Goal: Task Accomplishment & Management: Complete application form

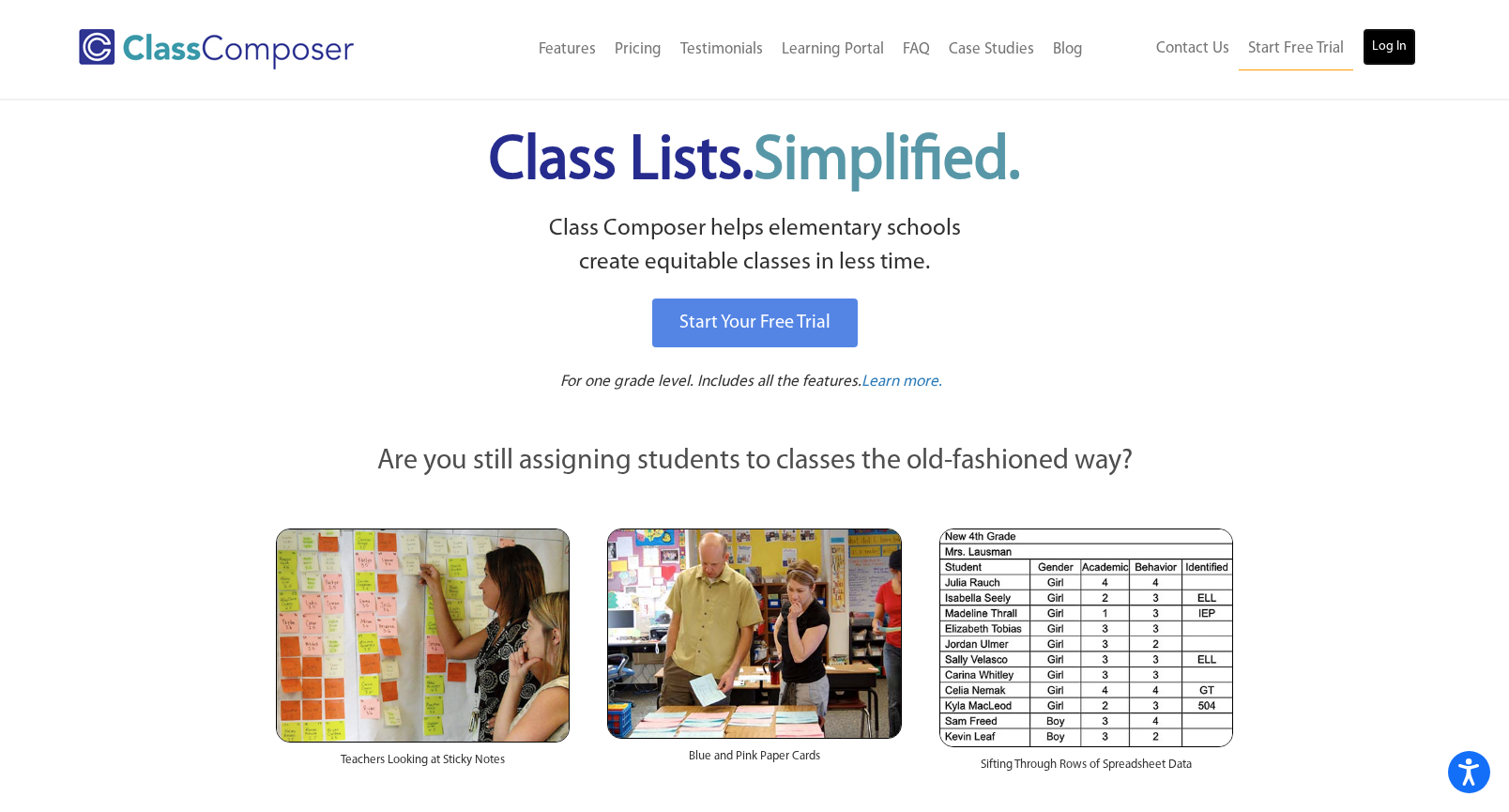
click at [1389, 54] on link "Log In" at bounding box center [1389, 46] width 54 height 37
click at [1404, 44] on link "Log In" at bounding box center [1389, 46] width 54 height 37
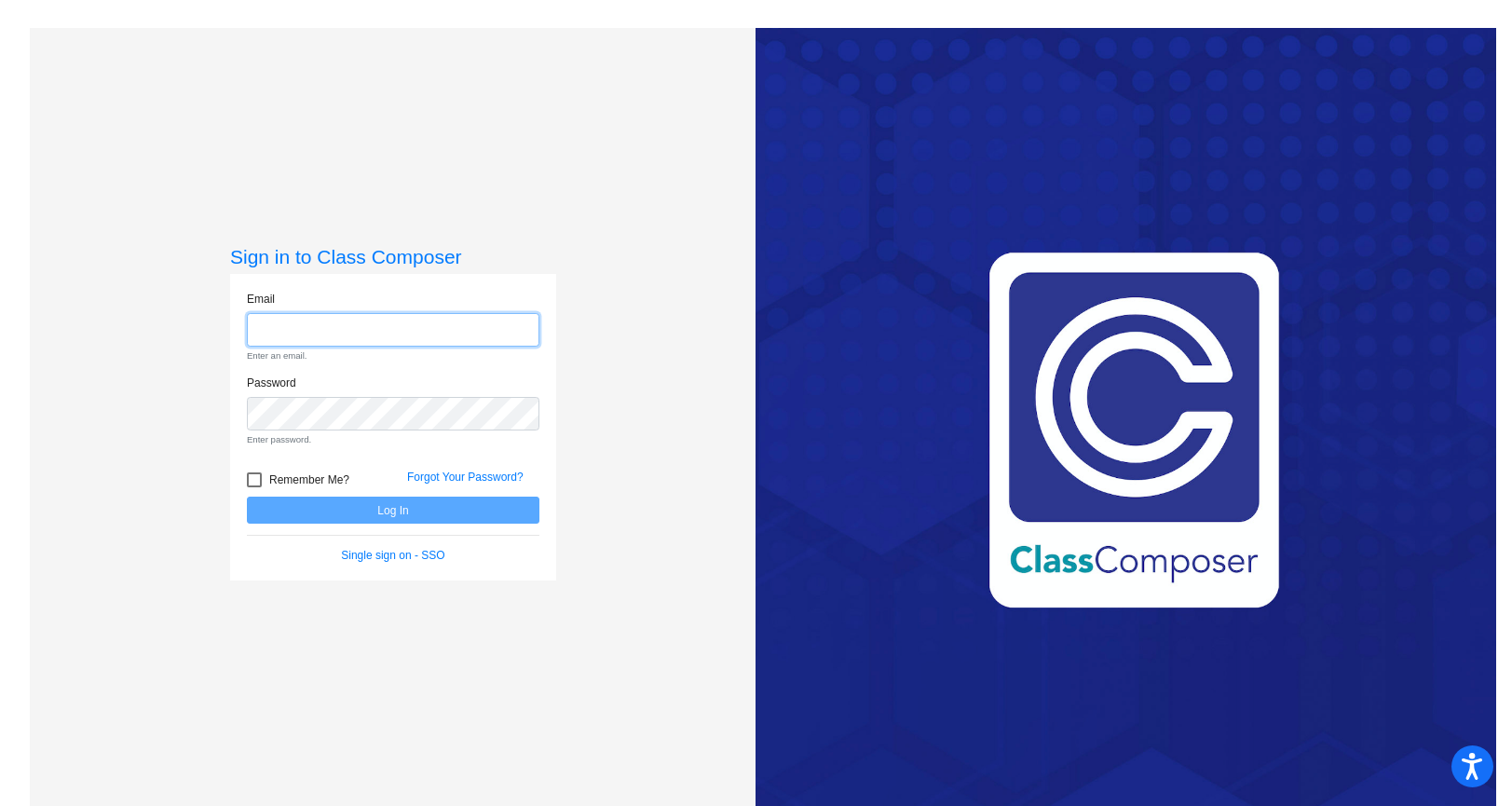
type input "[EMAIL_ADDRESS][DOMAIN_NAME]"
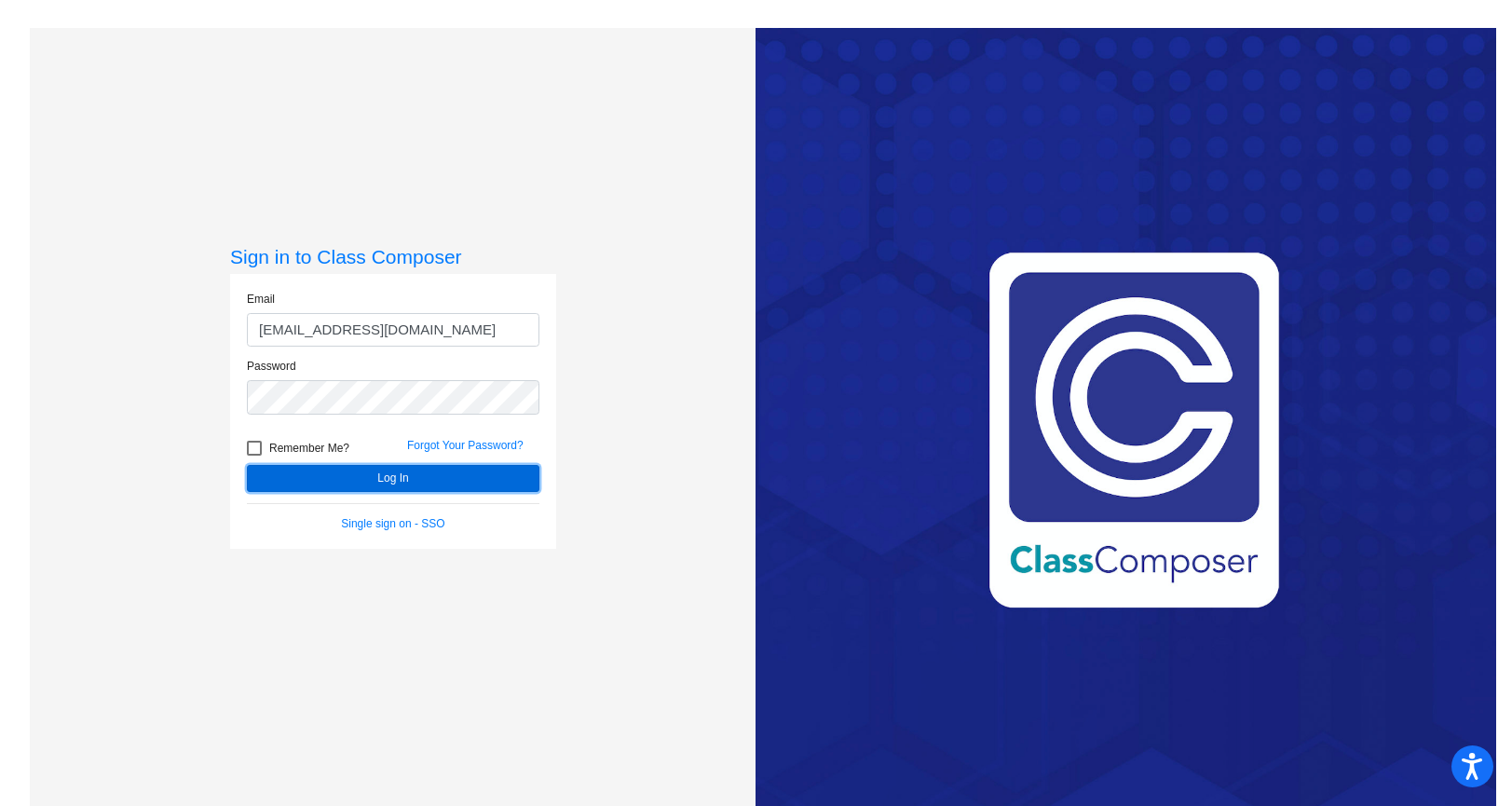
click at [360, 478] on button "Log In" at bounding box center [392, 478] width 292 height 27
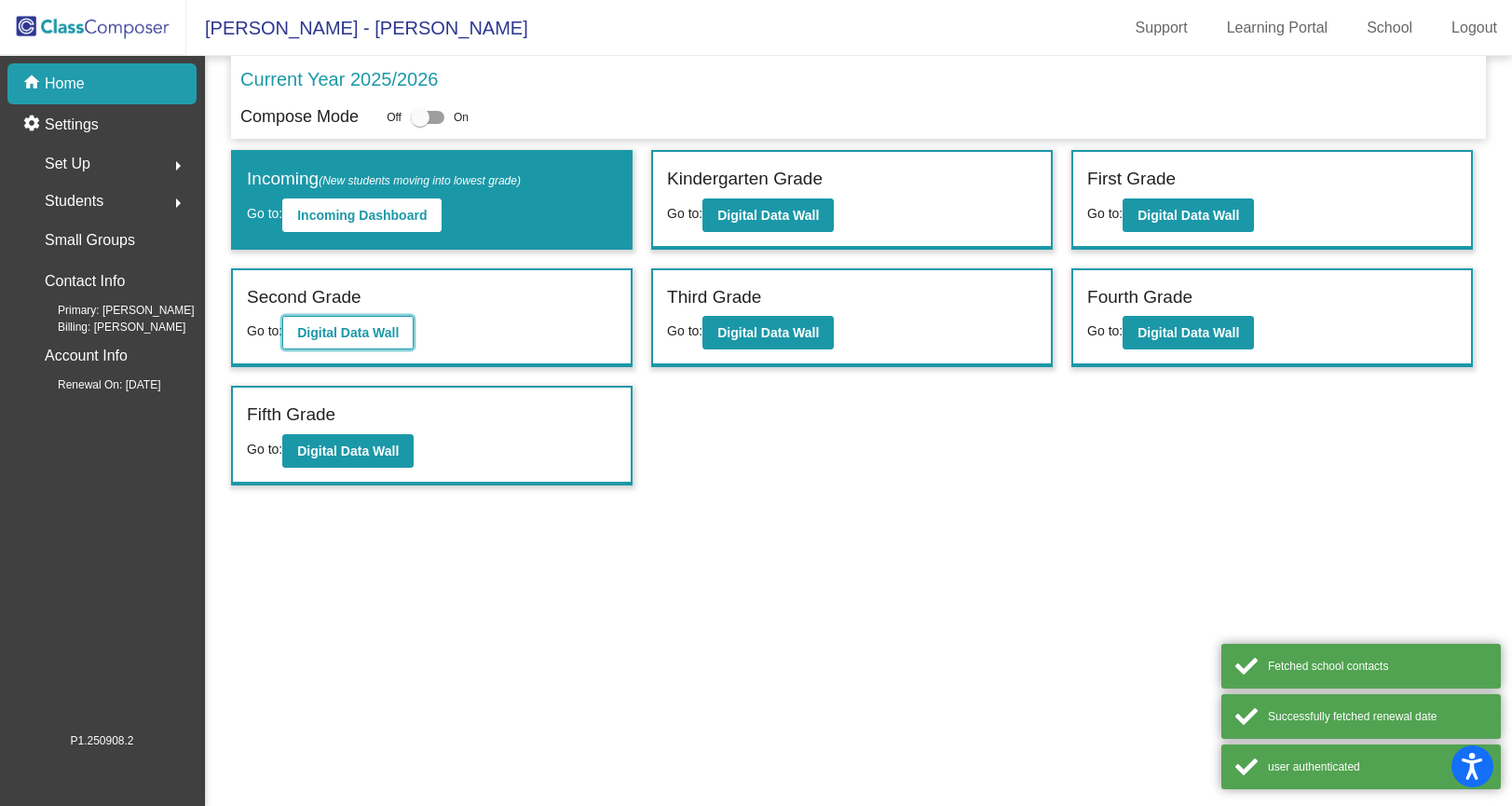
click at [302, 337] on b "Digital Data Wall" at bounding box center [347, 333] width 102 height 15
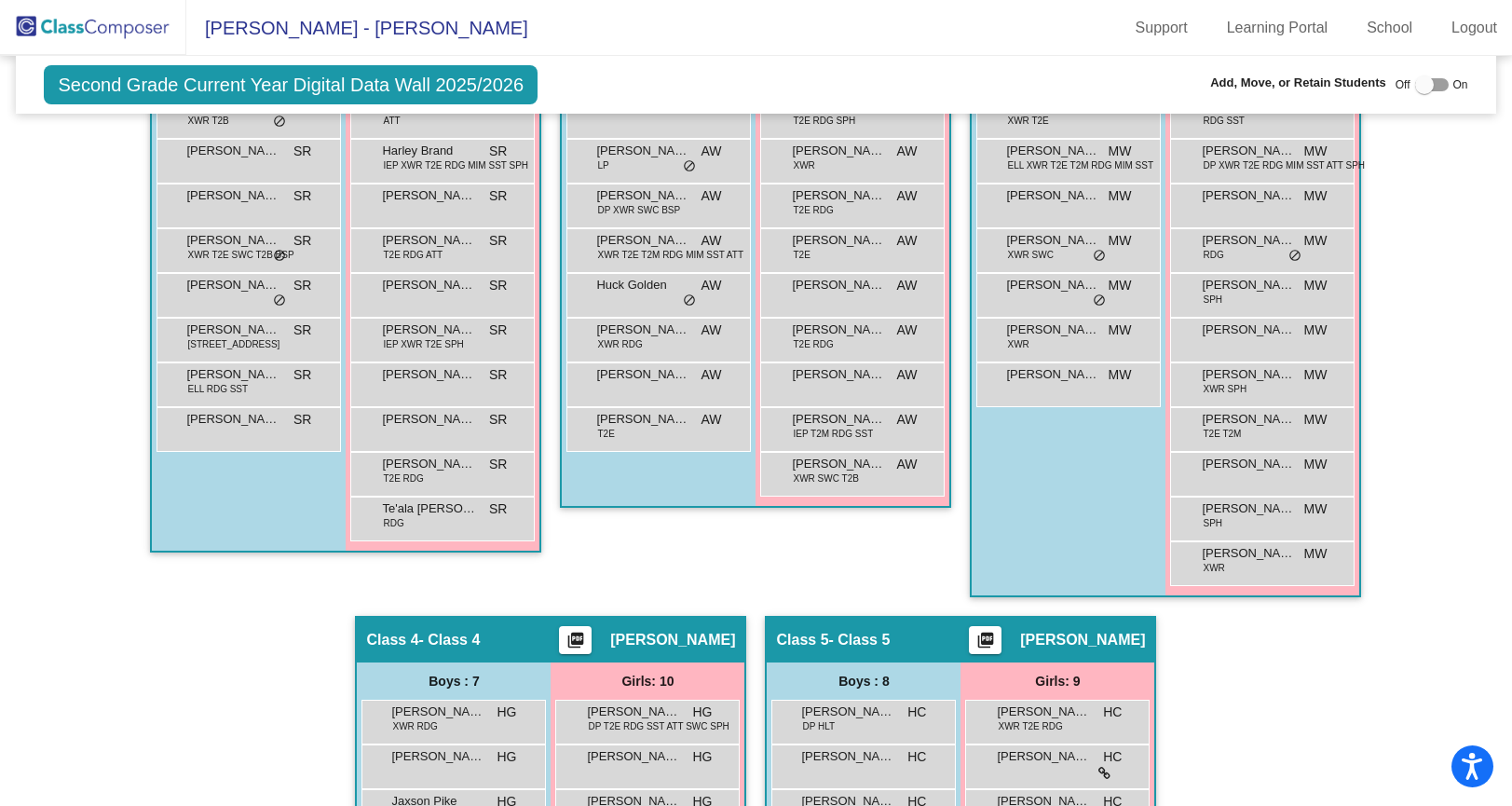
scroll to position [507, 0]
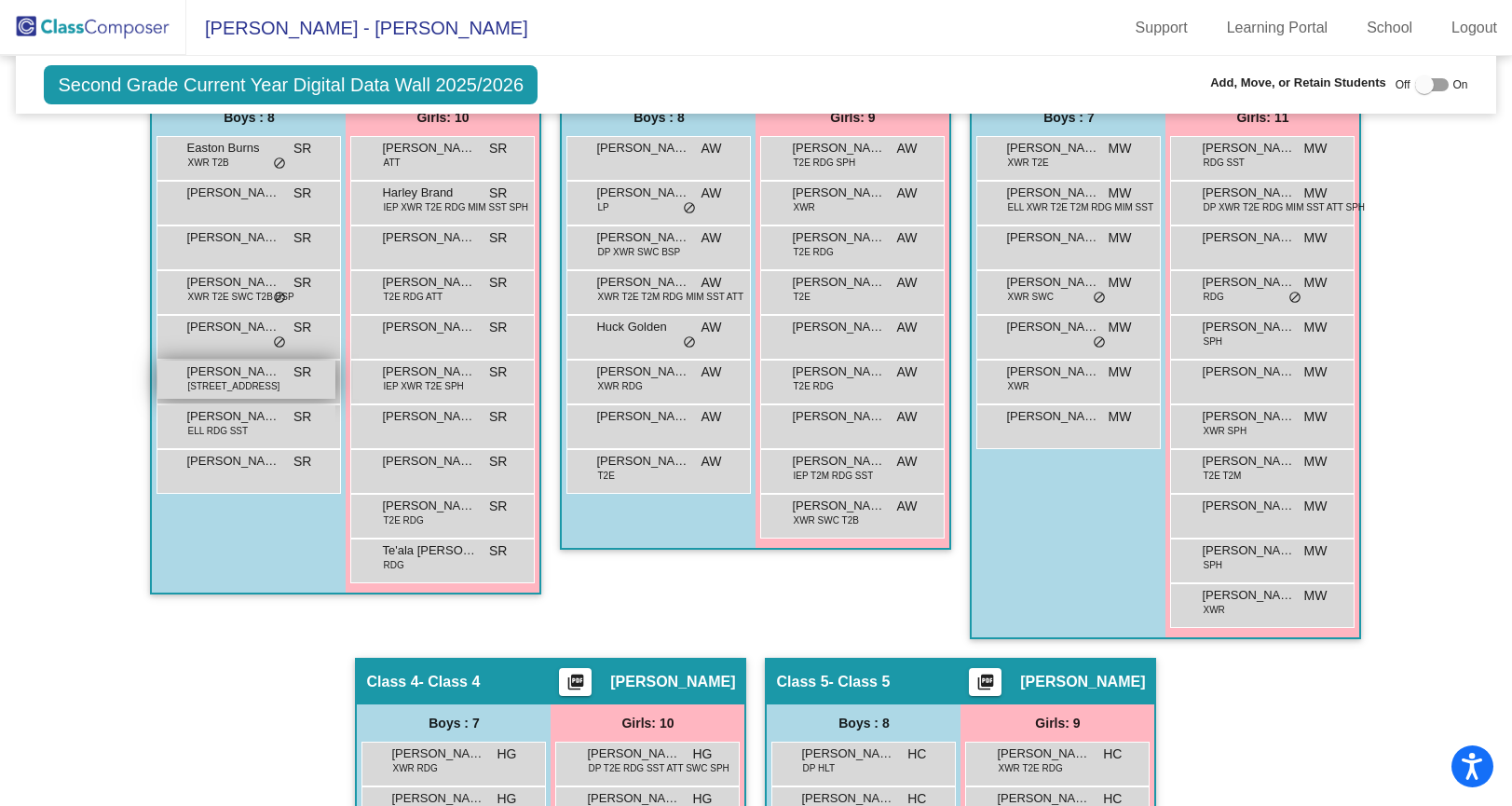
click at [300, 367] on span "SR" at bounding box center [302, 372] width 18 height 20
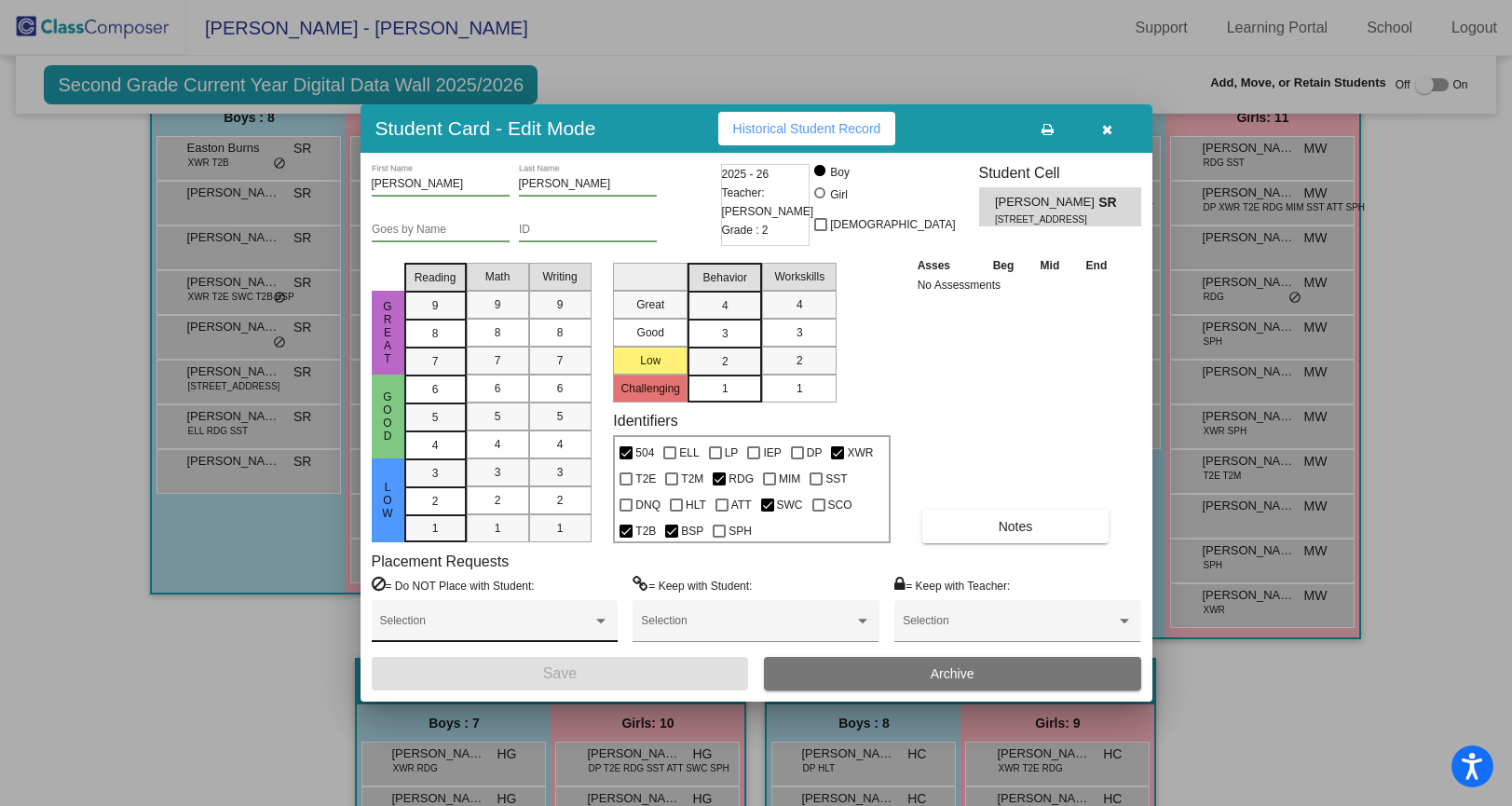
click at [588, 613] on div "Selection" at bounding box center [494, 624] width 229 height 33
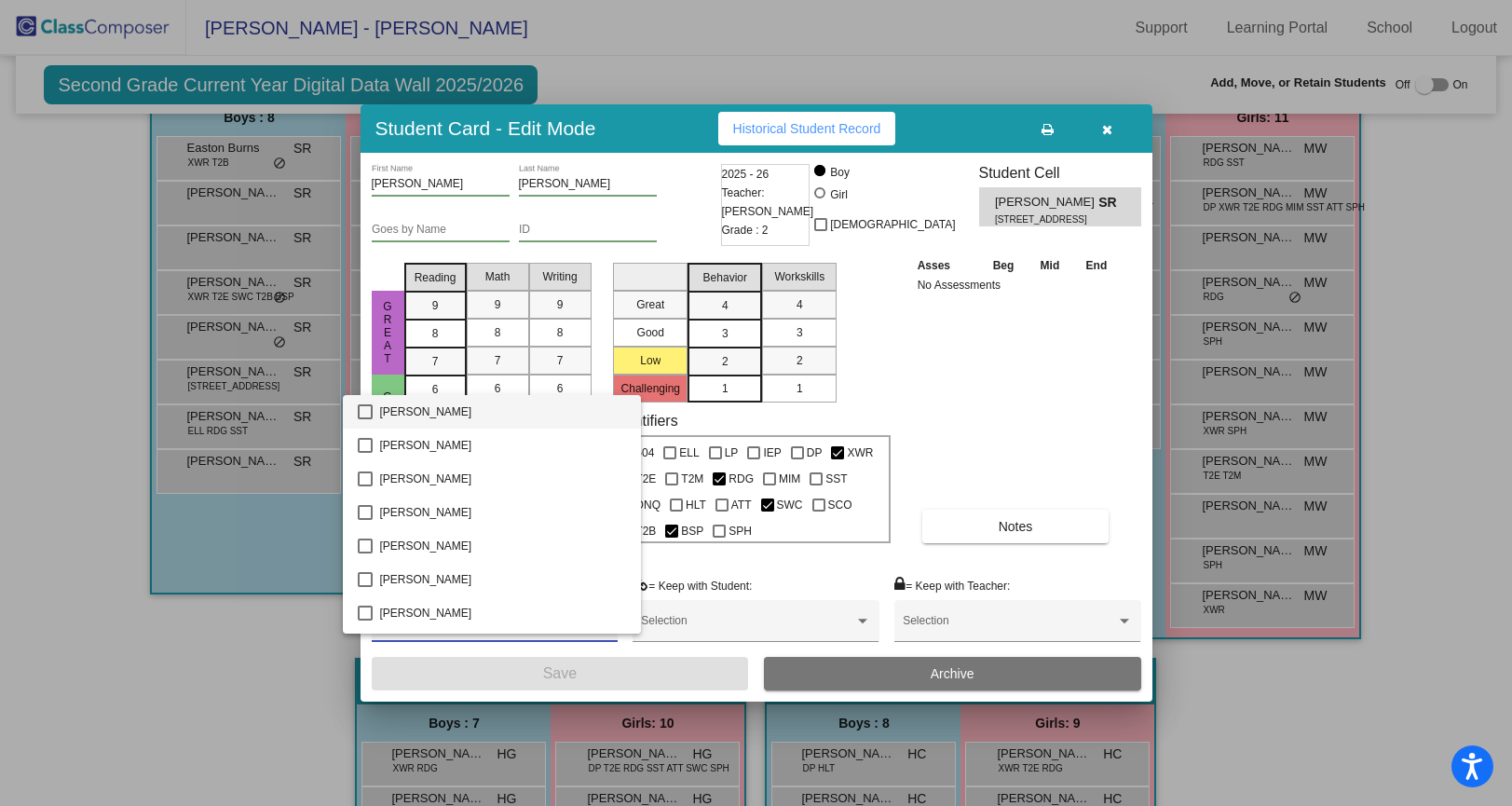
click at [971, 373] on div at bounding box center [756, 403] width 1512 height 806
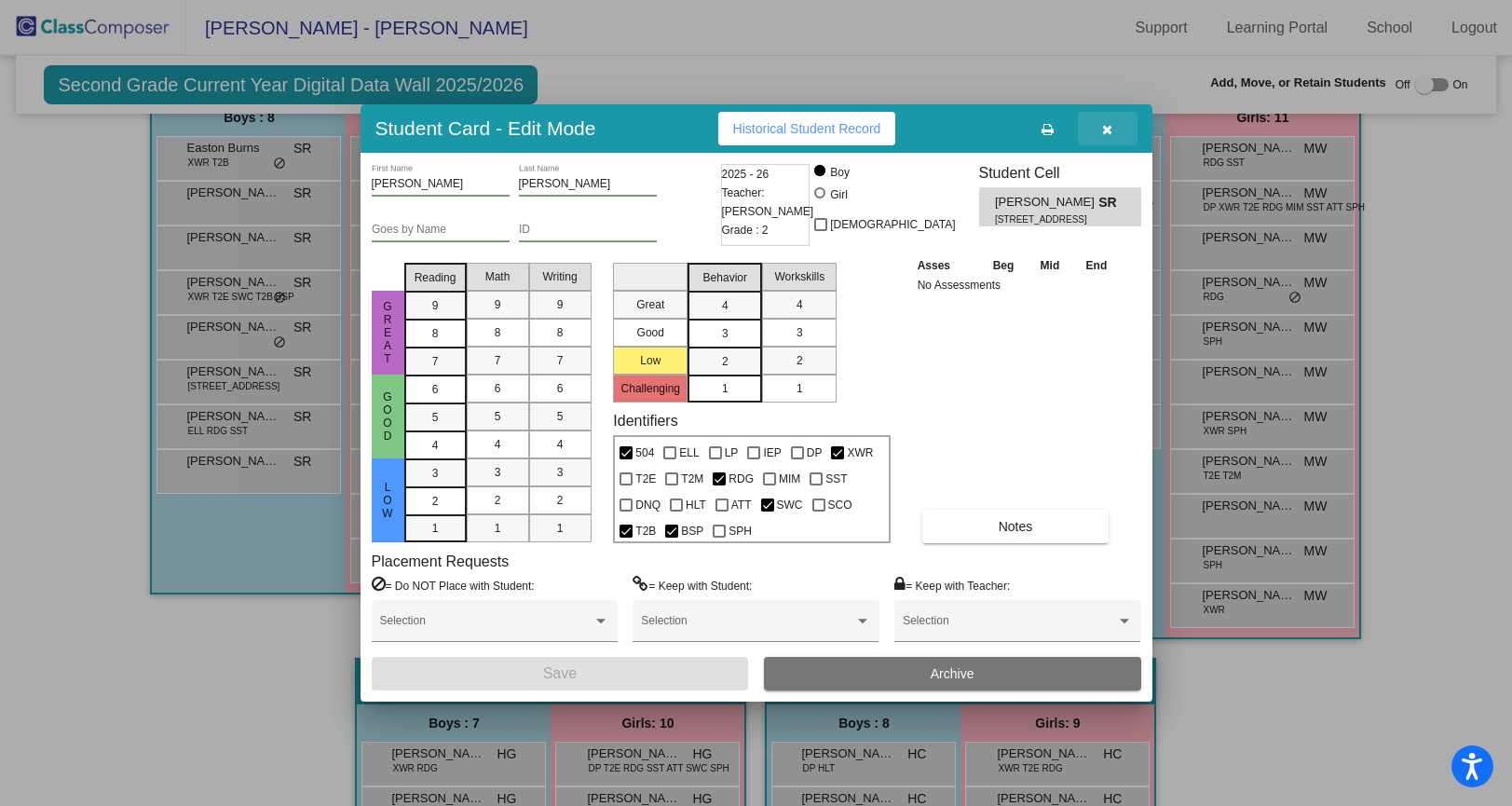
click at [1114, 130] on button "button" at bounding box center [1107, 128] width 60 height 33
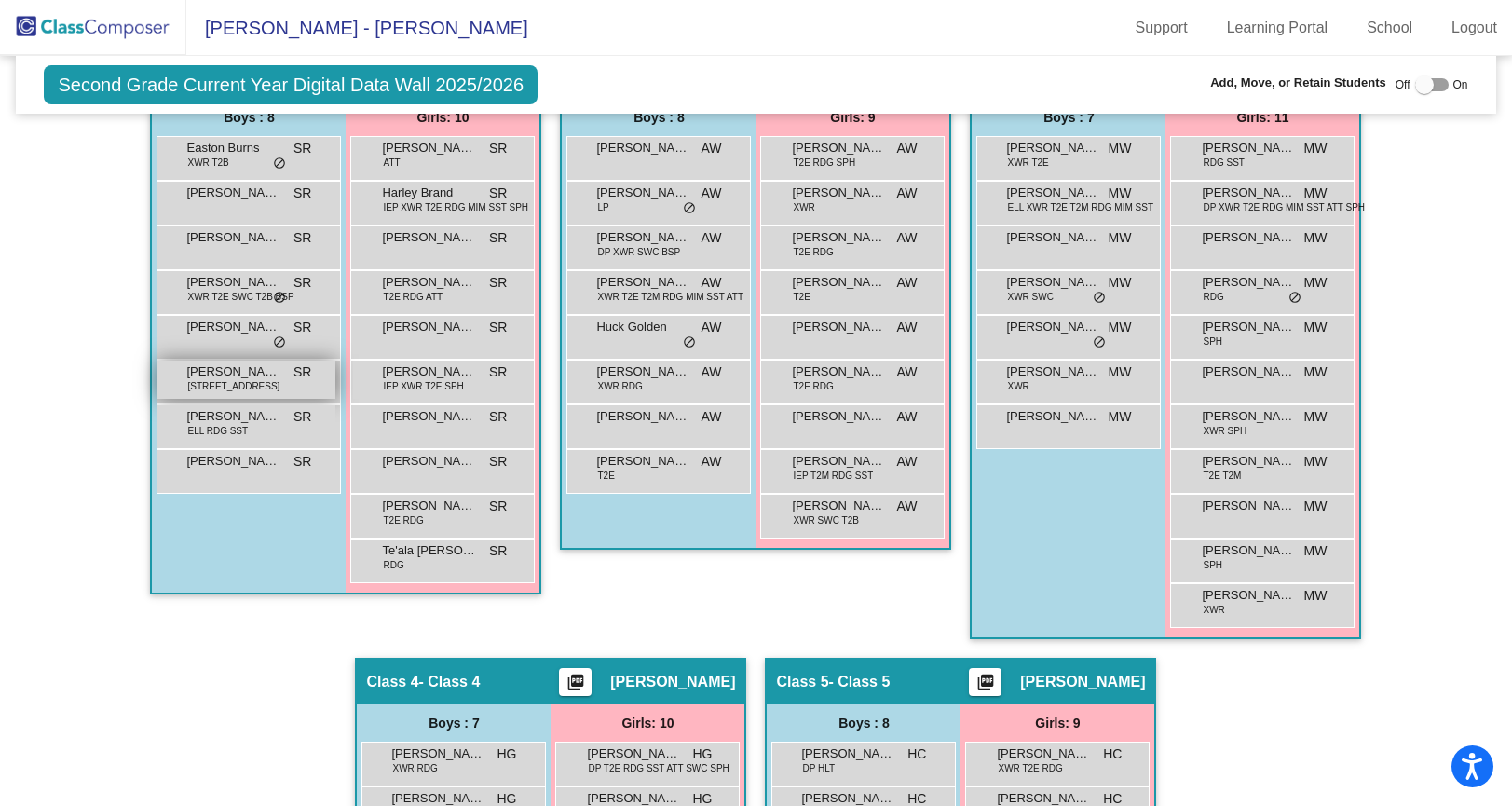
click at [195, 388] on span "[STREET_ADDRESS]" at bounding box center [233, 385] width 92 height 14
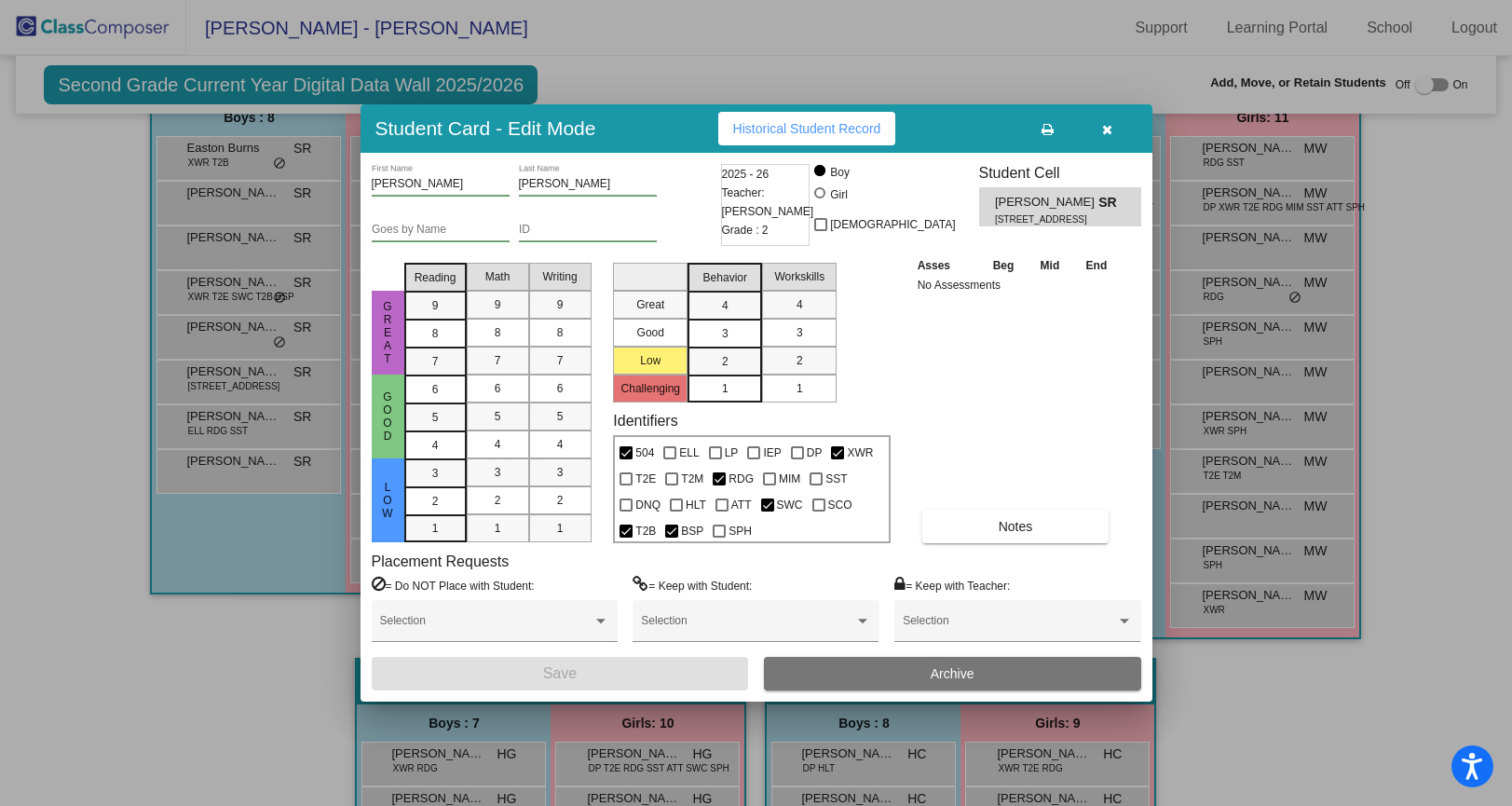
click at [216, 347] on div at bounding box center [756, 403] width 1512 height 806
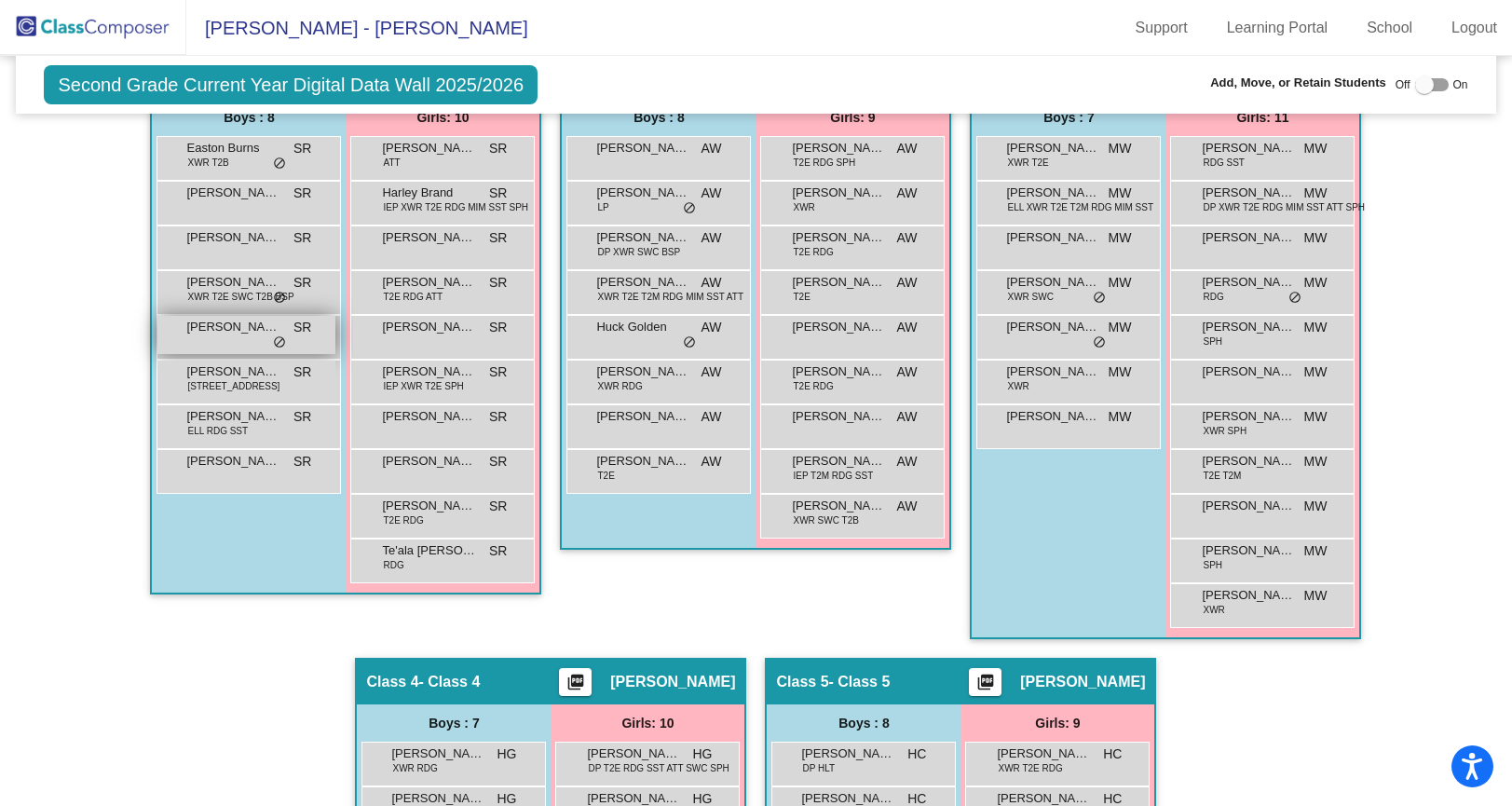
click at [217, 347] on div "[PERSON_NAME] lock do_not_disturb_alt" at bounding box center [245, 335] width 178 height 38
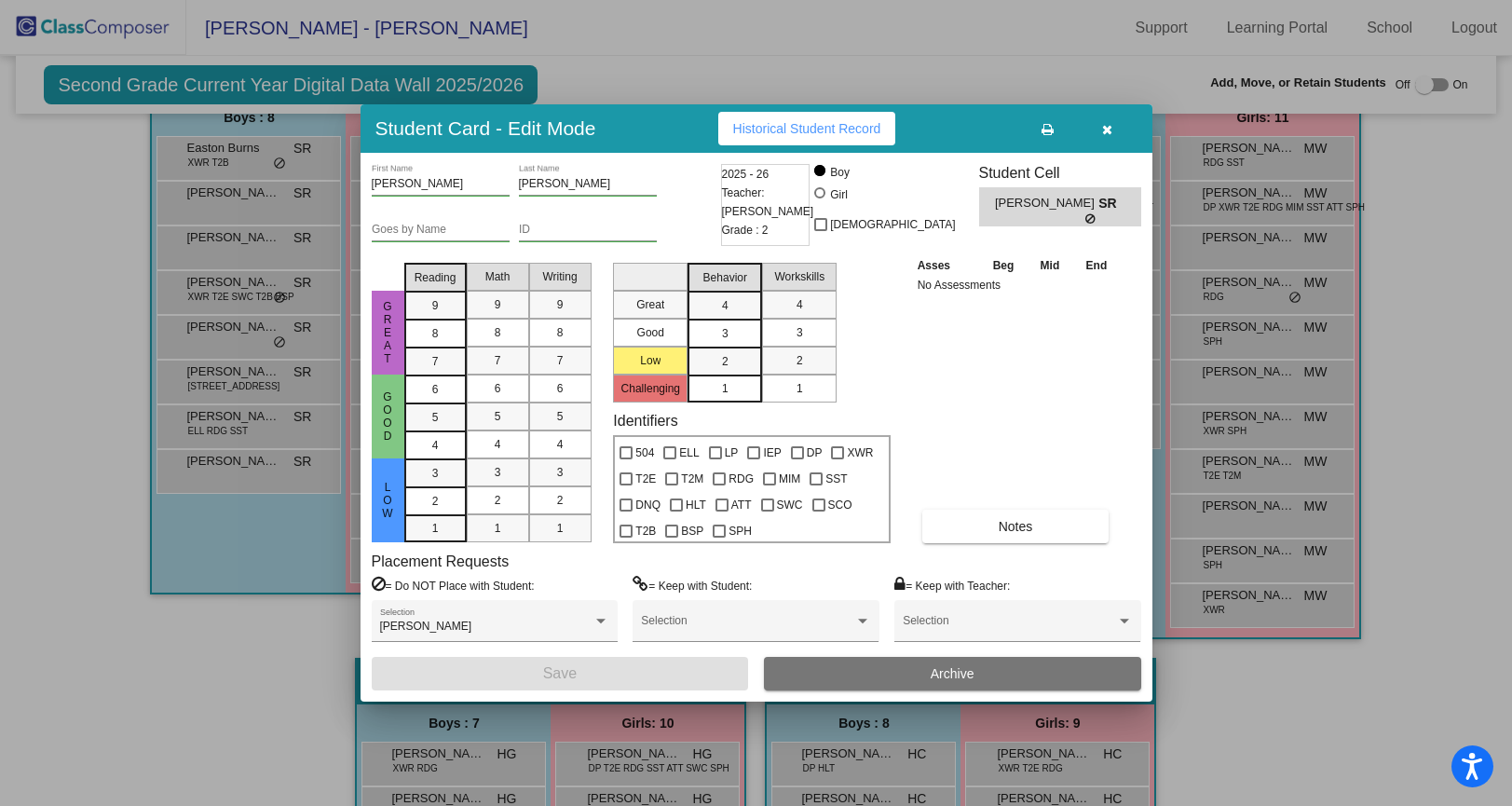
click at [29, 367] on div at bounding box center [756, 403] width 1512 height 806
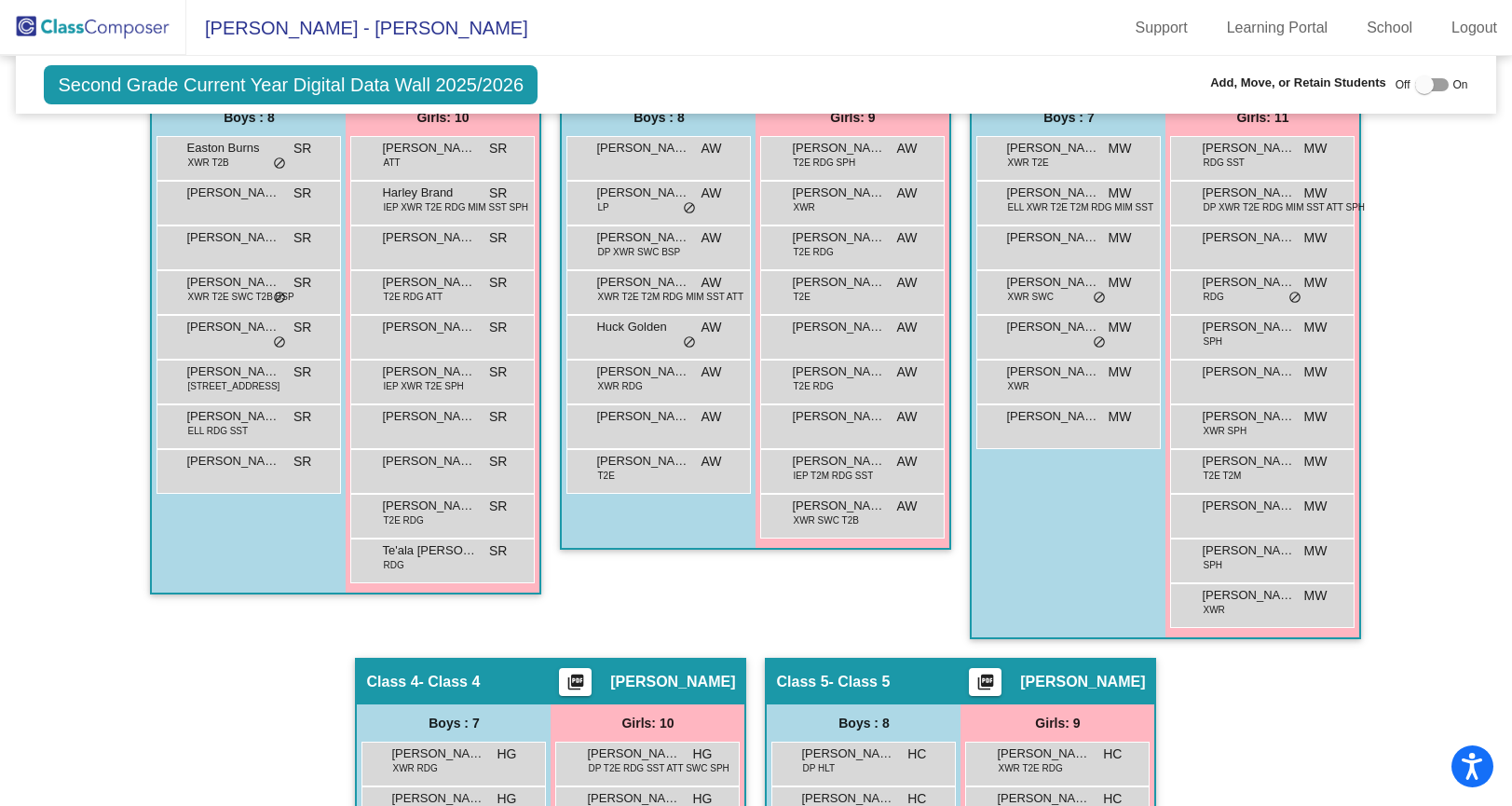
click at [225, 309] on div "[PERSON_NAME] XWR T2E SWC T2B BSP SR lock do_not_disturb_alt" at bounding box center [248, 292] width 185 height 45
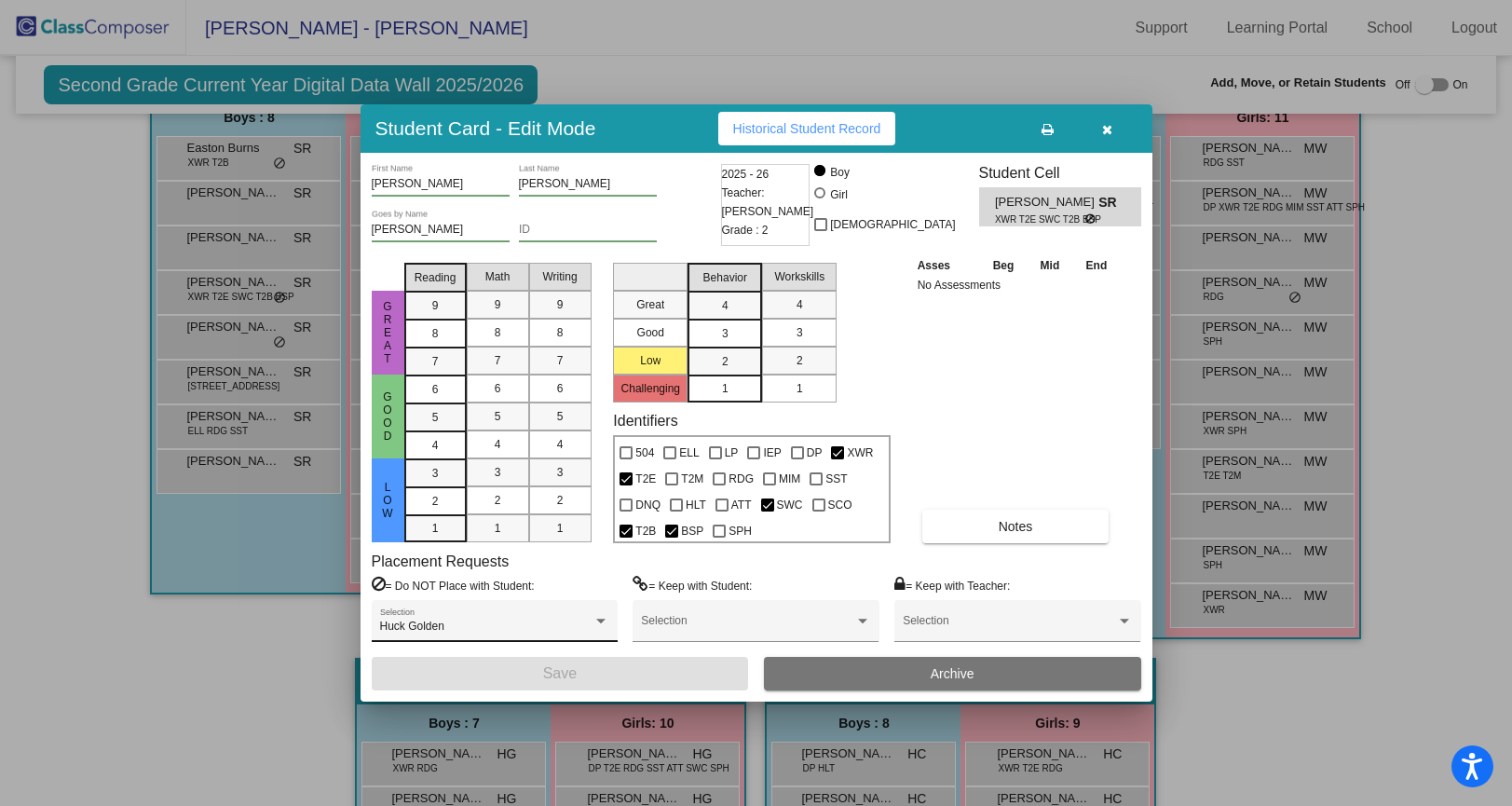
click at [590, 615] on div "Huck Golden Selection" at bounding box center [494, 624] width 229 height 33
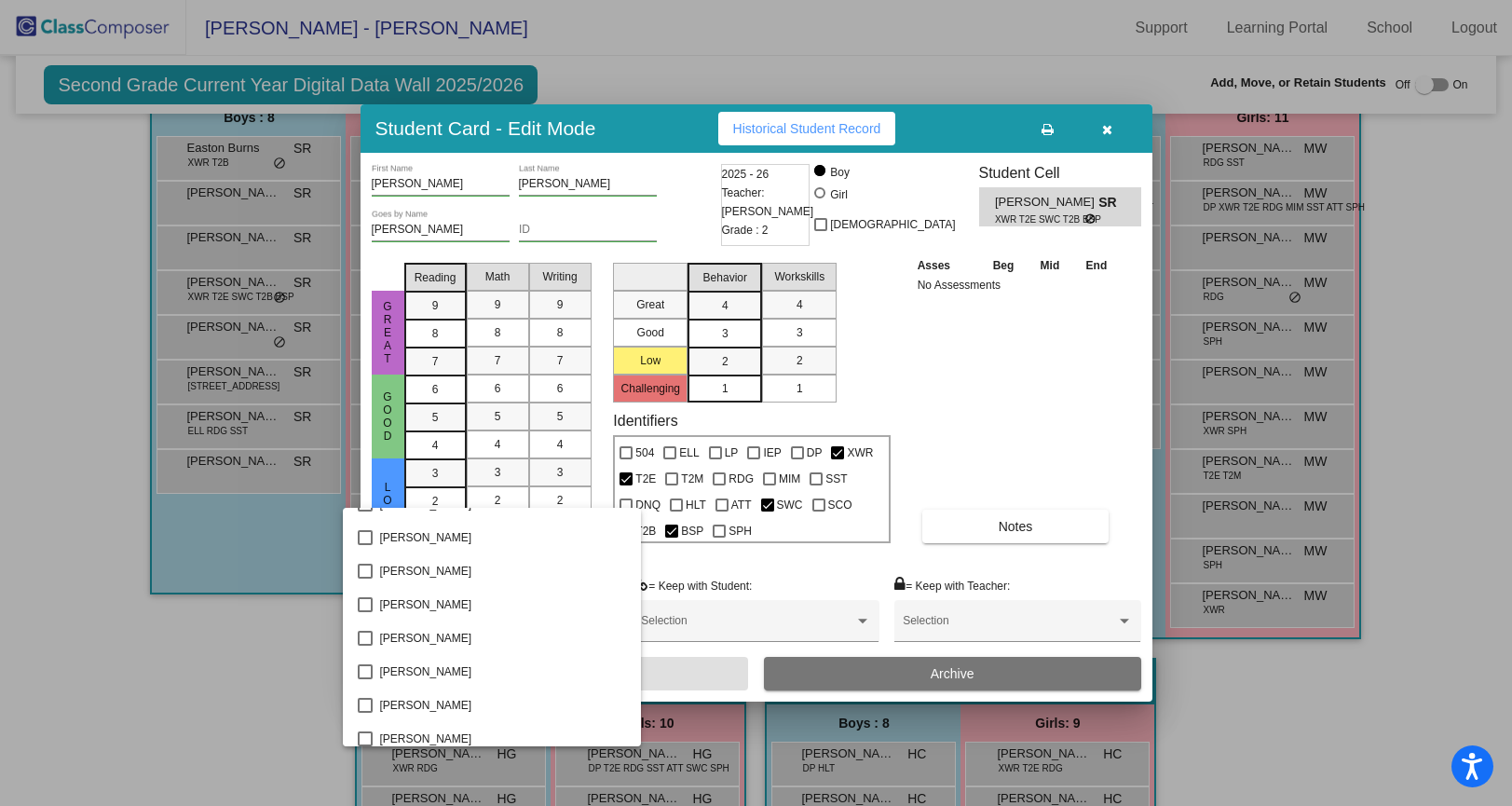
scroll to position [0, 0]
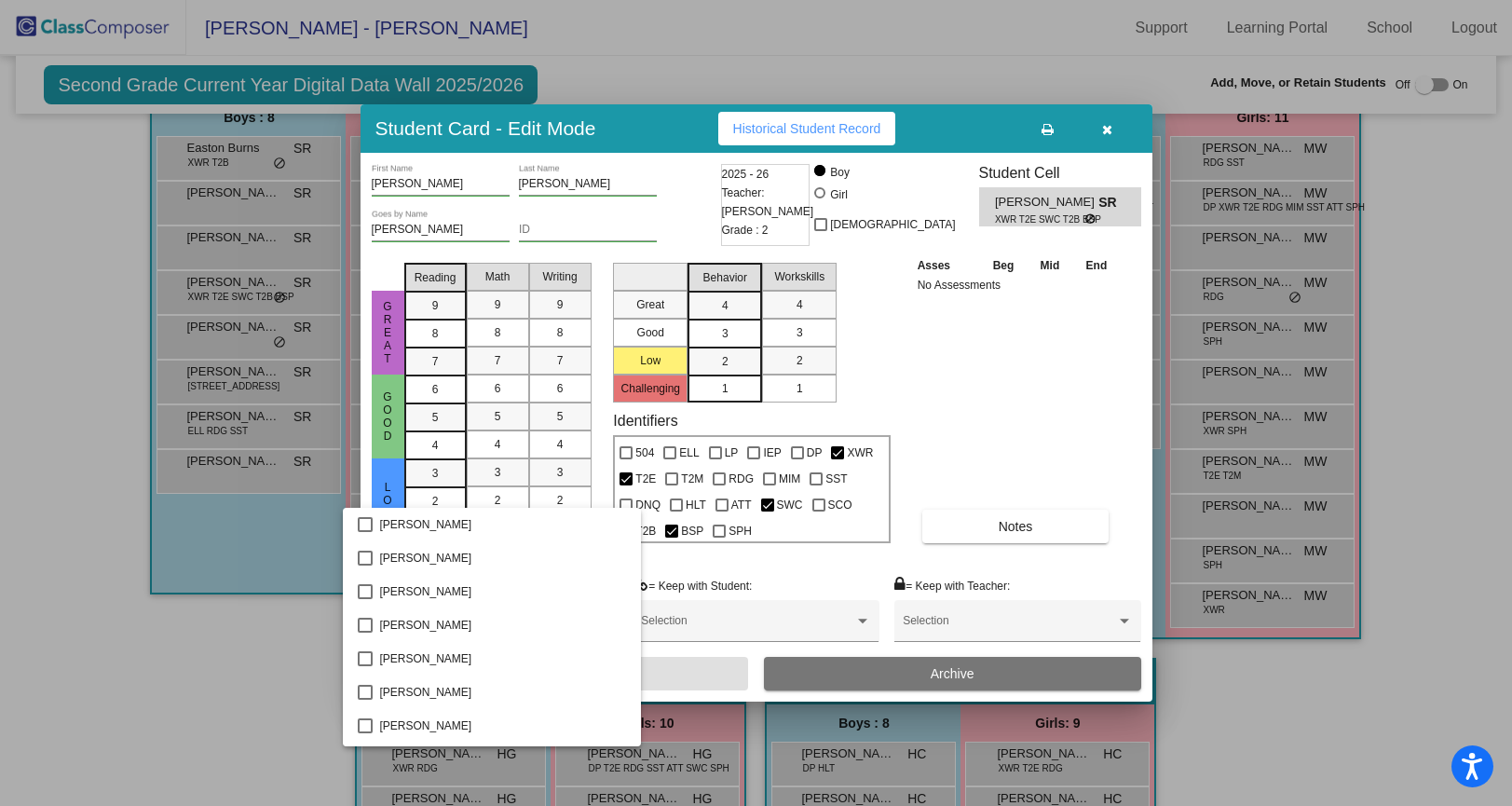
click at [64, 365] on div at bounding box center [756, 403] width 1512 height 806
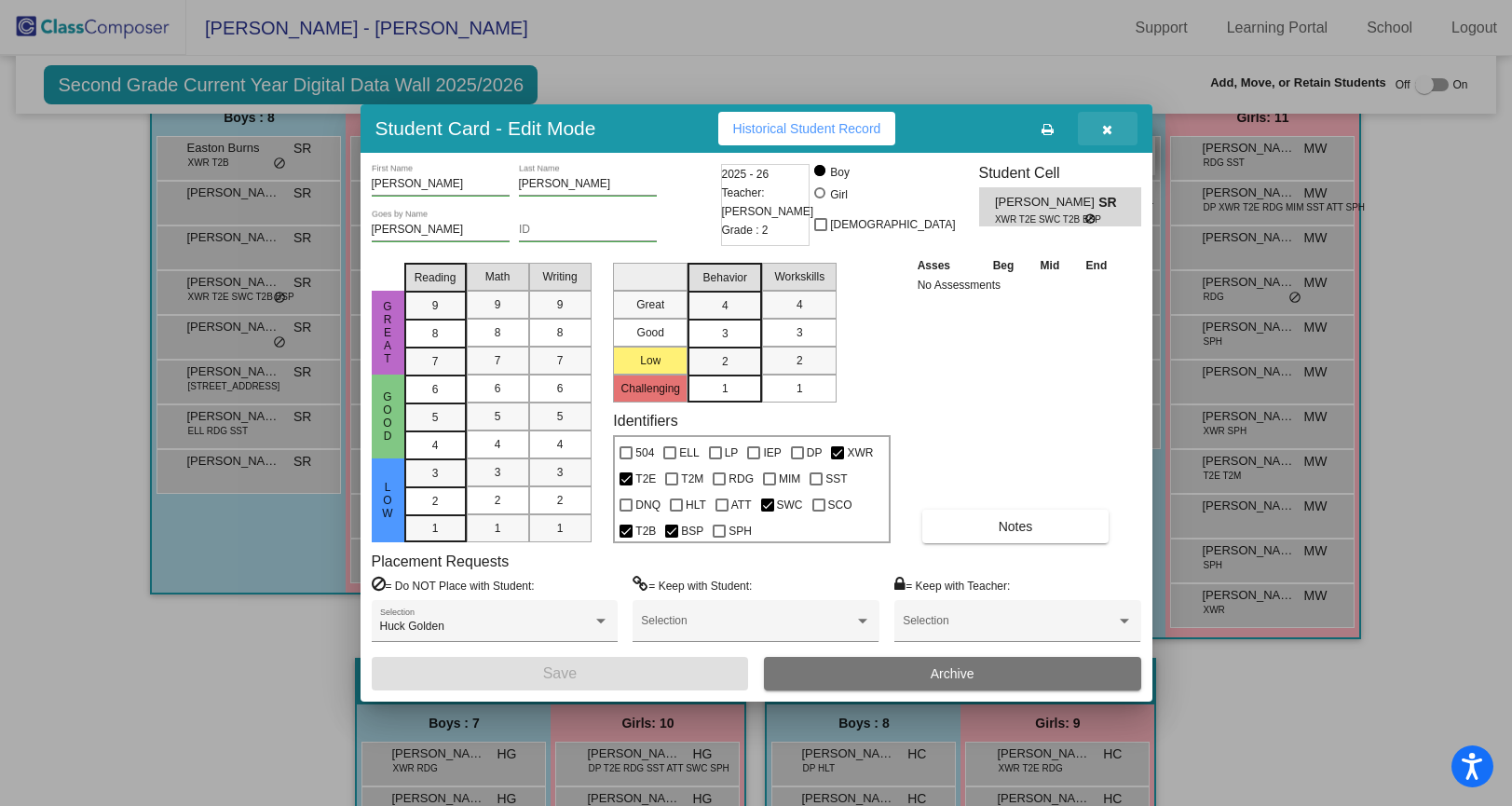
drag, startPoint x: 1104, startPoint y: 132, endPoint x: 1084, endPoint y: 137, distance: 20.6
click at [1104, 132] on icon "button" at bounding box center [1107, 129] width 10 height 13
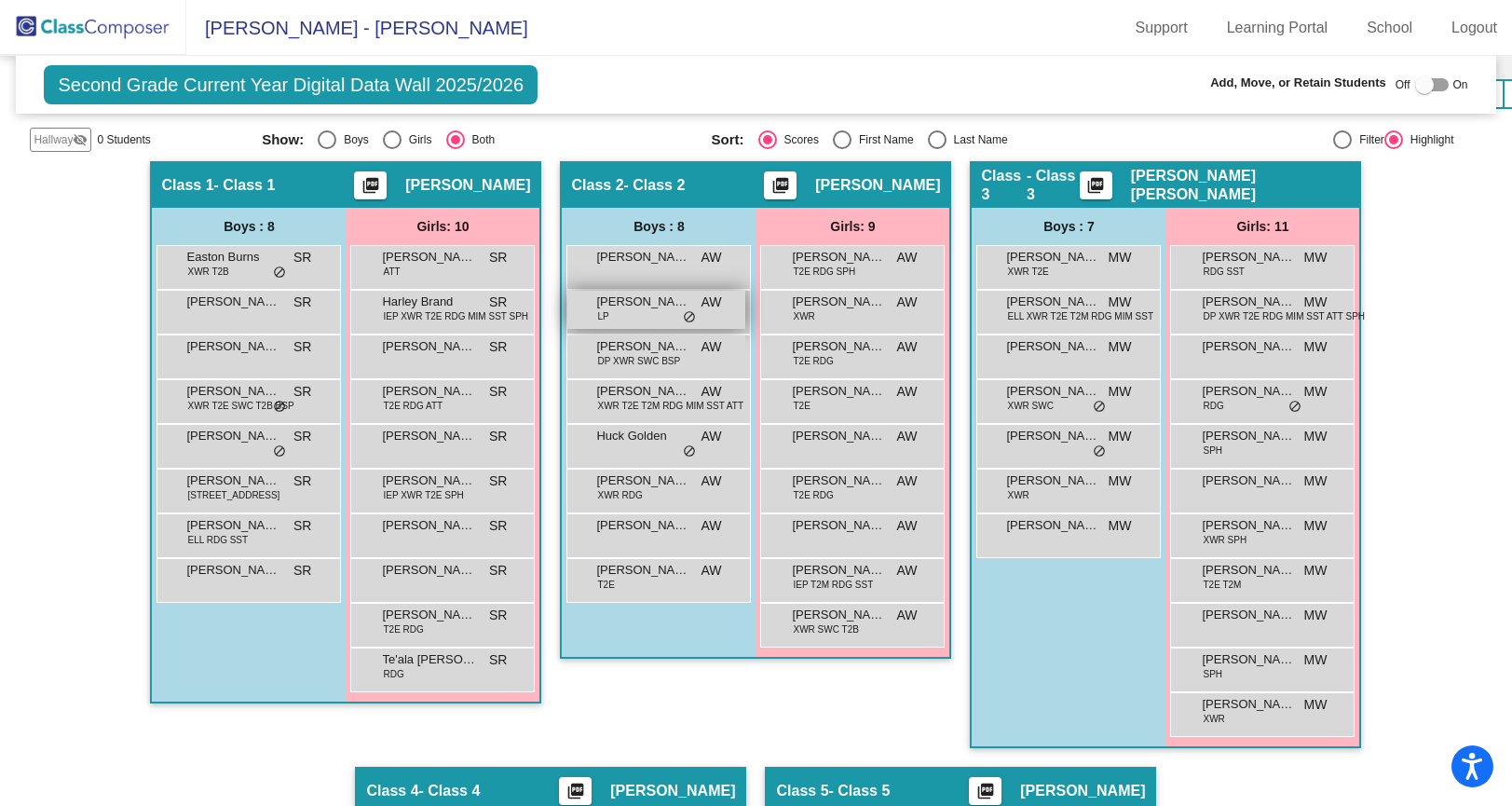
scroll to position [387, 0]
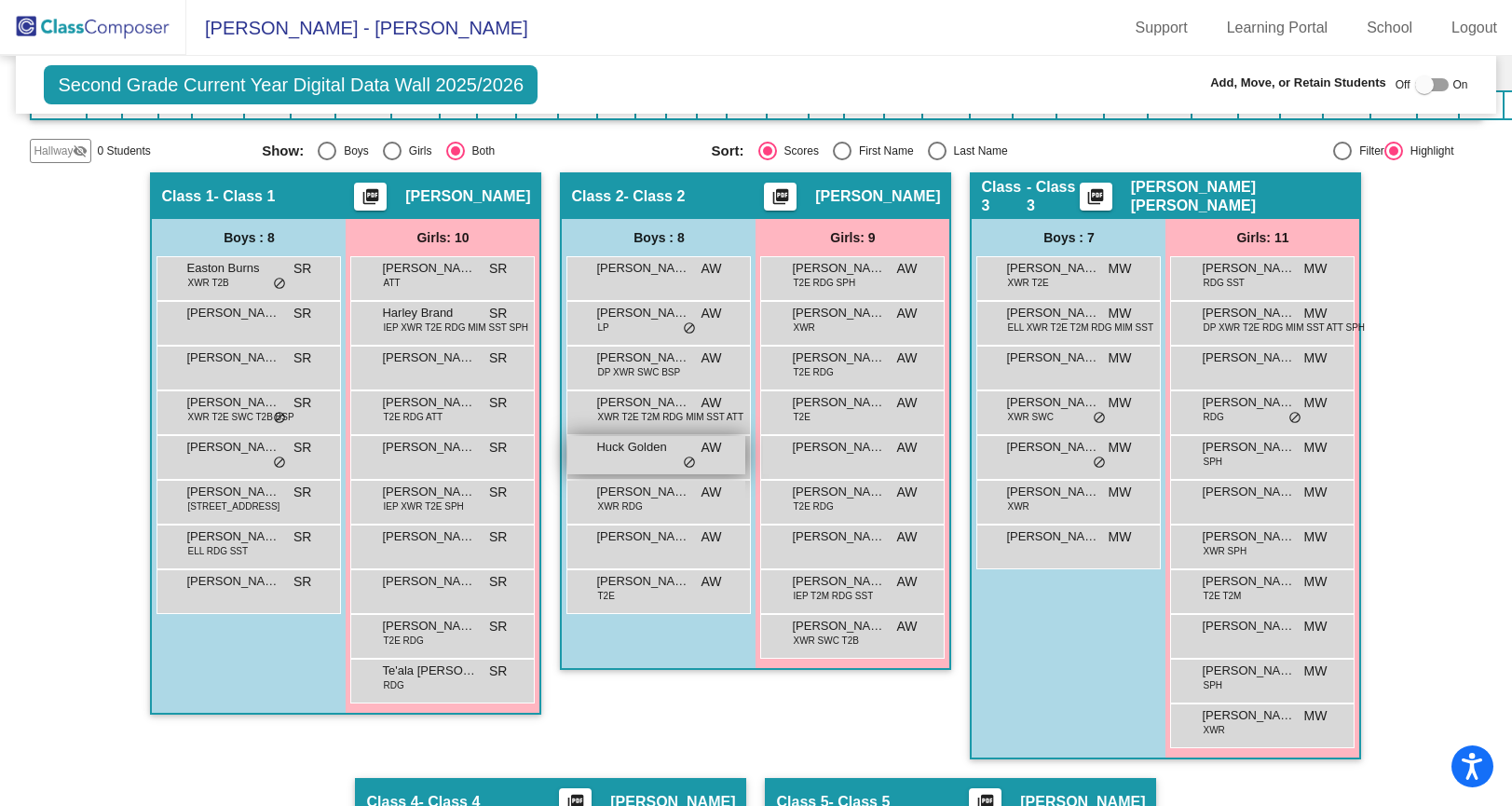
click at [630, 458] on div "Huck [PERSON_NAME] lock do_not_disturb_alt" at bounding box center [656, 455] width 178 height 38
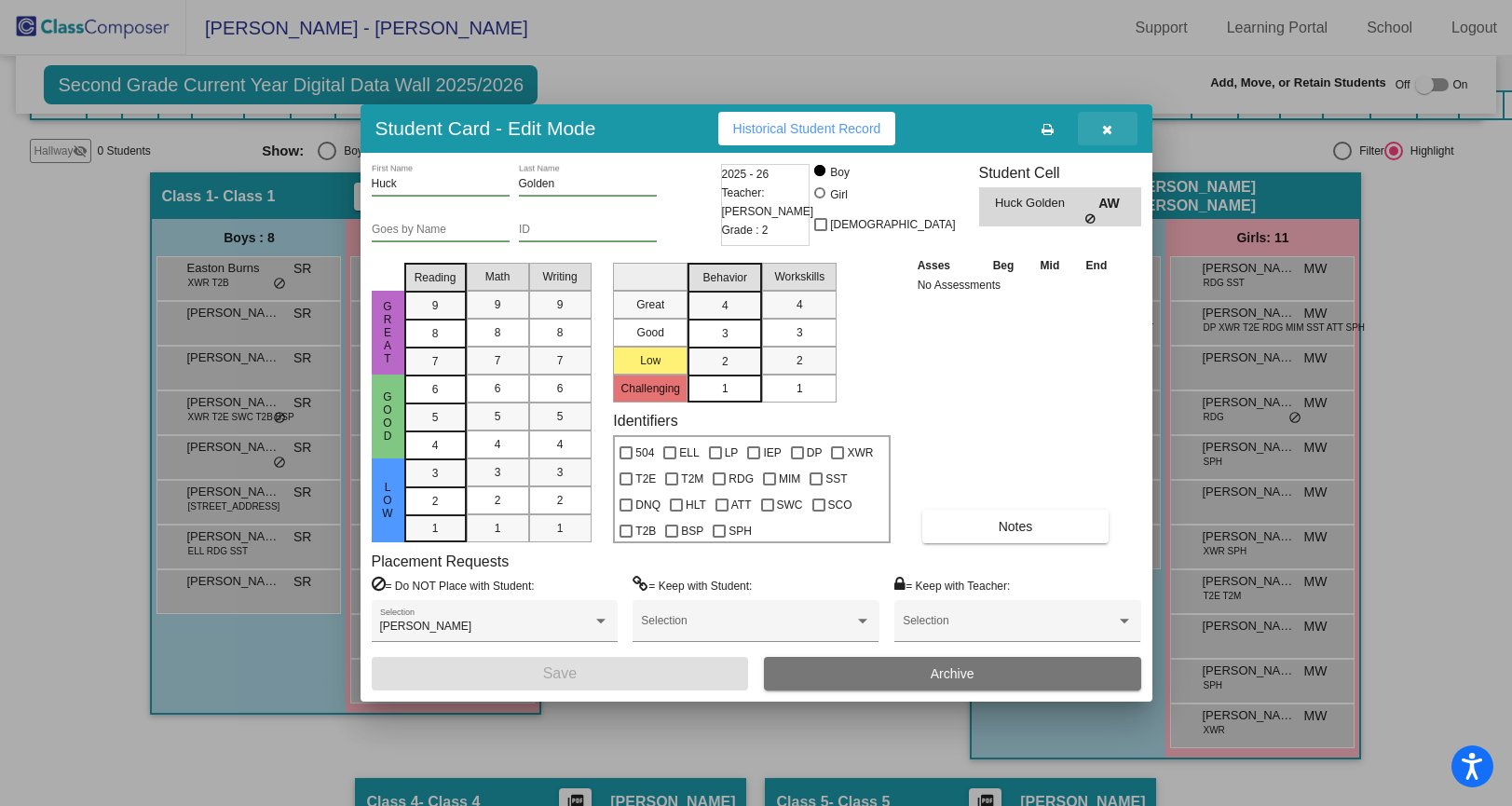
click at [1112, 142] on button "button" at bounding box center [1107, 128] width 60 height 33
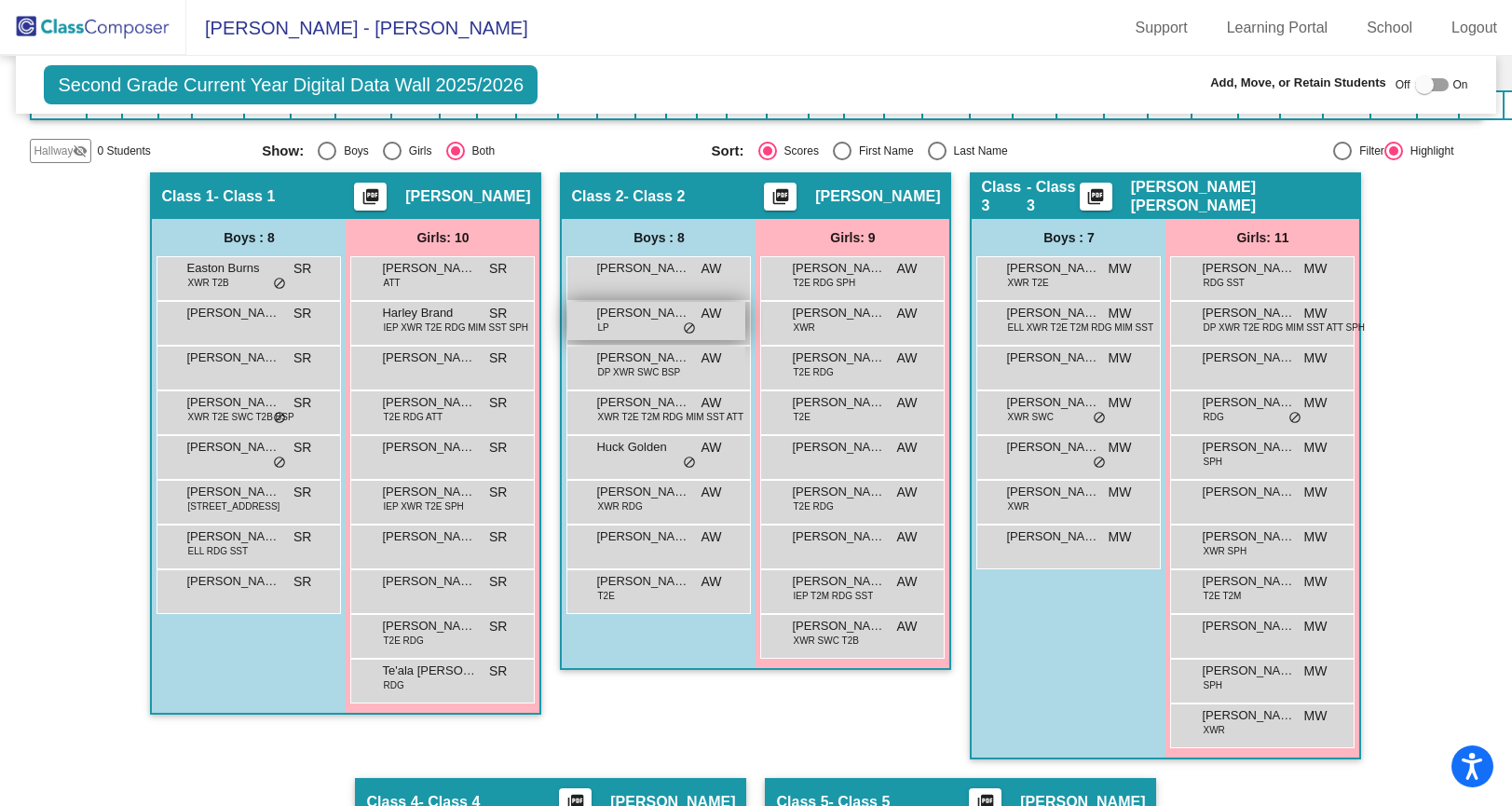
click at [653, 333] on div "[PERSON_NAME] AW lock do_not_disturb_alt" at bounding box center [656, 321] width 178 height 38
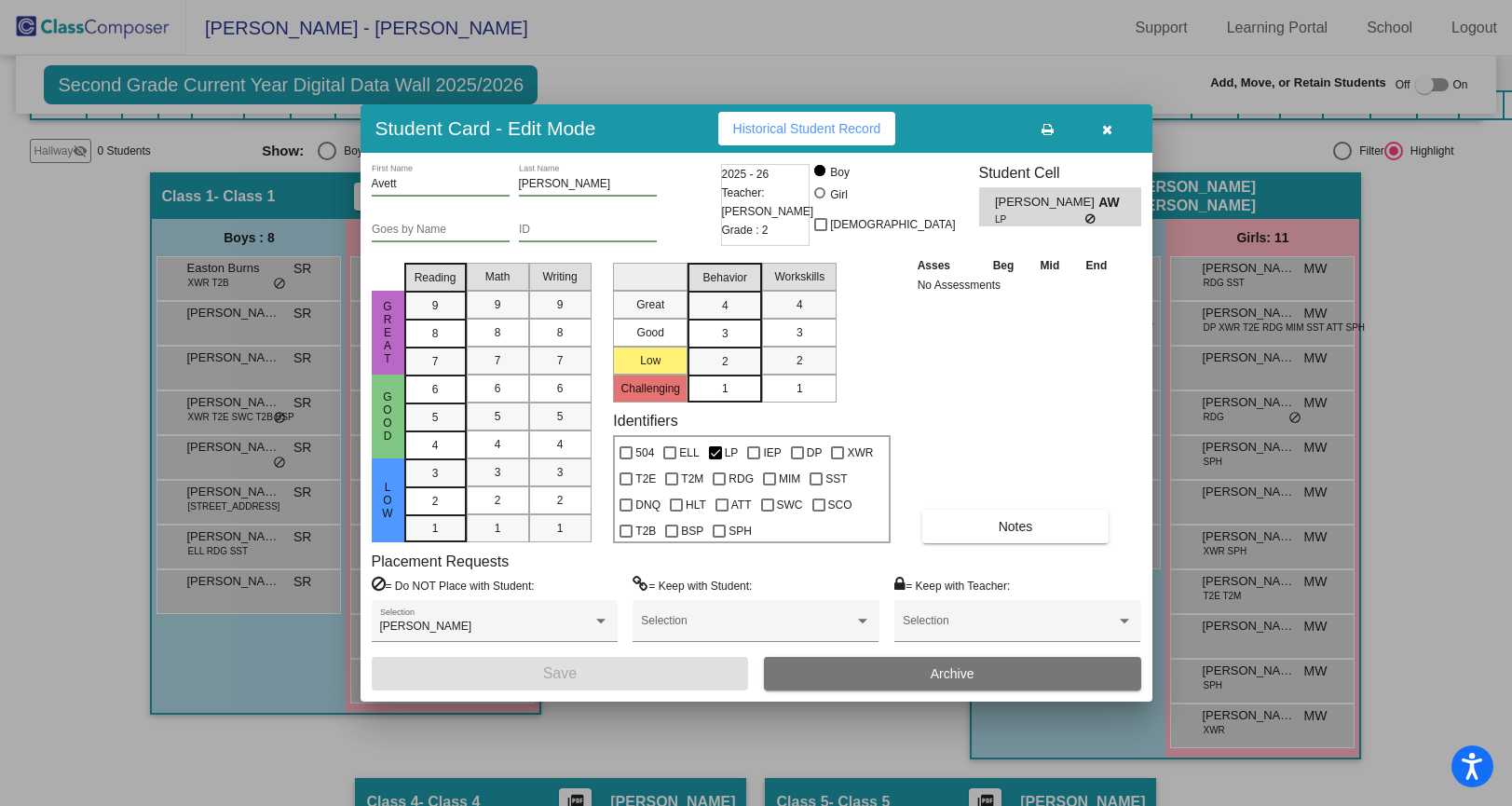
click at [1103, 137] on button "button" at bounding box center [1107, 128] width 60 height 33
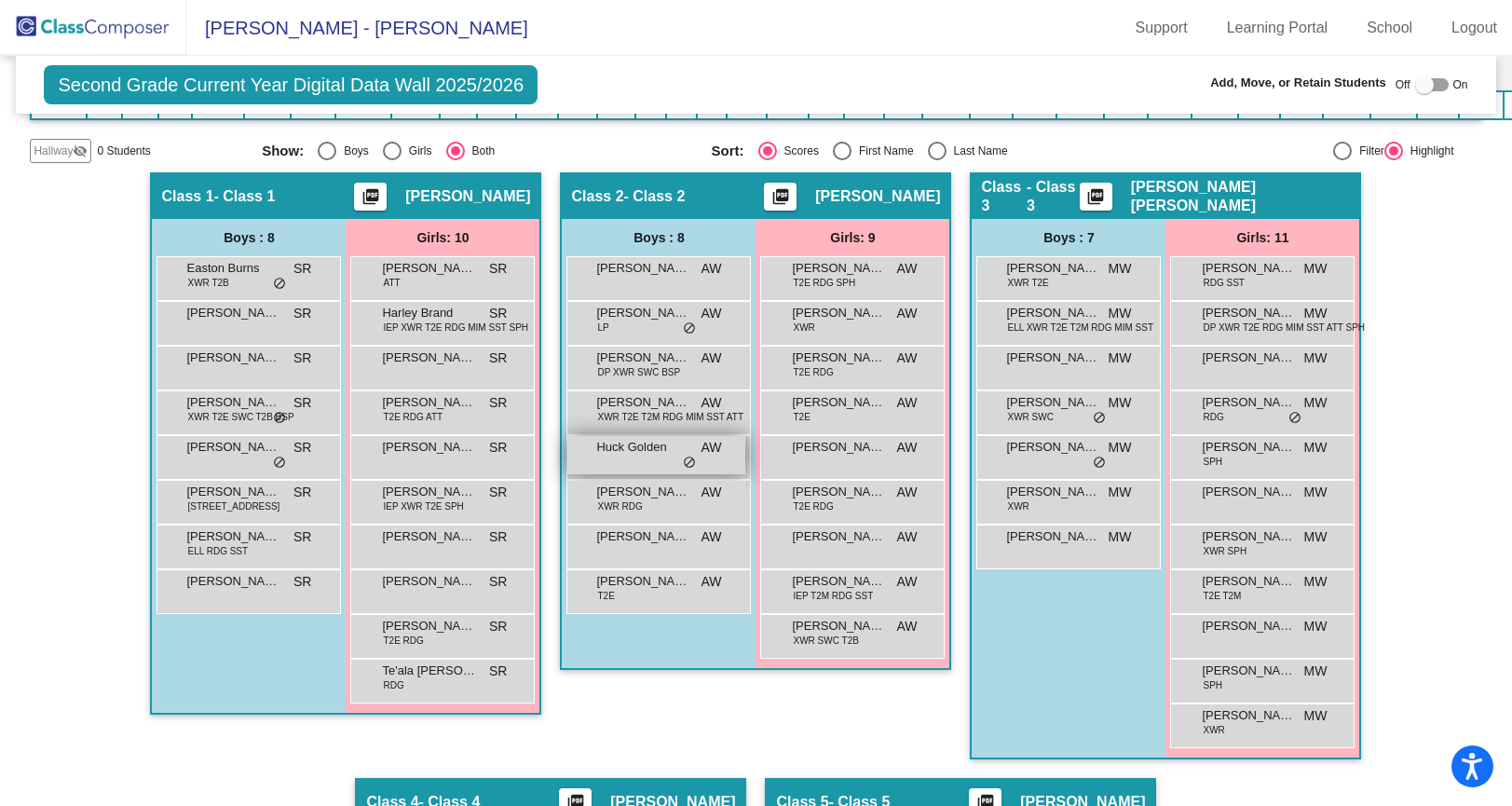
click at [631, 442] on span "Huck Golden" at bounding box center [642, 447] width 93 height 19
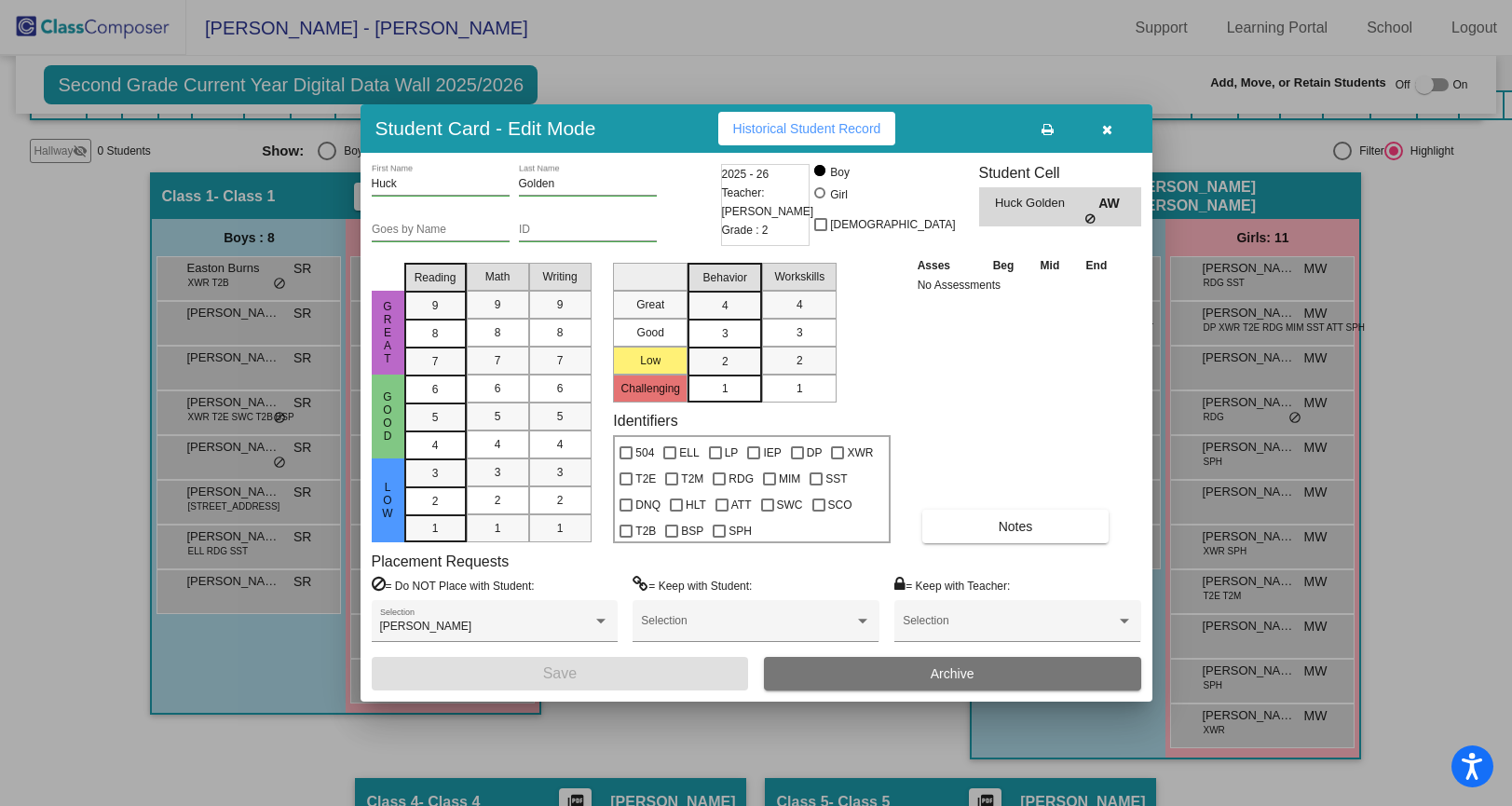
click at [1096, 129] on button "button" at bounding box center [1107, 128] width 60 height 33
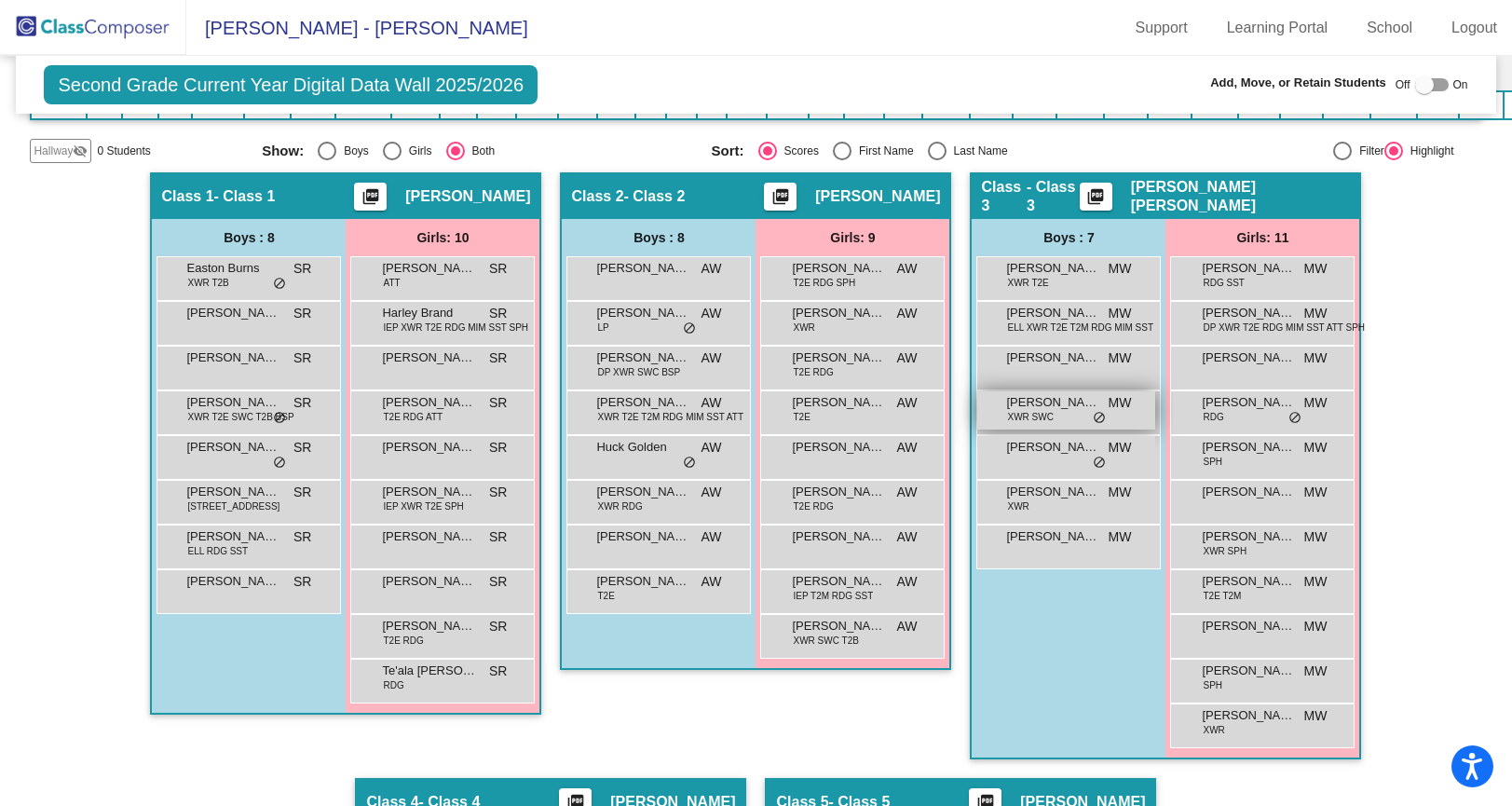
click at [1027, 419] on span "XWR SWC" at bounding box center [1030, 417] width 46 height 14
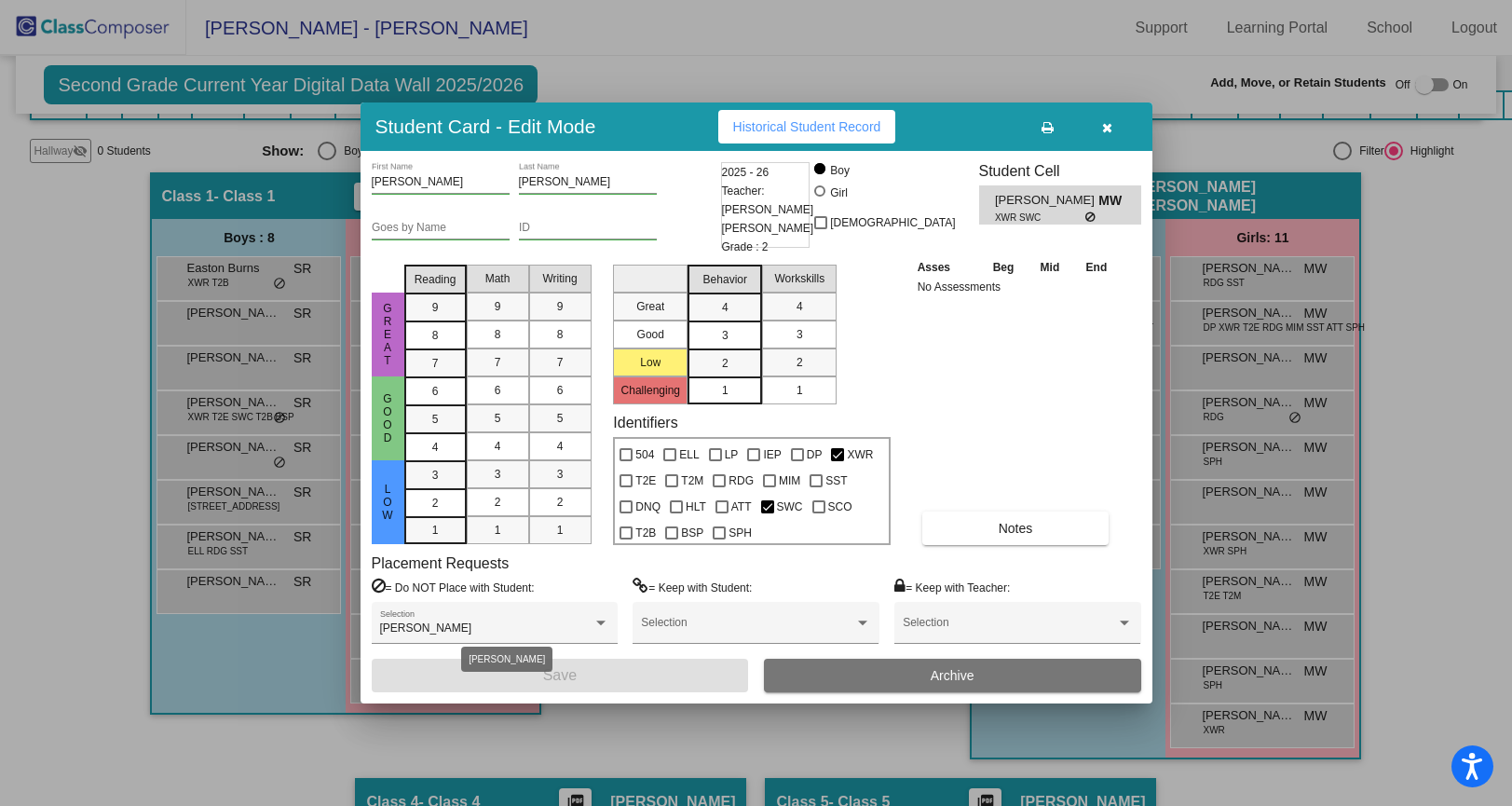
click at [617, 617] on div "= Do NOT Place with Student: [PERSON_NAME] Selection = Keep with Student: Selec…" at bounding box center [756, 618] width 769 height 81
click at [606, 620] on div at bounding box center [600, 623] width 17 height 13
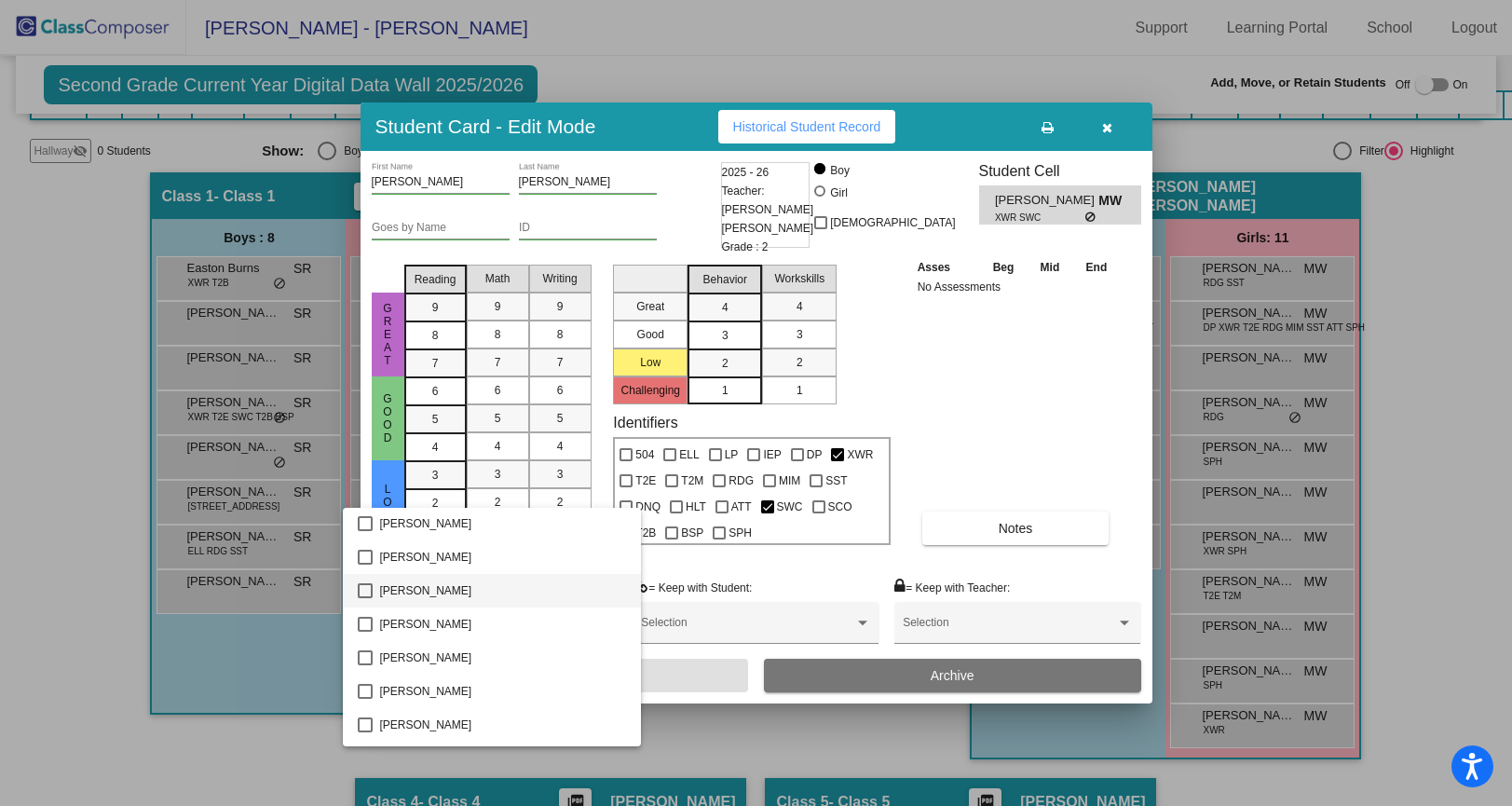
scroll to position [0, 0]
click at [1115, 138] on div at bounding box center [756, 403] width 1512 height 806
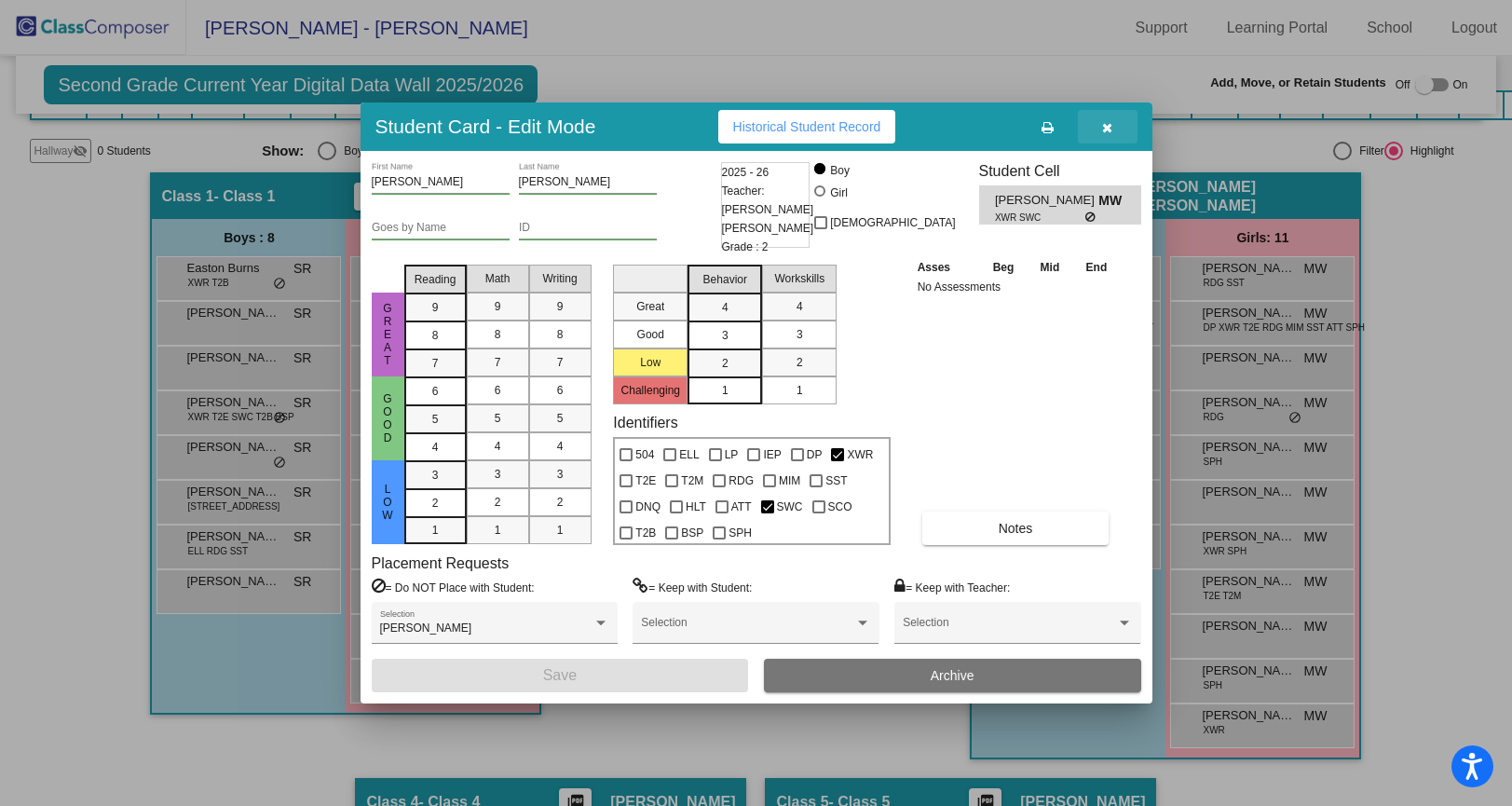
click at [1110, 128] on icon "button" at bounding box center [1107, 128] width 10 height 13
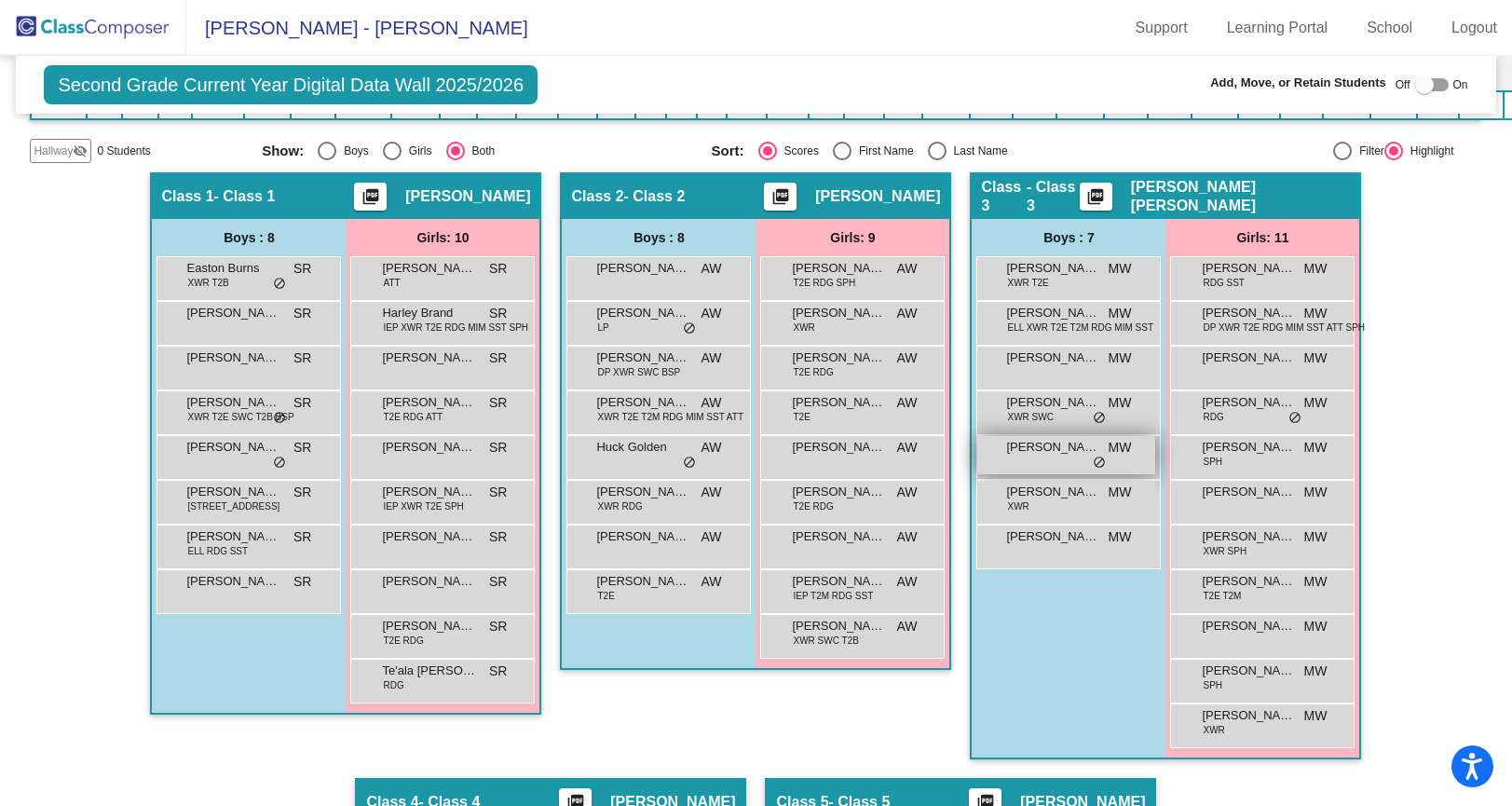
click at [1051, 455] on span "[PERSON_NAME] [PERSON_NAME]" at bounding box center [1052, 447] width 93 height 19
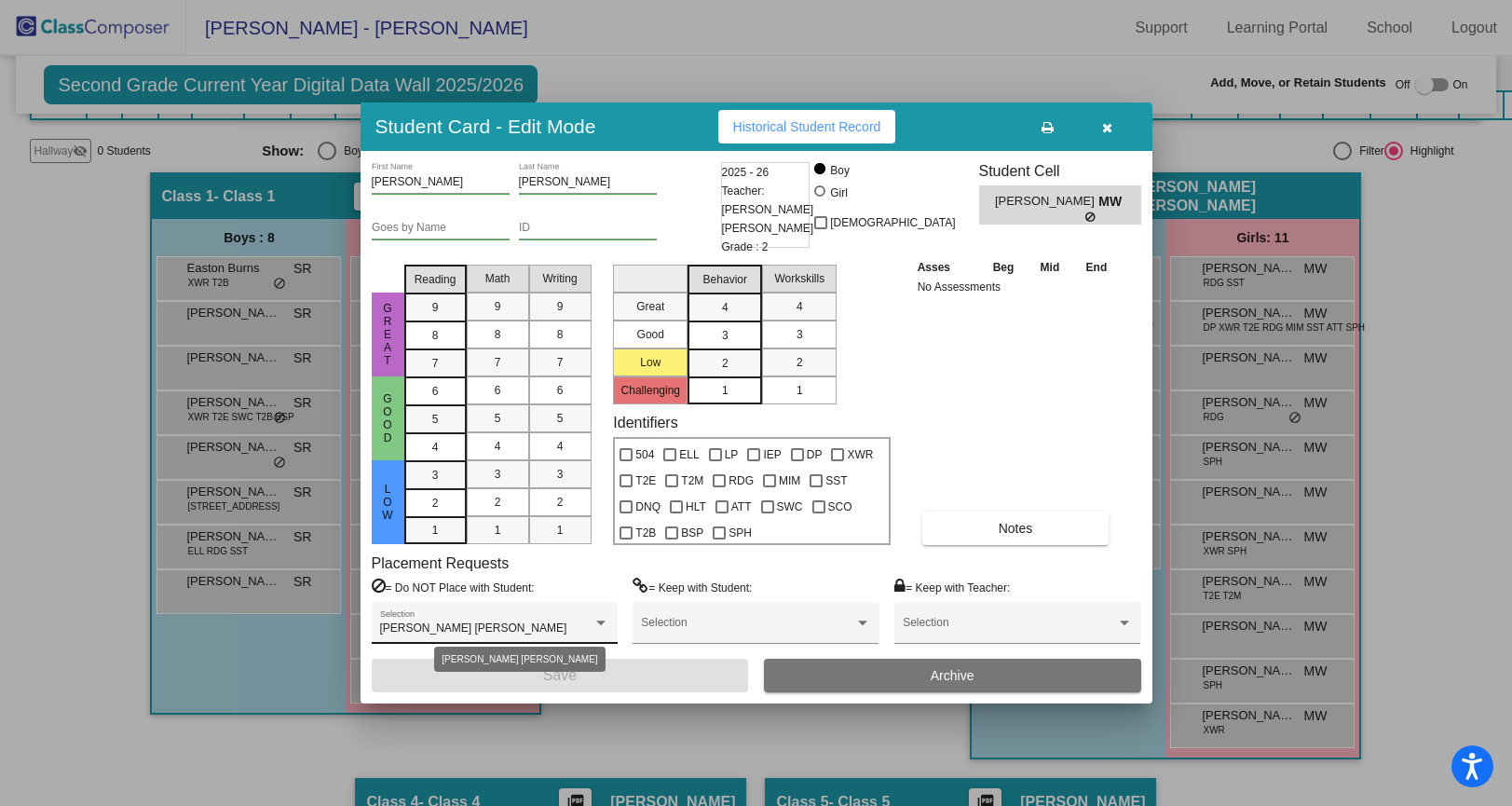
click at [607, 623] on div at bounding box center [600, 623] width 17 height 13
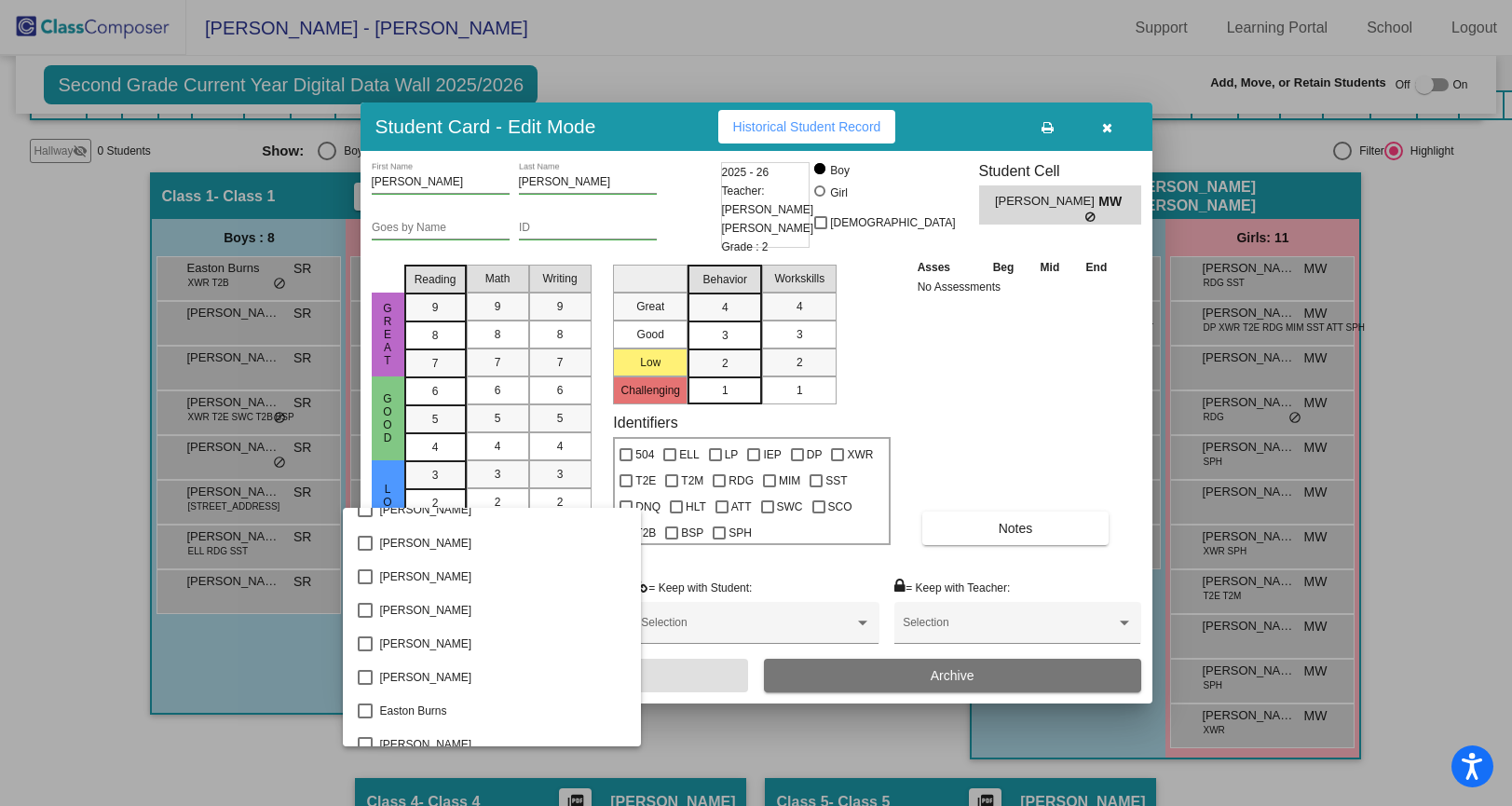
scroll to position [305, 0]
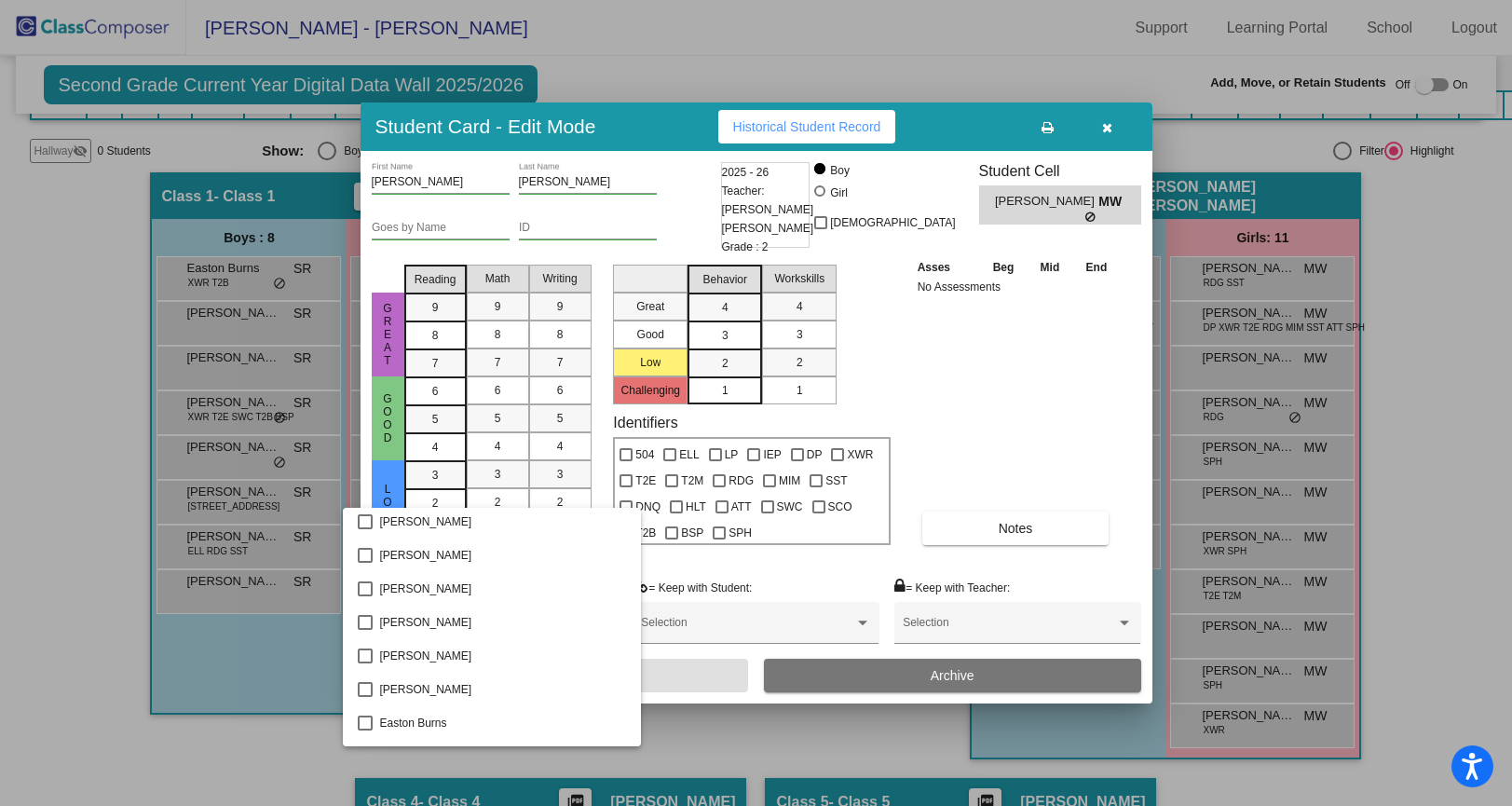
click at [1121, 135] on div at bounding box center [756, 403] width 1512 height 806
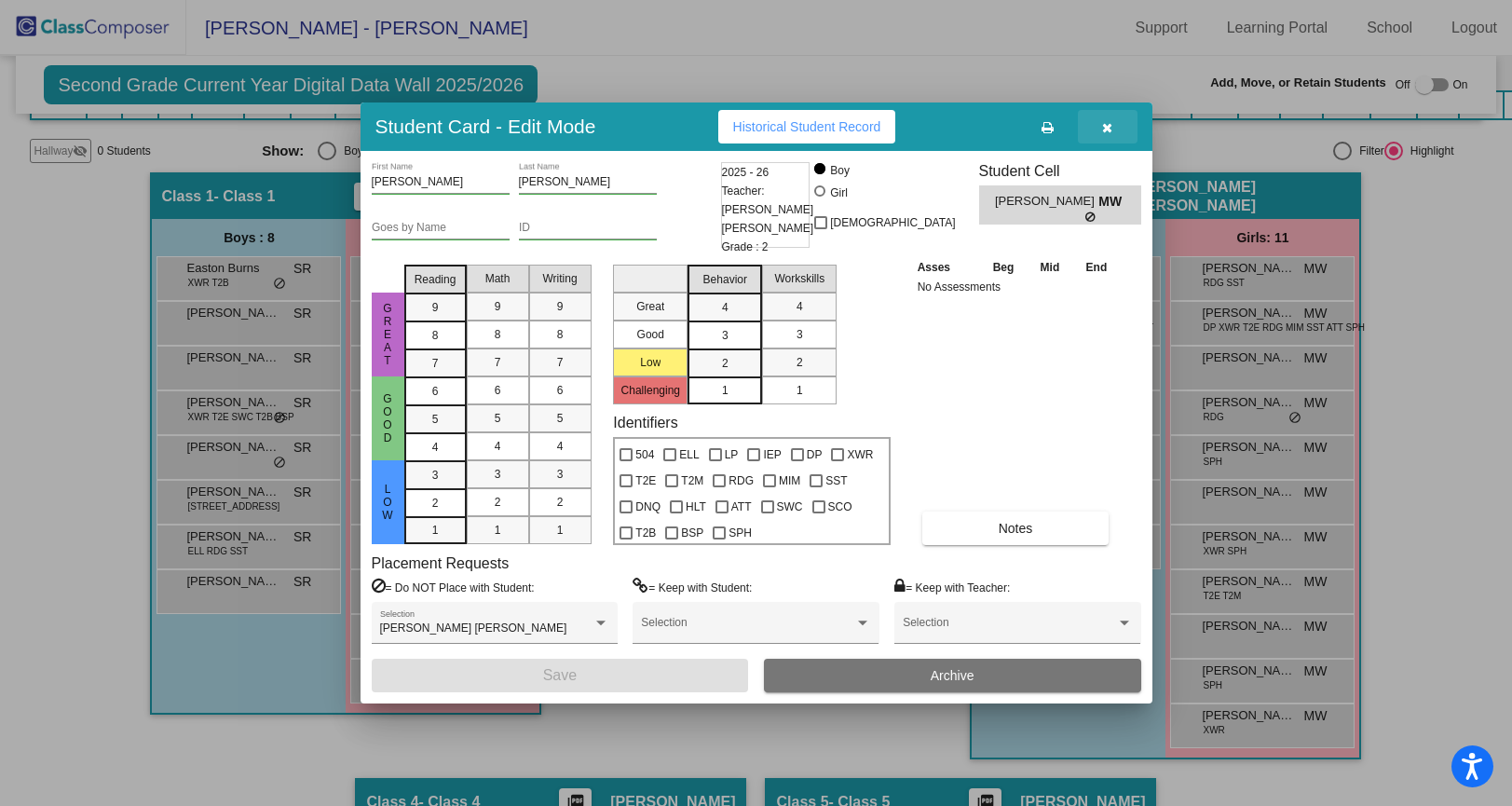
click at [1111, 130] on icon "button" at bounding box center [1107, 128] width 10 height 13
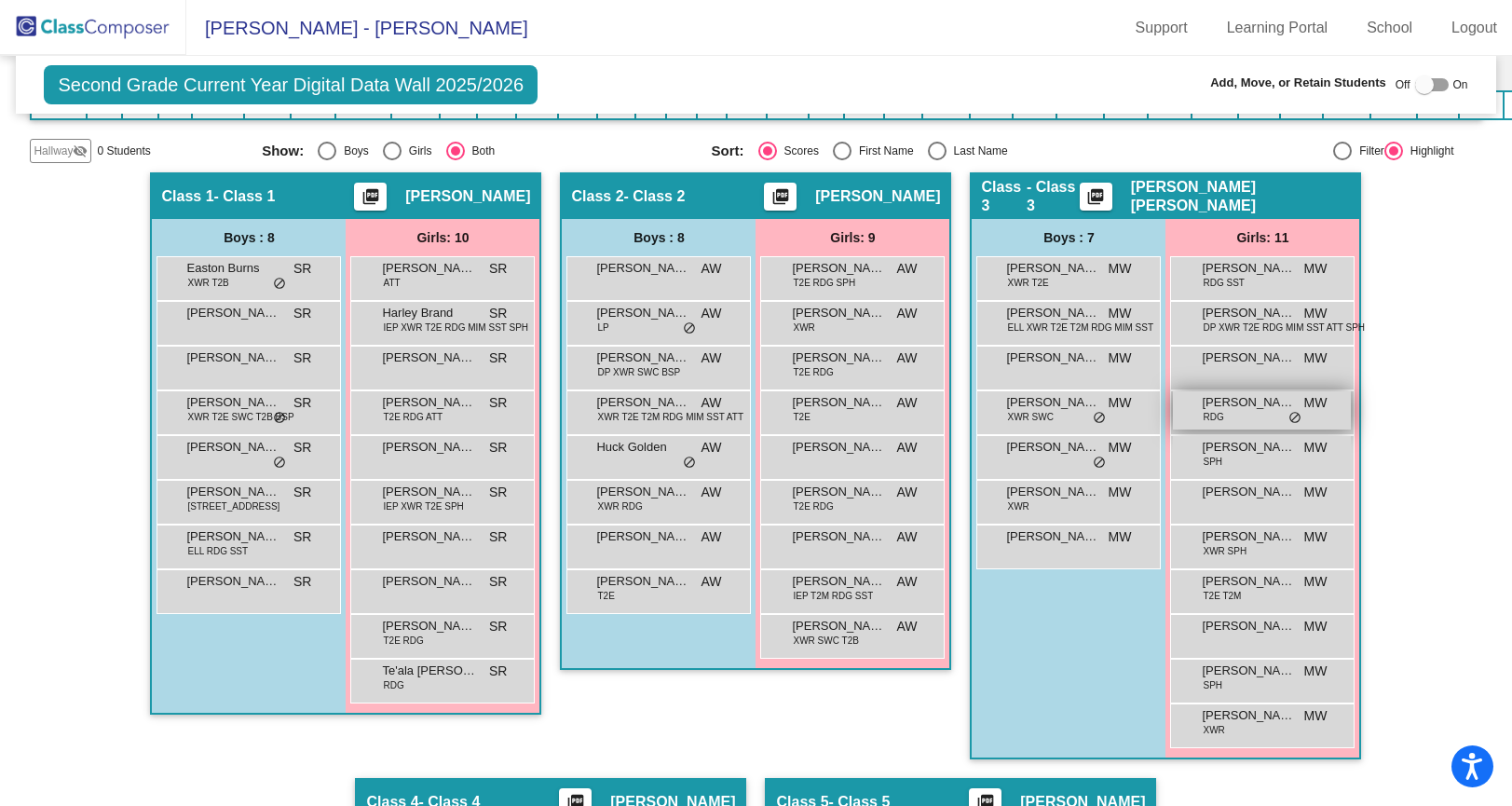
click at [1273, 399] on span "[PERSON_NAME]" at bounding box center [1248, 403] width 93 height 19
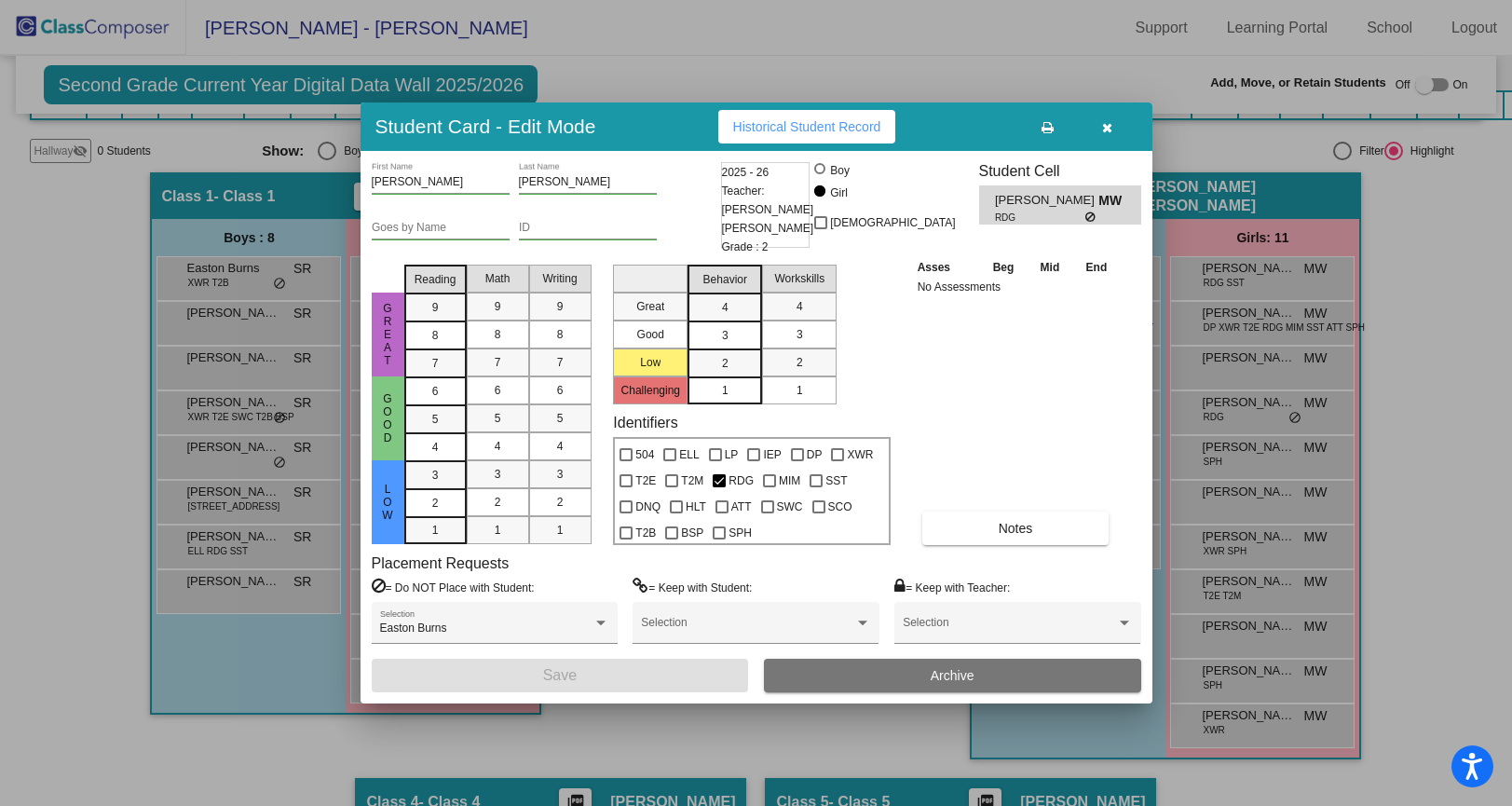
click at [1113, 156] on div "[PERSON_NAME] First Name [PERSON_NAME] Last Name Goes by Name ID 2025 - 26 Teac…" at bounding box center [756, 427] width 792 height 552
click at [1106, 128] on icon "button" at bounding box center [1107, 128] width 10 height 13
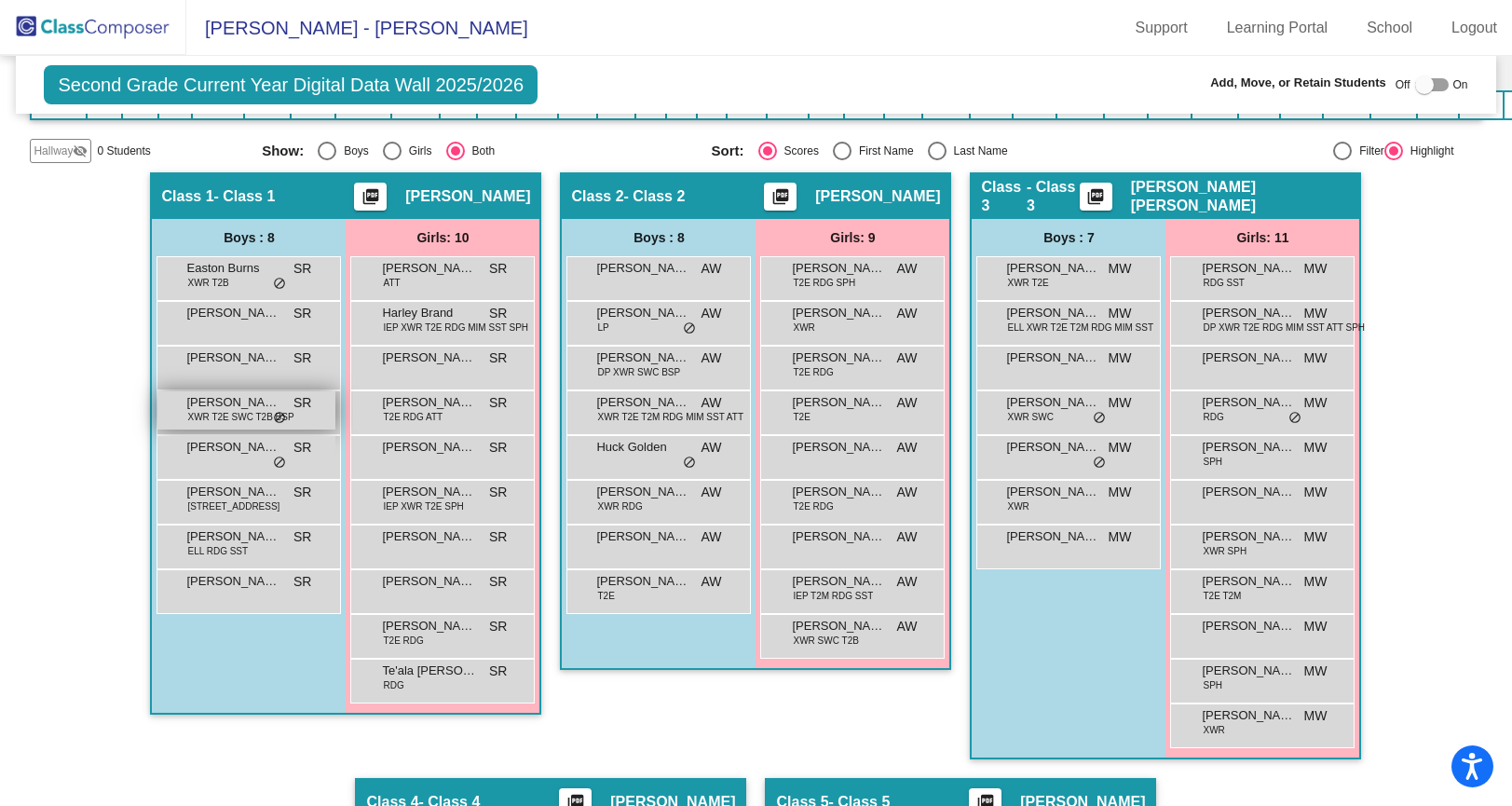
click at [236, 425] on div "[PERSON_NAME] XWR T2E SWC T2B BSP SR lock do_not_disturb_alt" at bounding box center [245, 410] width 178 height 38
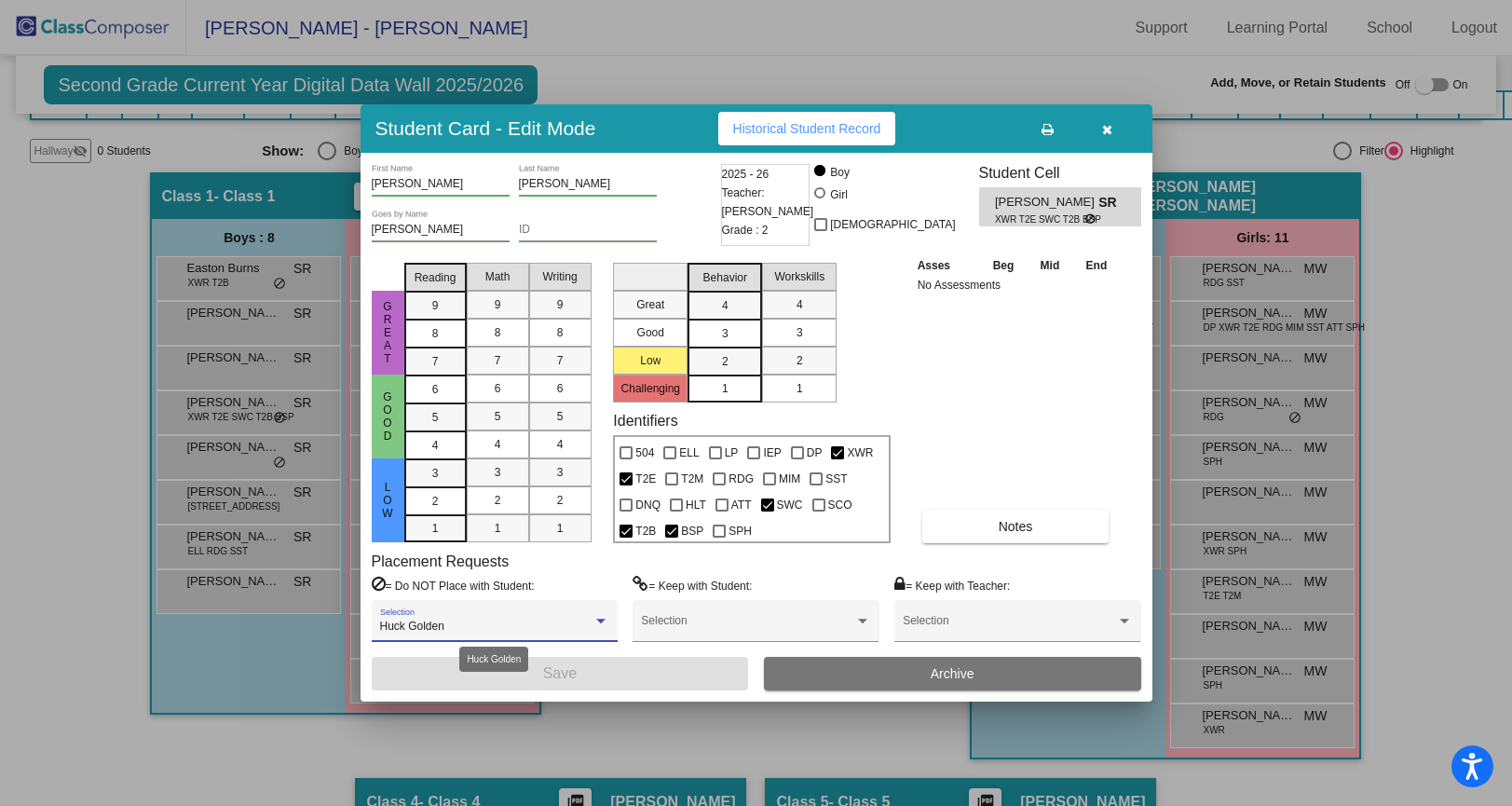
click at [502, 625] on div "Huck Golden" at bounding box center [485, 627] width 212 height 13
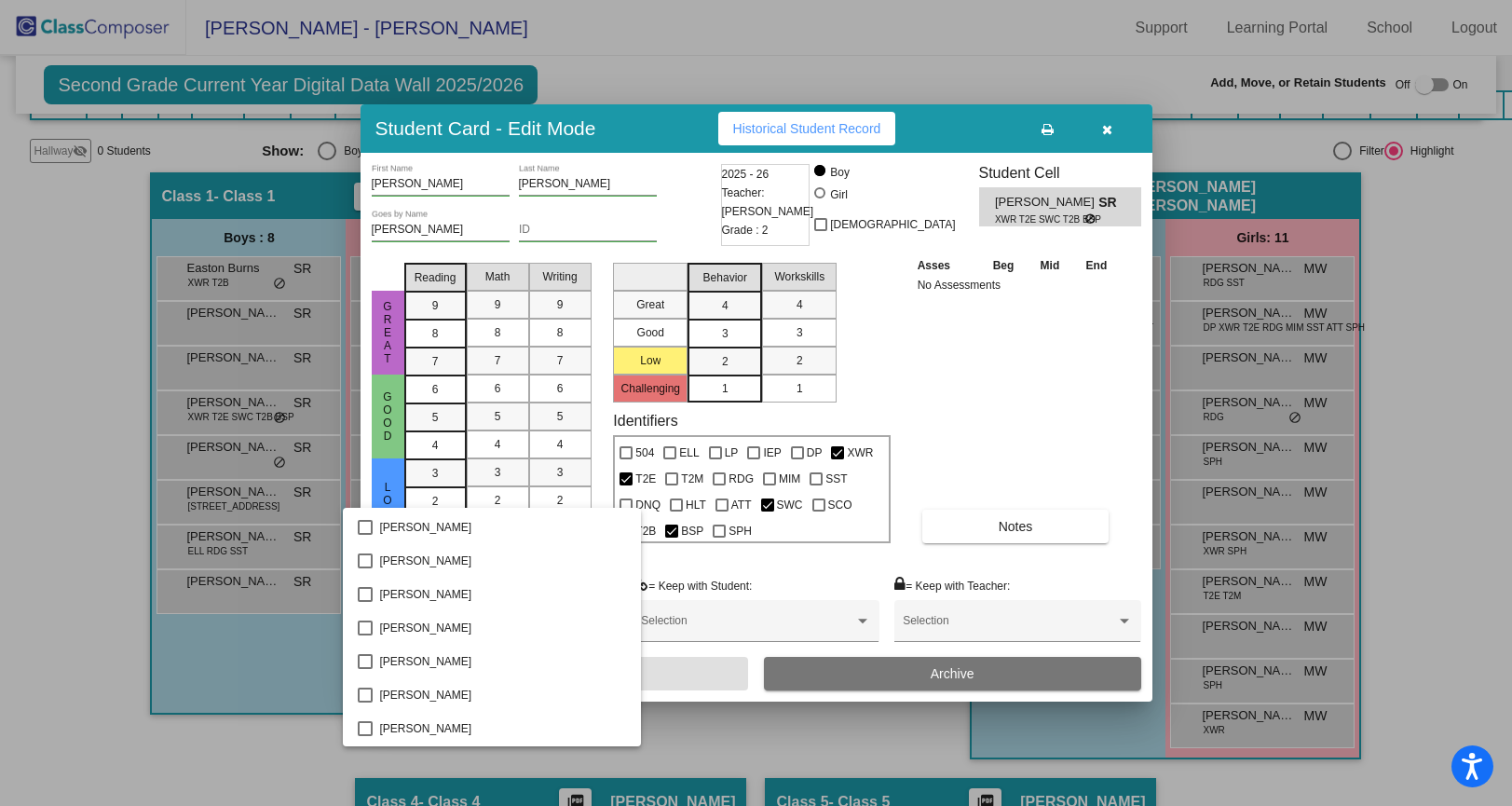
scroll to position [15, 0]
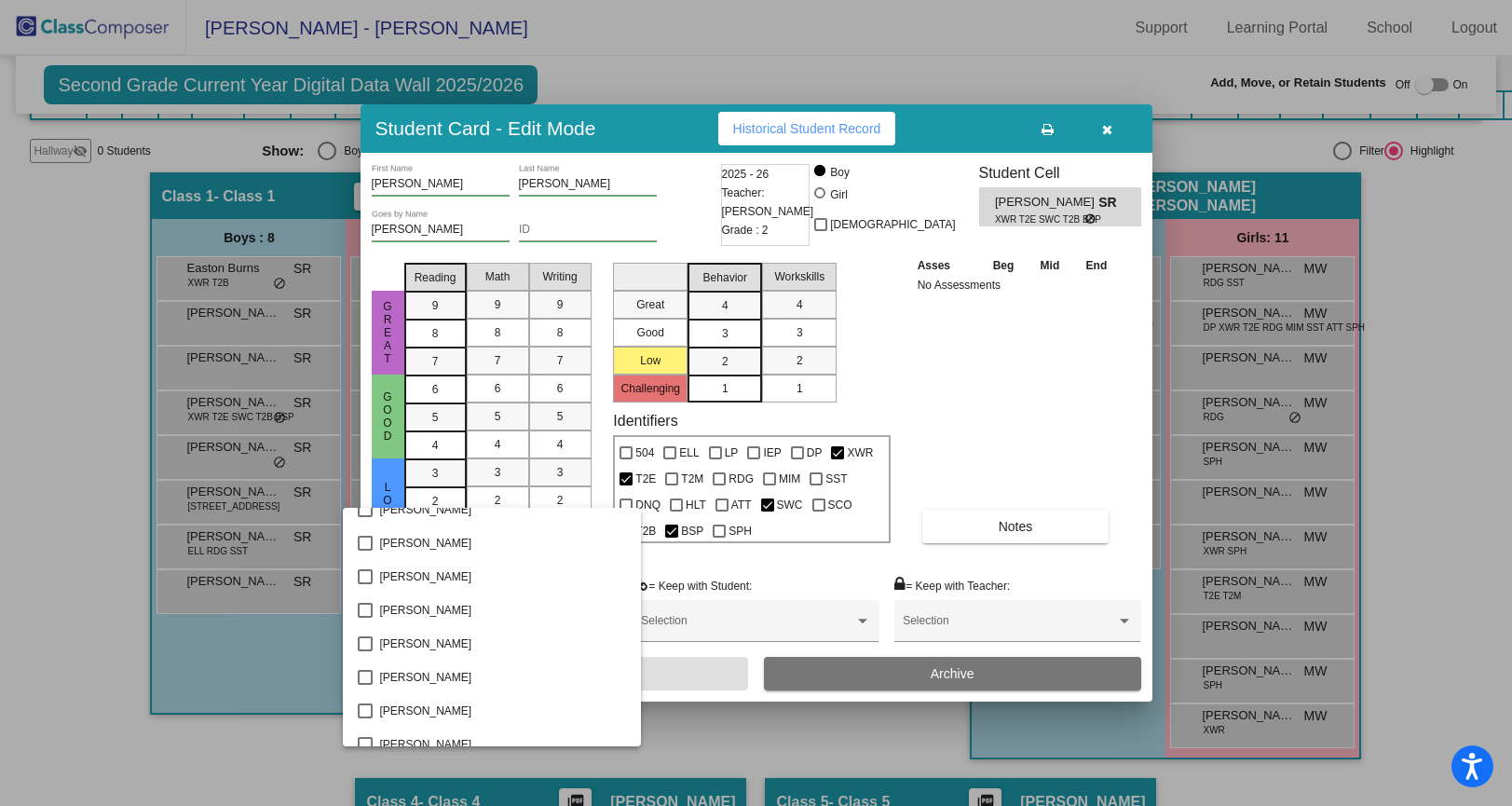
click at [1106, 126] on div at bounding box center [756, 403] width 1512 height 806
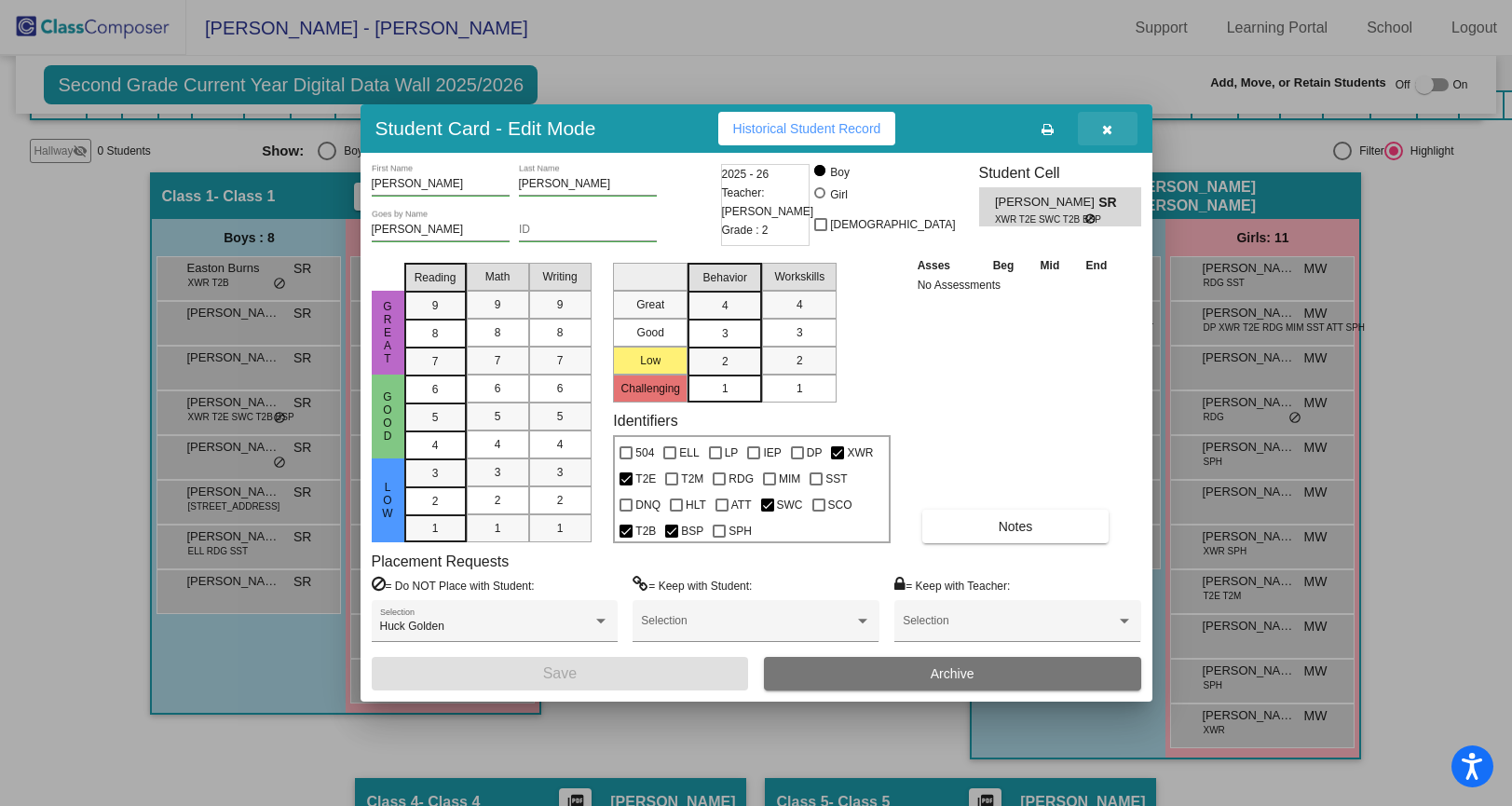
click at [1102, 124] on icon "button" at bounding box center [1107, 129] width 10 height 13
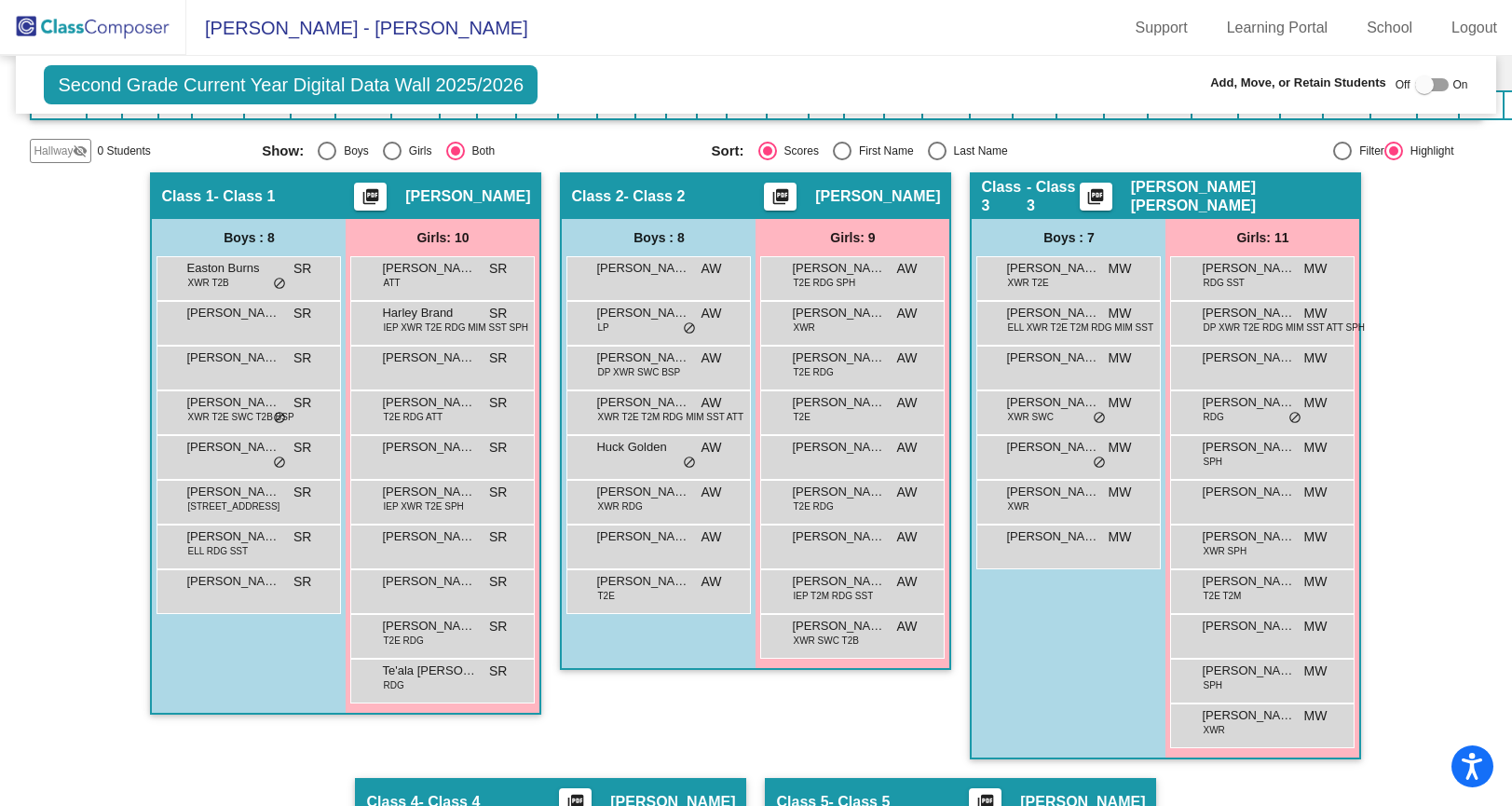
click at [104, 179] on div "Hallway - Hallway Class picture_as_pdf Add Student First Name Last Name Student…" at bounding box center [755, 755] width 1451 height 1166
click at [73, 225] on div "Hallway - Hallway Class picture_as_pdf Add Student First Name Last Name Student…" at bounding box center [755, 755] width 1451 height 1166
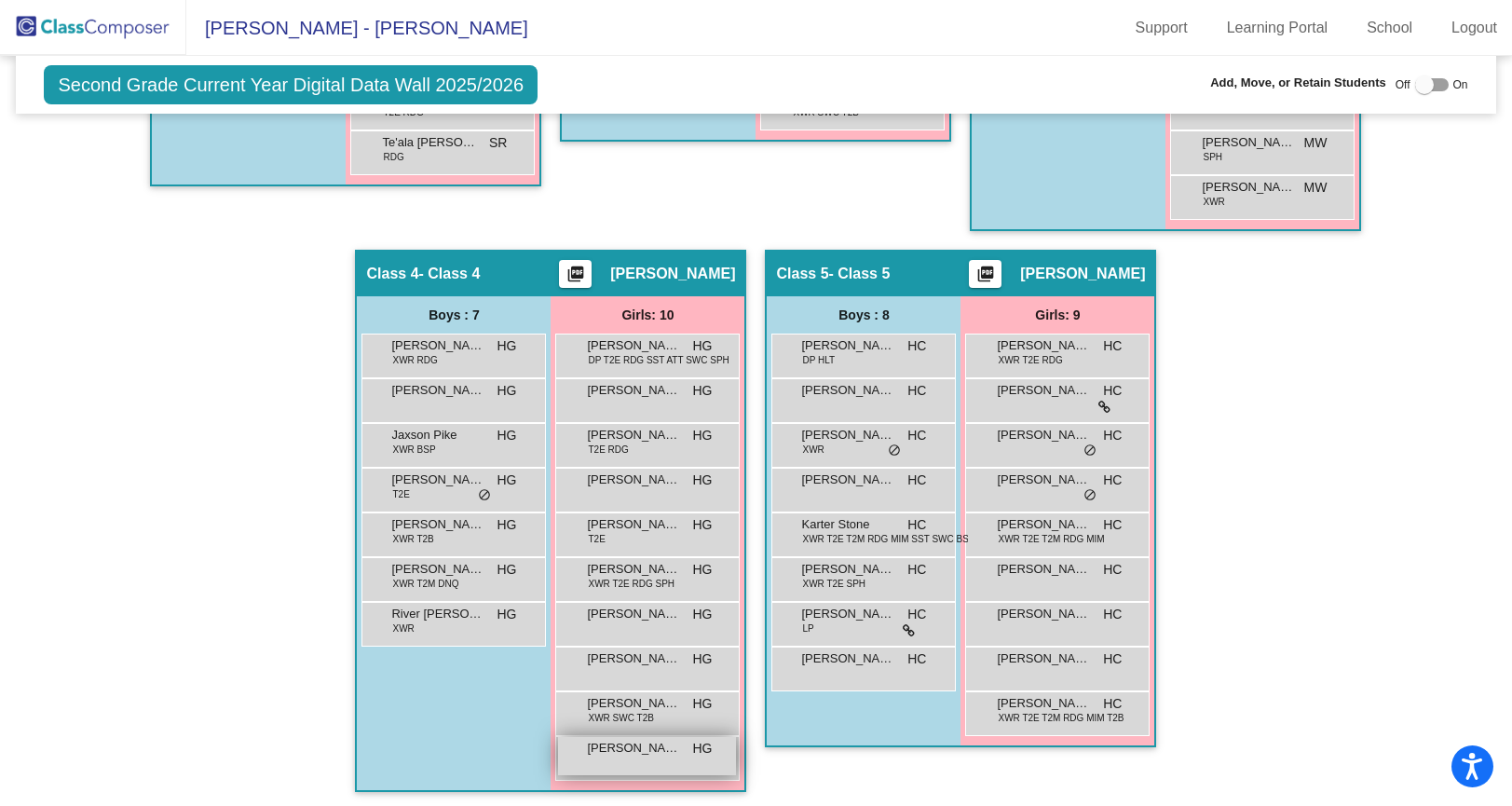
scroll to position [930, 0]
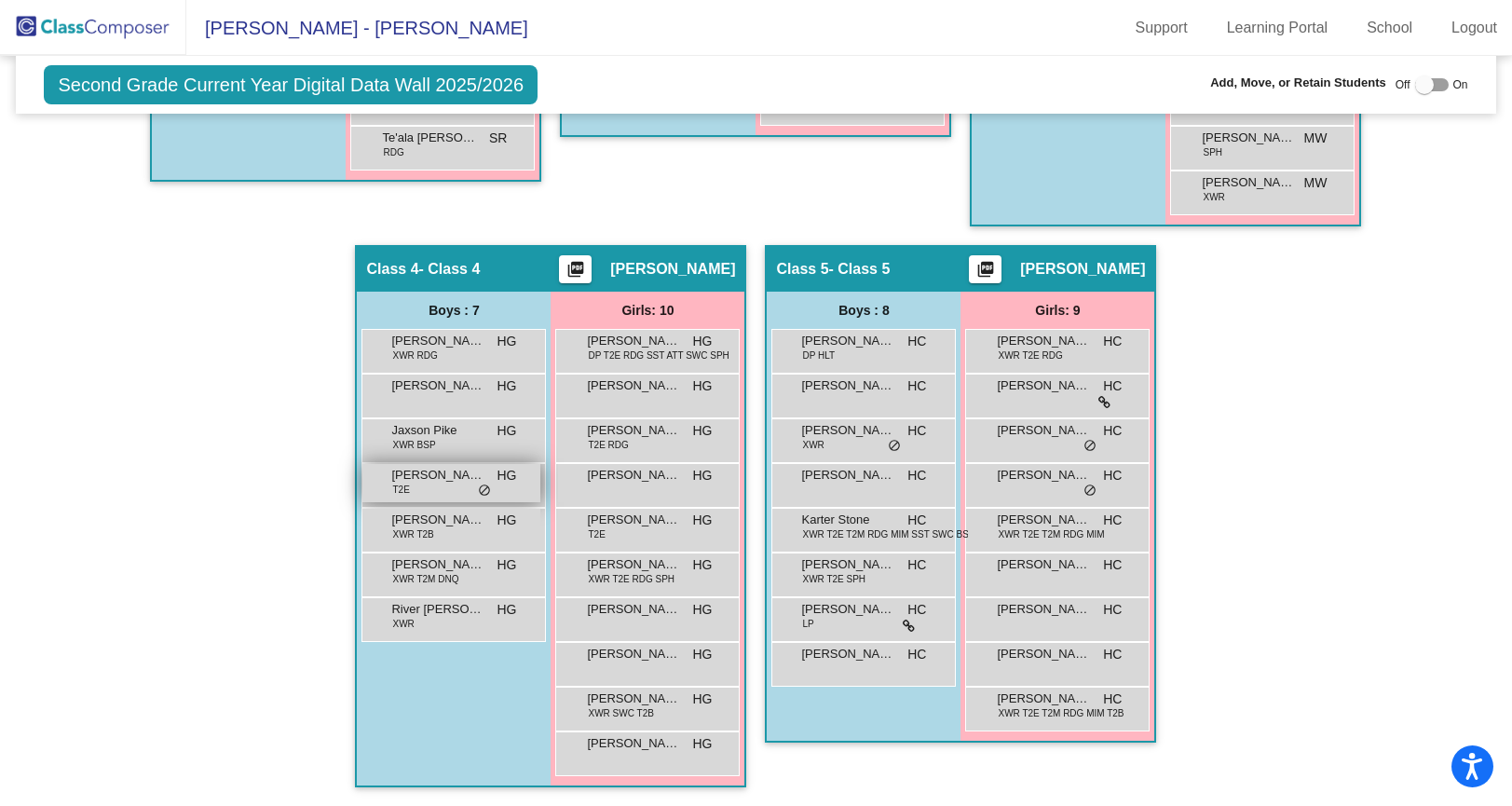
click at [463, 485] on div "[PERSON_NAME] [PERSON_NAME] T2E HG lock do_not_disturb_alt" at bounding box center [451, 482] width 178 height 38
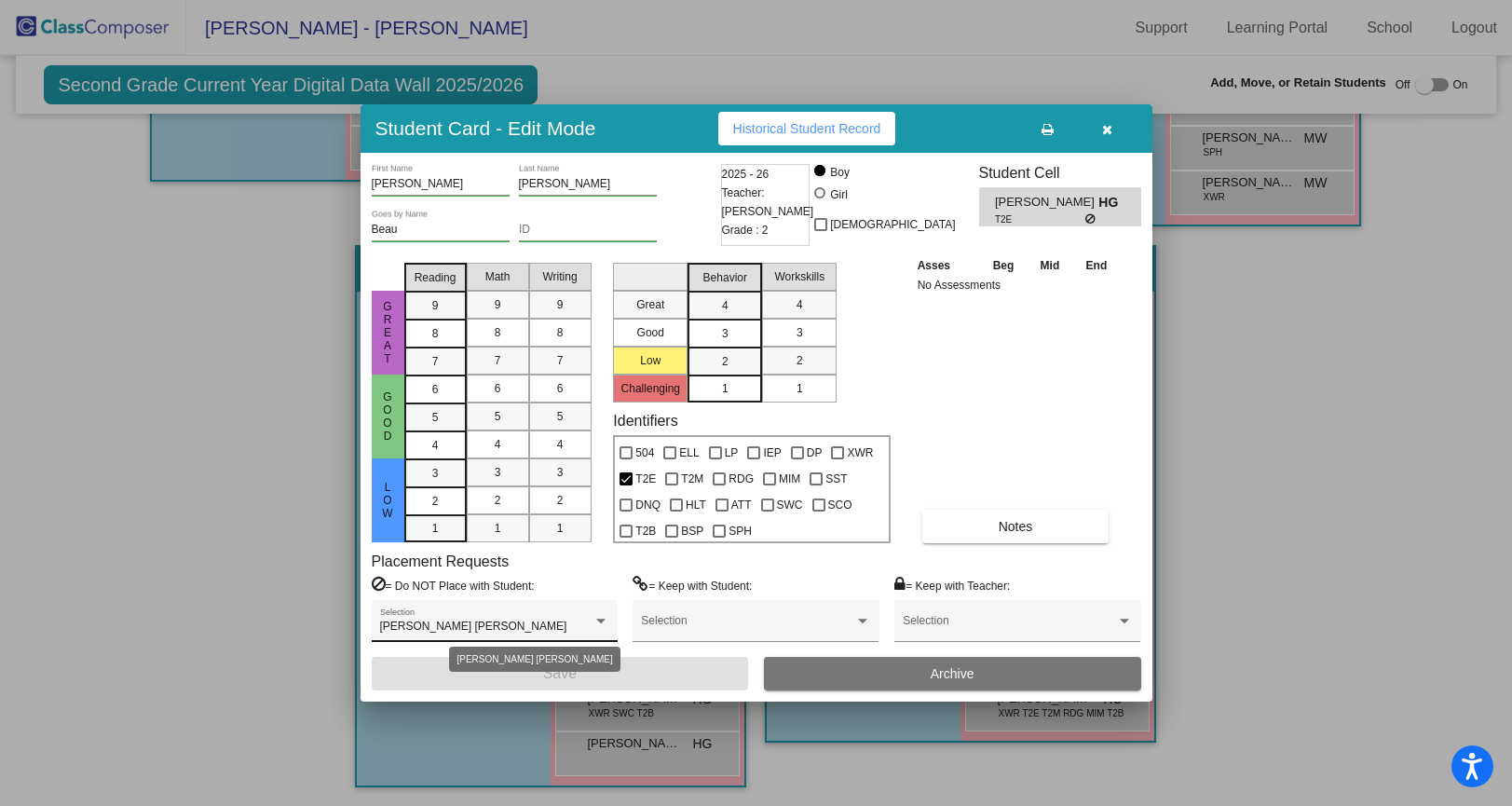
click at [516, 612] on div "[PERSON_NAME] [PERSON_NAME] Selection" at bounding box center [494, 624] width 229 height 33
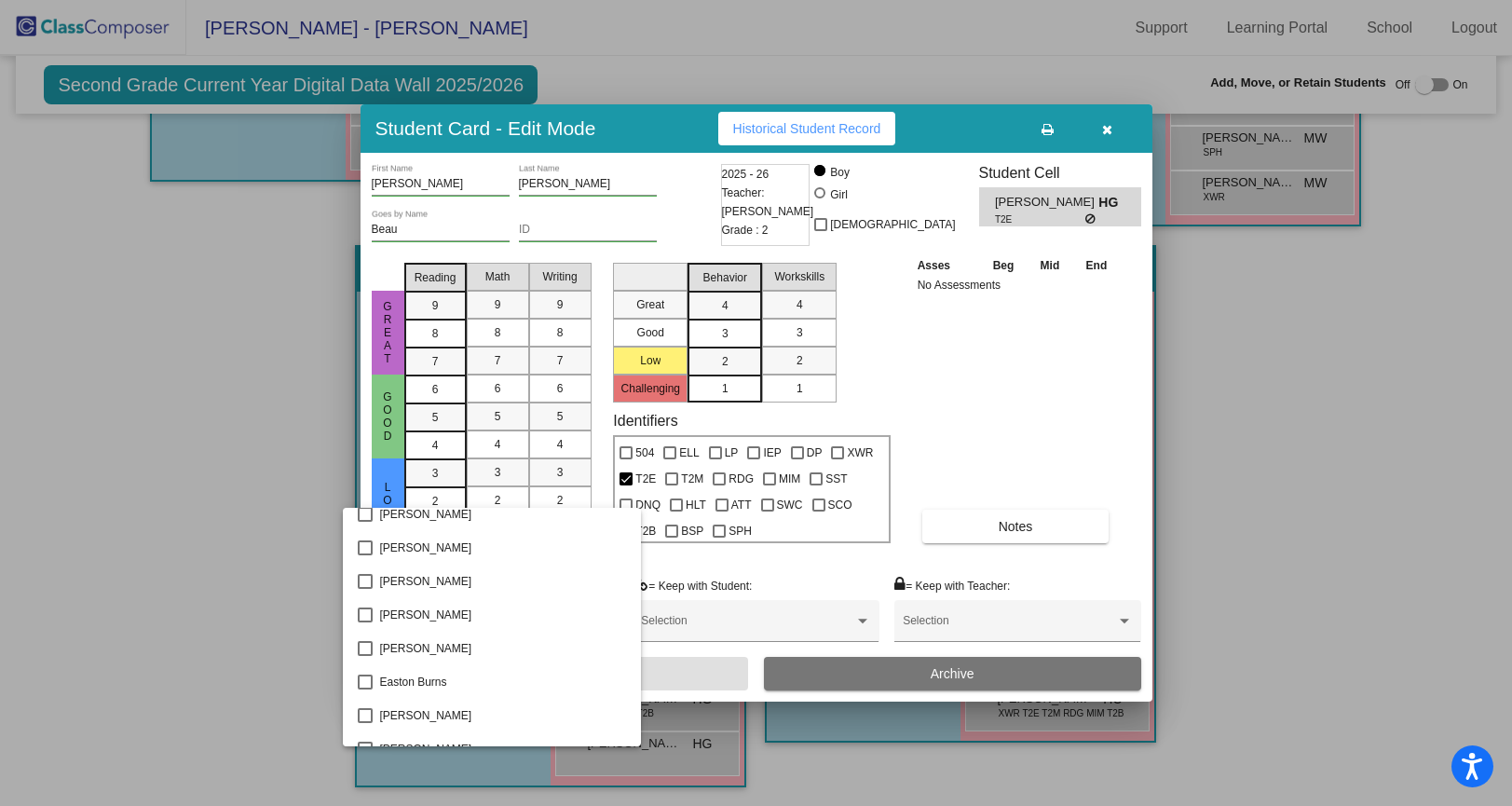
scroll to position [0, 0]
click at [1116, 134] on div at bounding box center [756, 403] width 1512 height 806
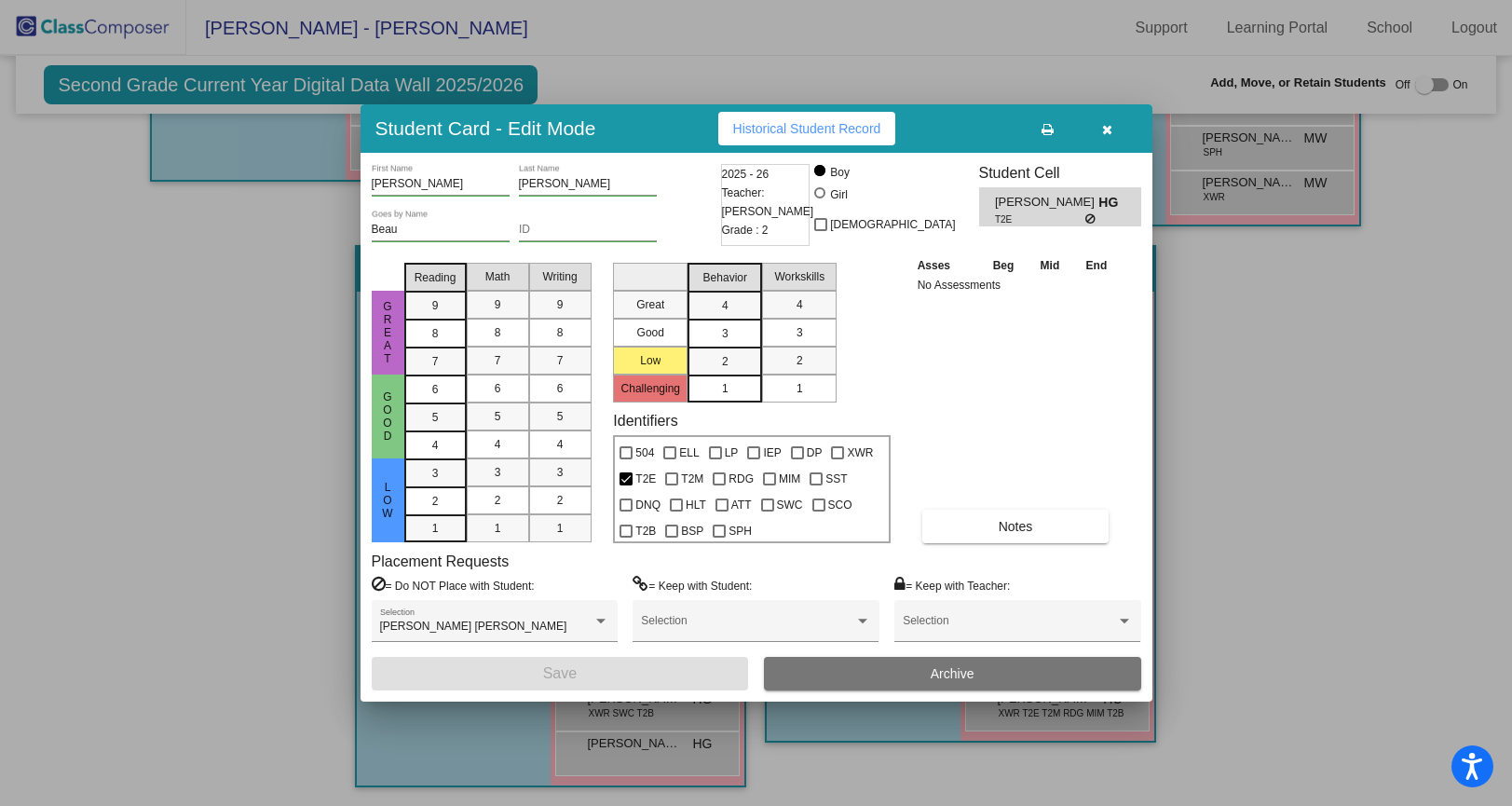
click at [1102, 126] on icon "button" at bounding box center [1107, 129] width 10 height 13
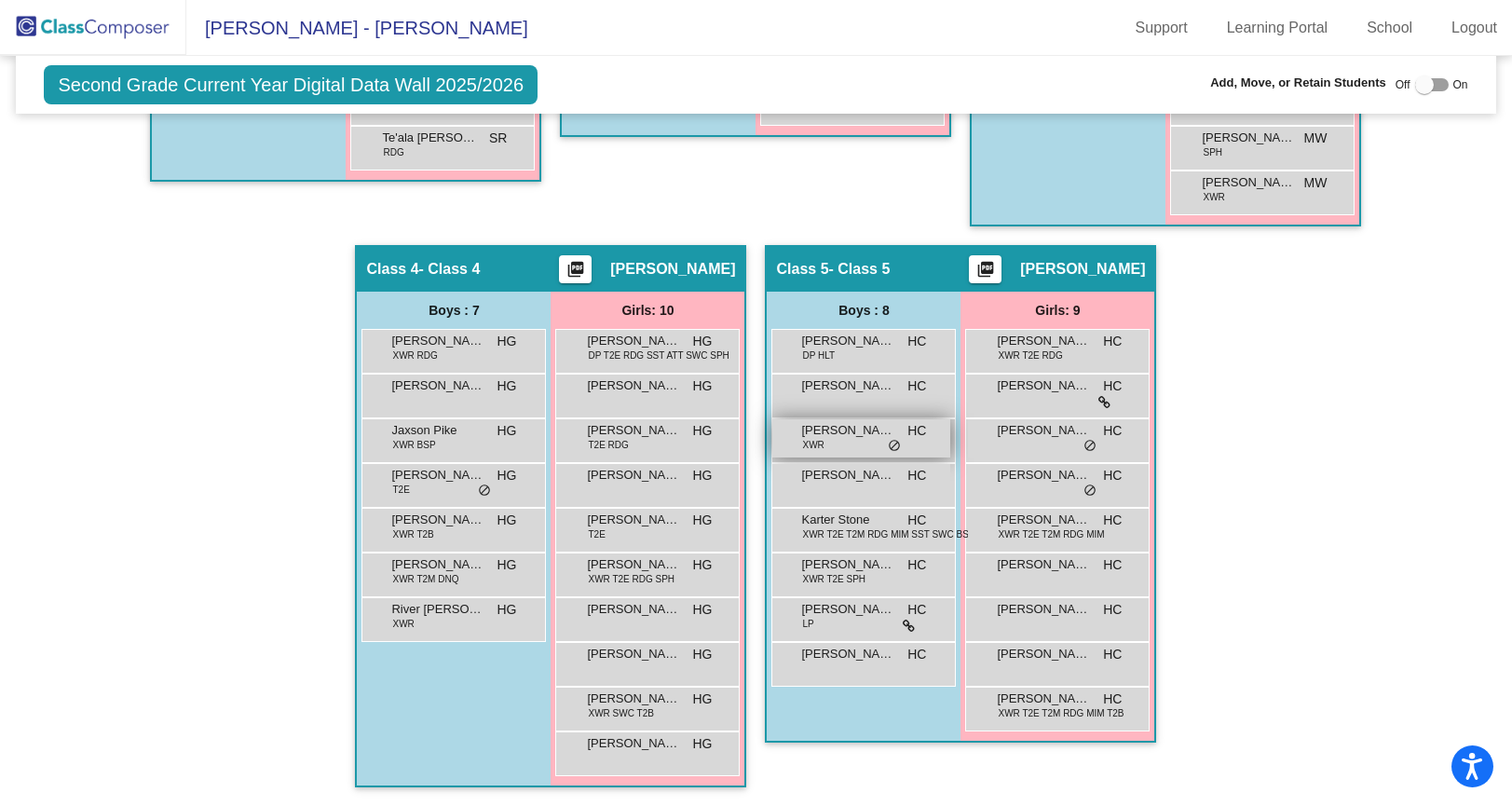
click at [846, 423] on span "[PERSON_NAME]" at bounding box center [848, 430] width 93 height 19
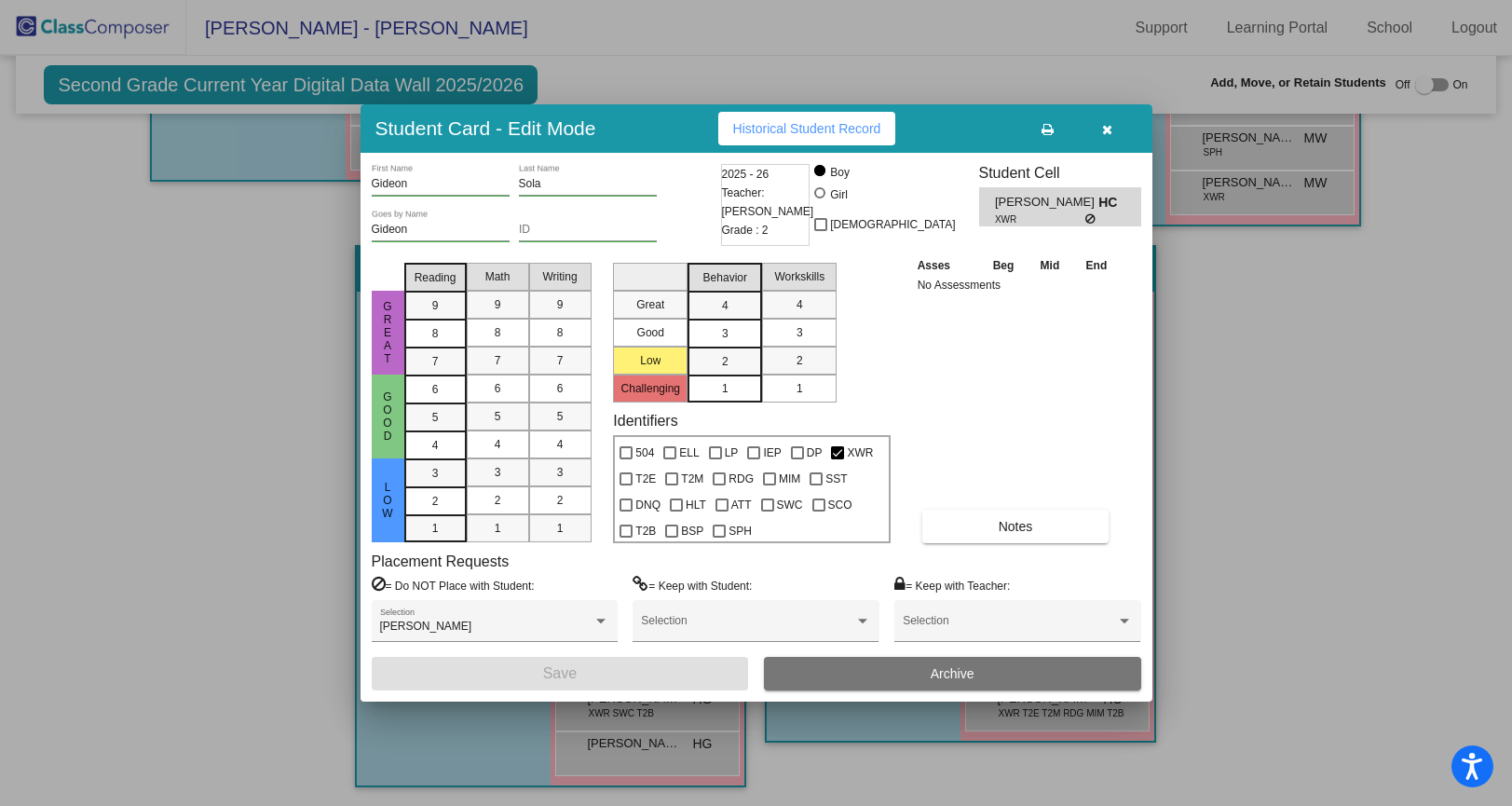
click at [1111, 126] on icon "button" at bounding box center [1107, 129] width 10 height 13
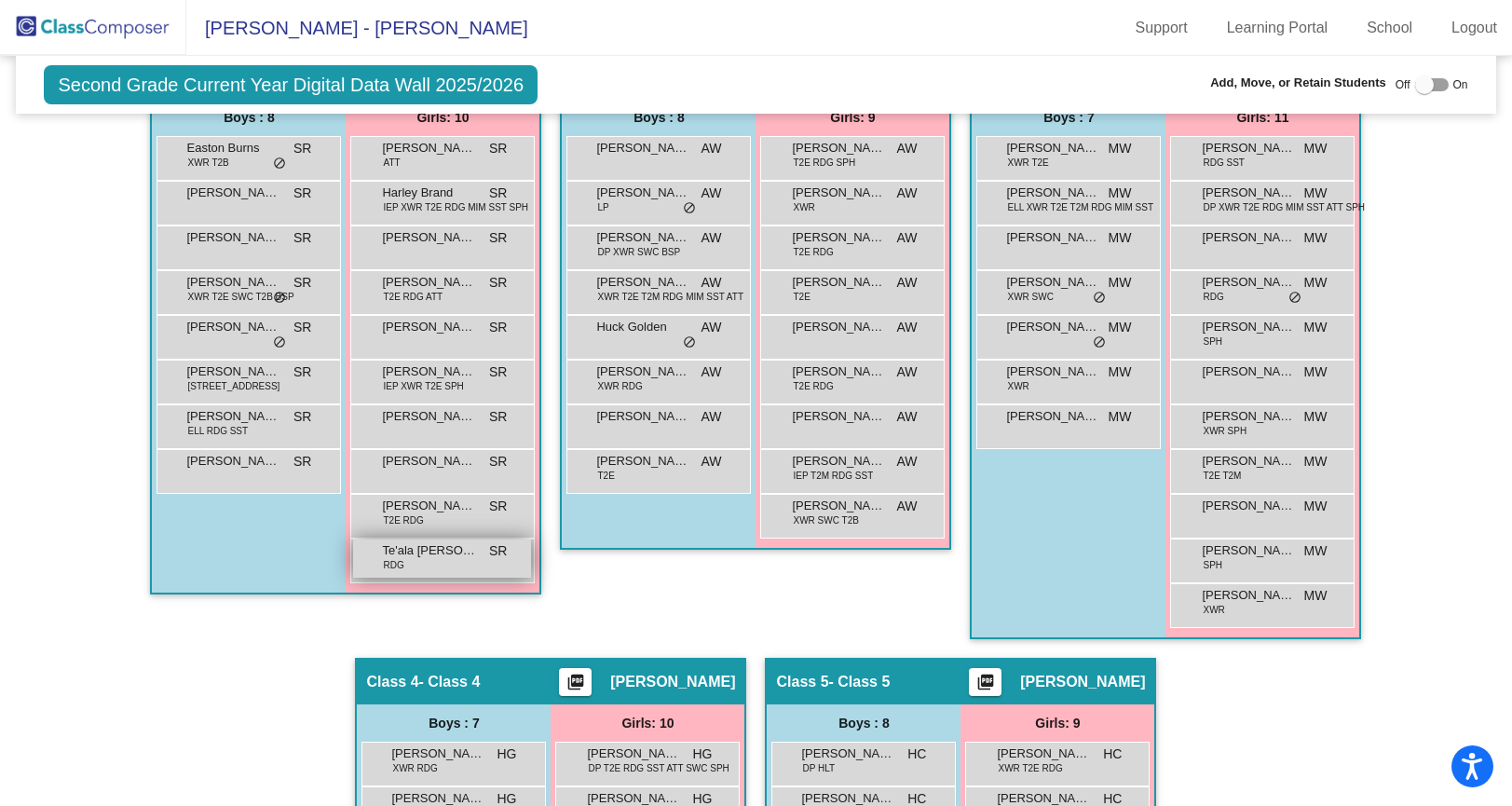
scroll to position [521, 0]
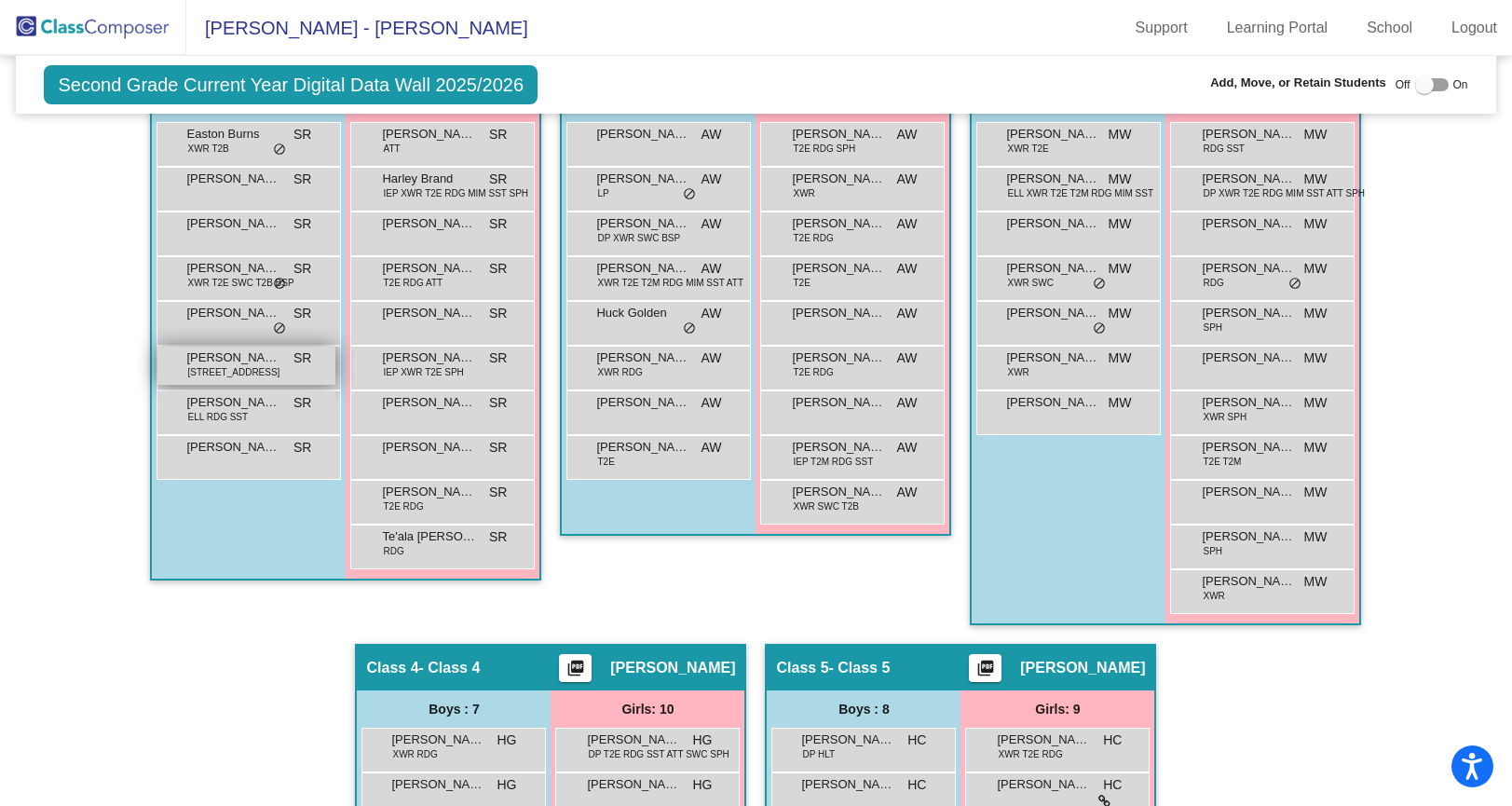
click at [233, 374] on span "[STREET_ADDRESS]" at bounding box center [233, 372] width 92 height 14
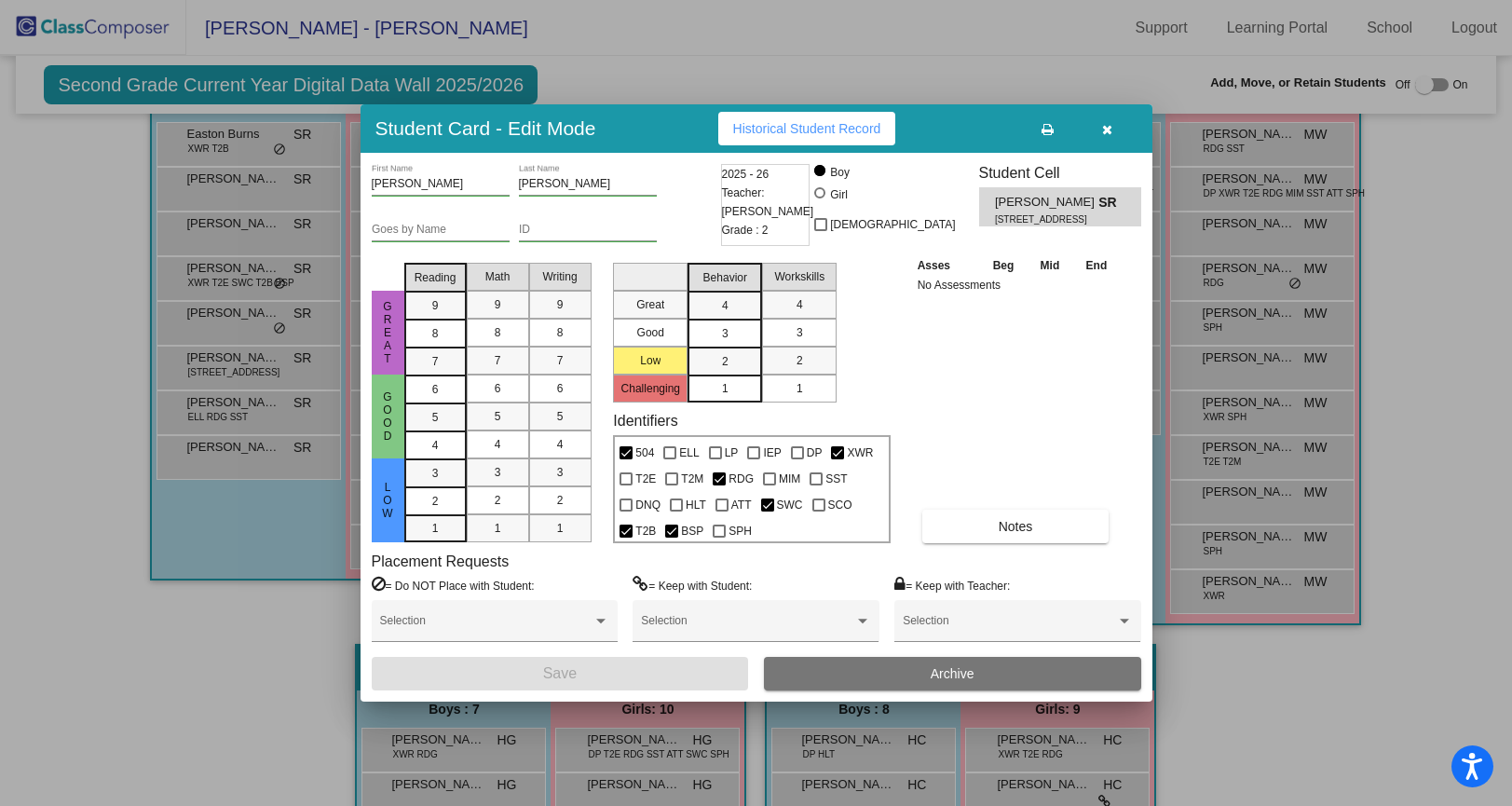
click at [104, 362] on div at bounding box center [756, 403] width 1512 height 806
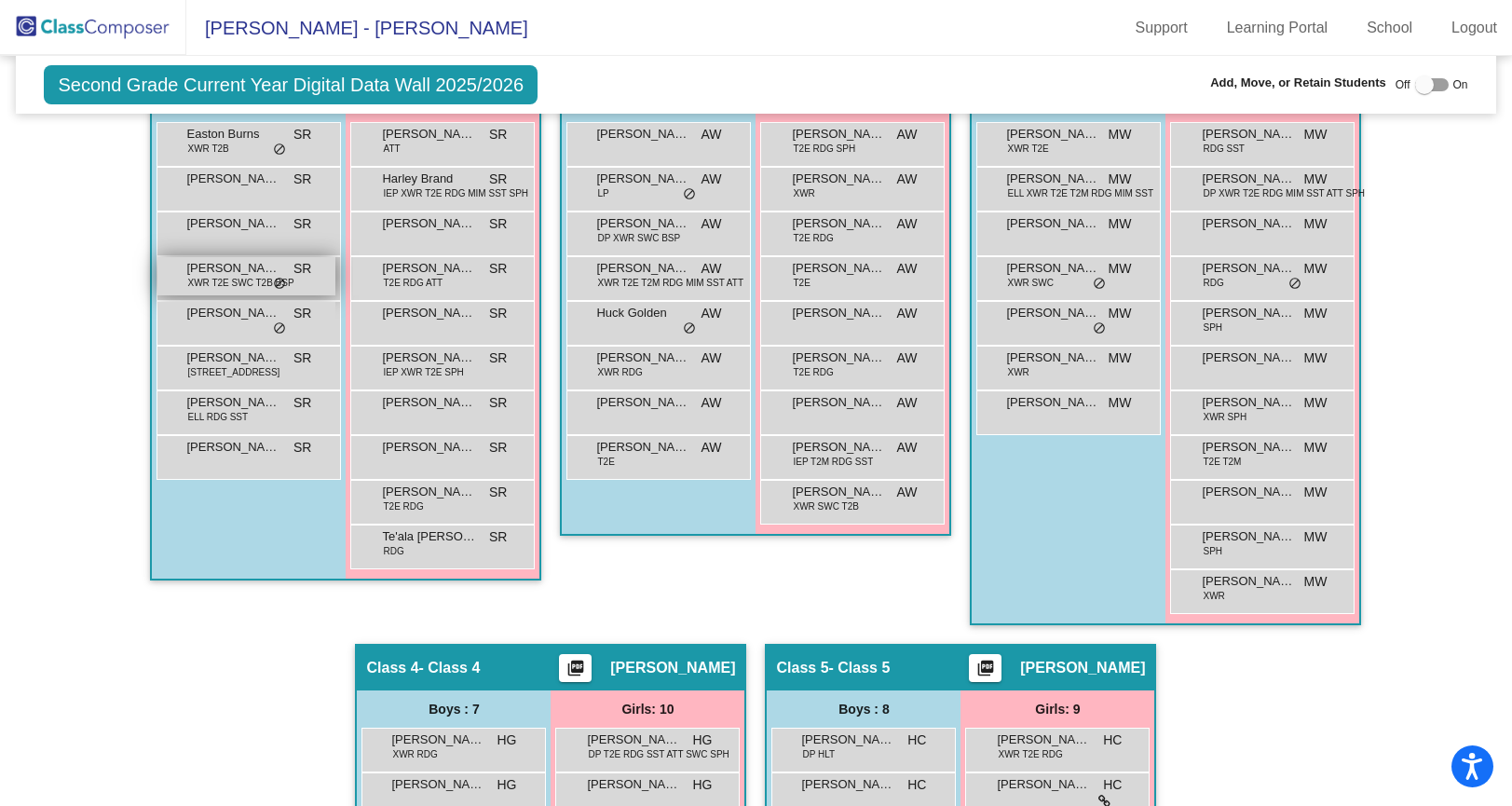
click at [261, 279] on span "XWR T2E SWC T2B BSP" at bounding box center [241, 283] width 107 height 14
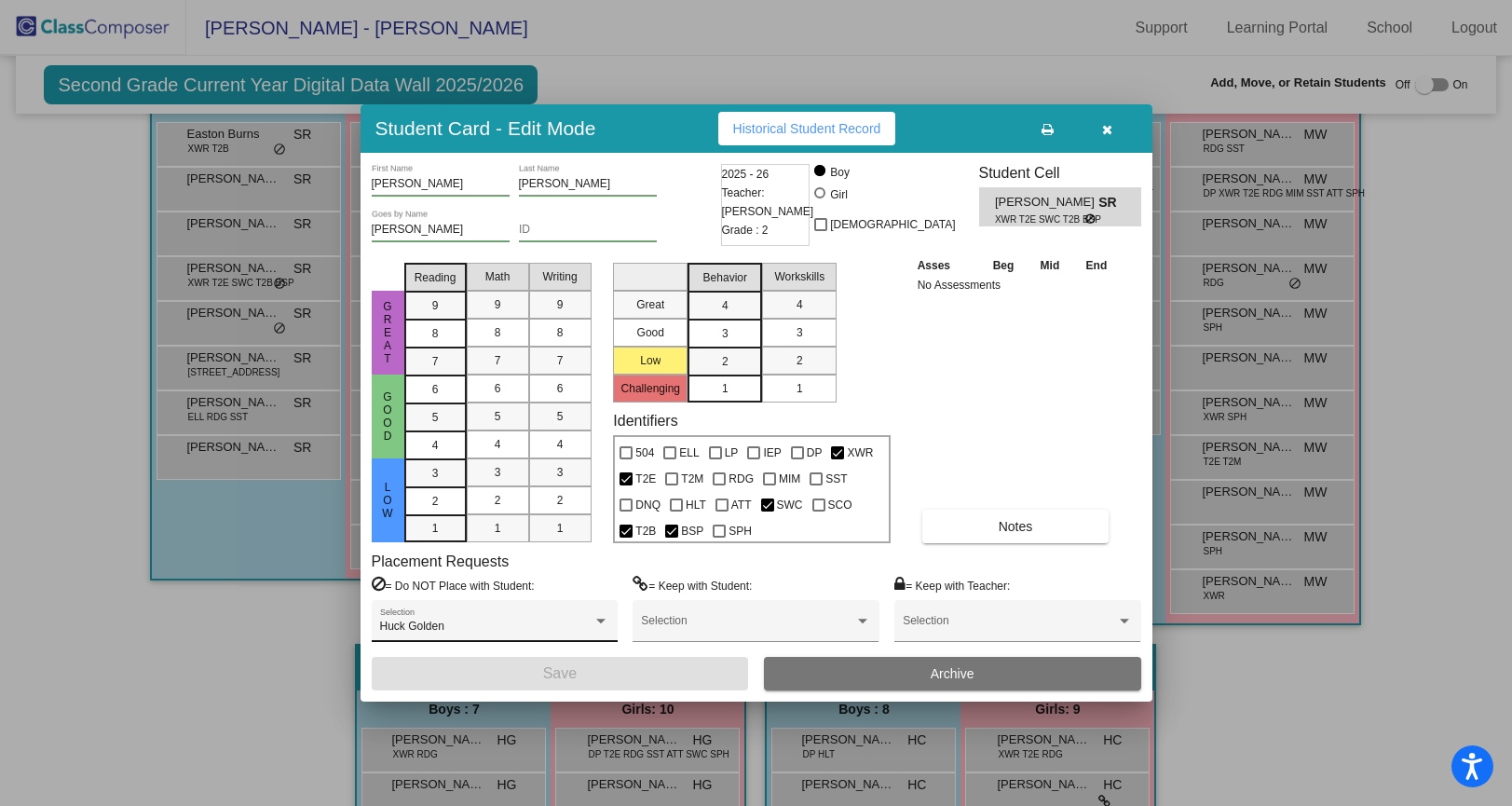
click at [540, 618] on div "Huck Golden Selection" at bounding box center [494, 624] width 229 height 33
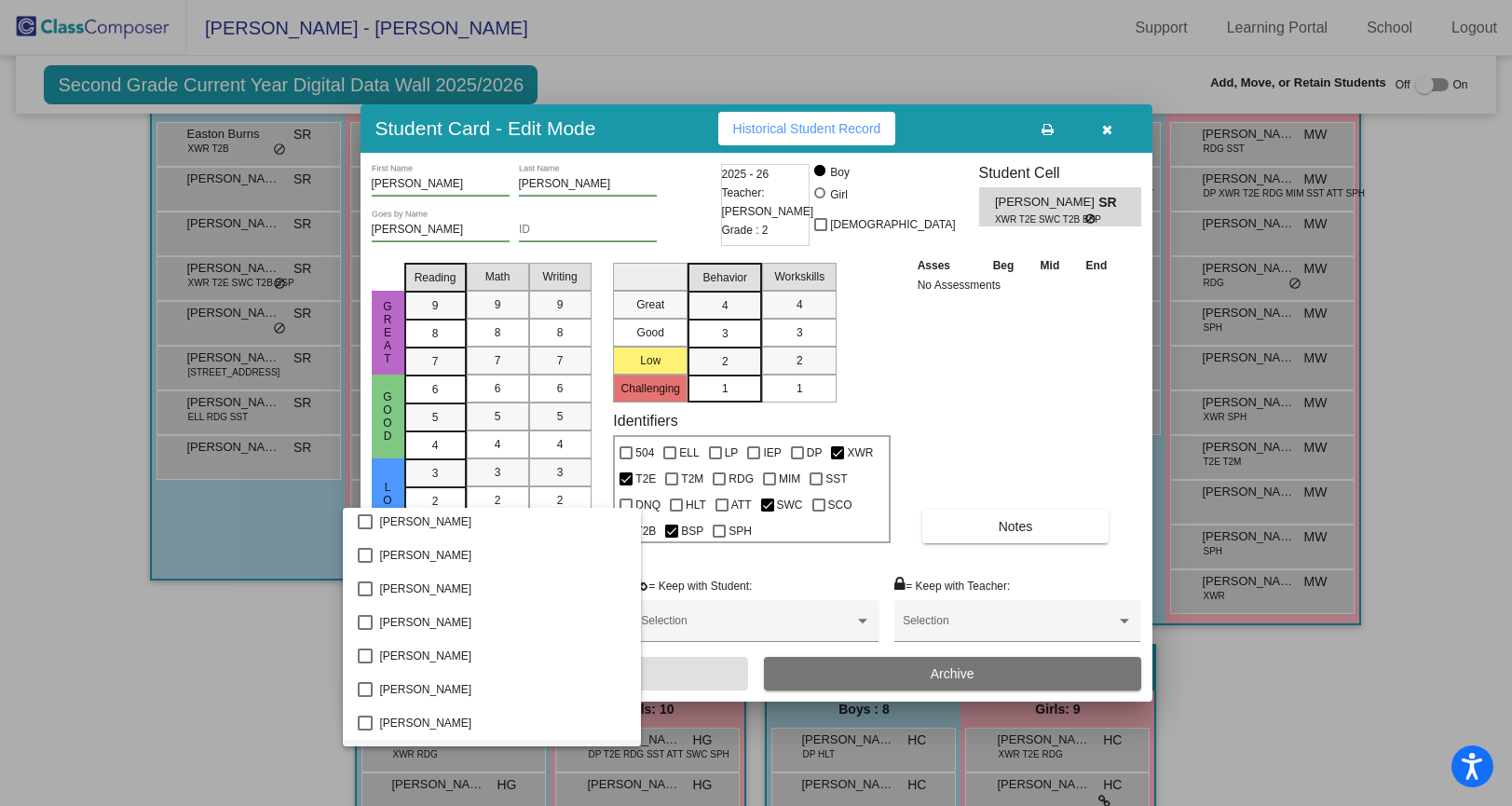
scroll to position [324, 0]
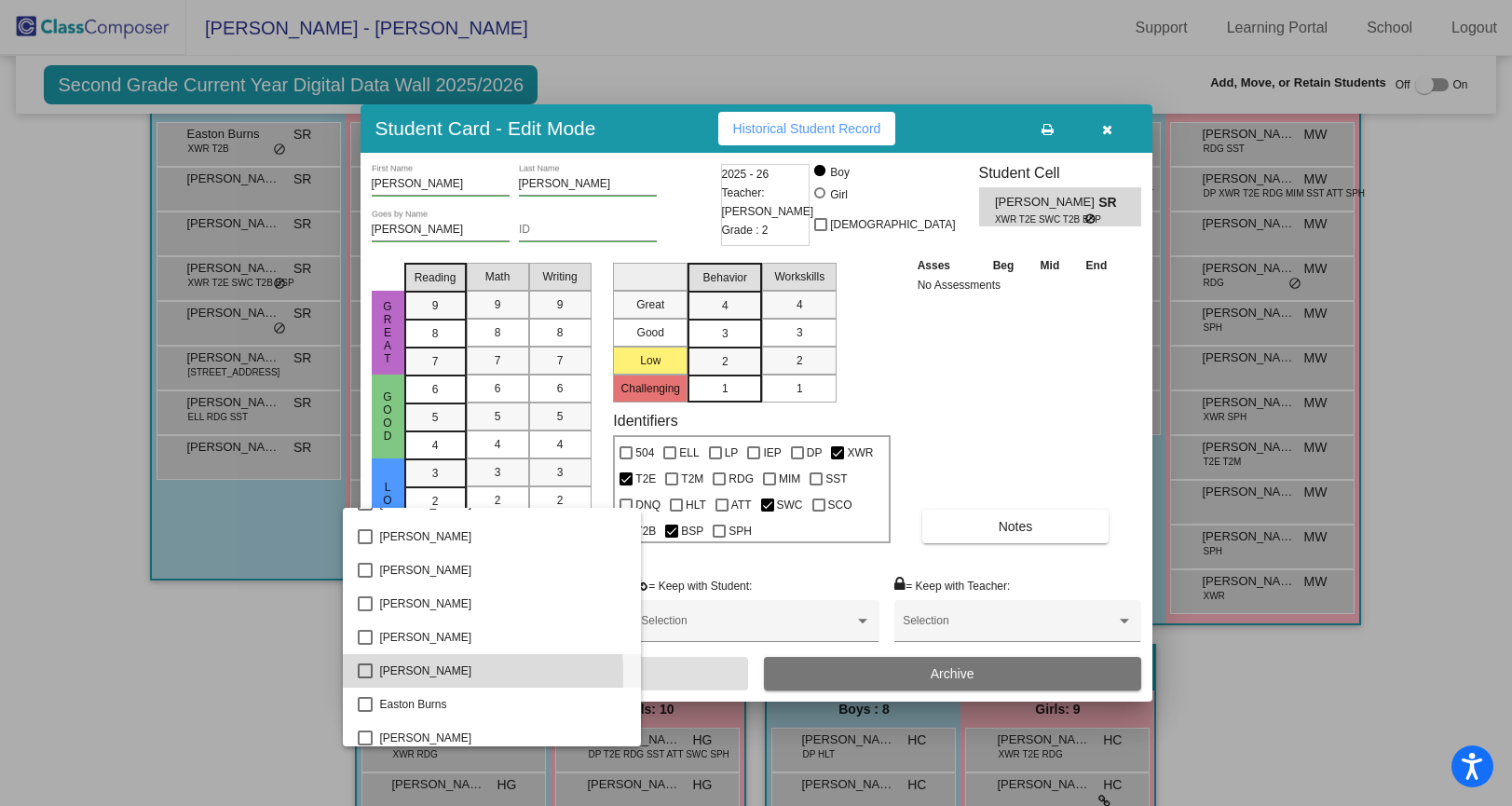
click at [363, 674] on mat-pseudo-checkbox at bounding box center [365, 671] width 15 height 15
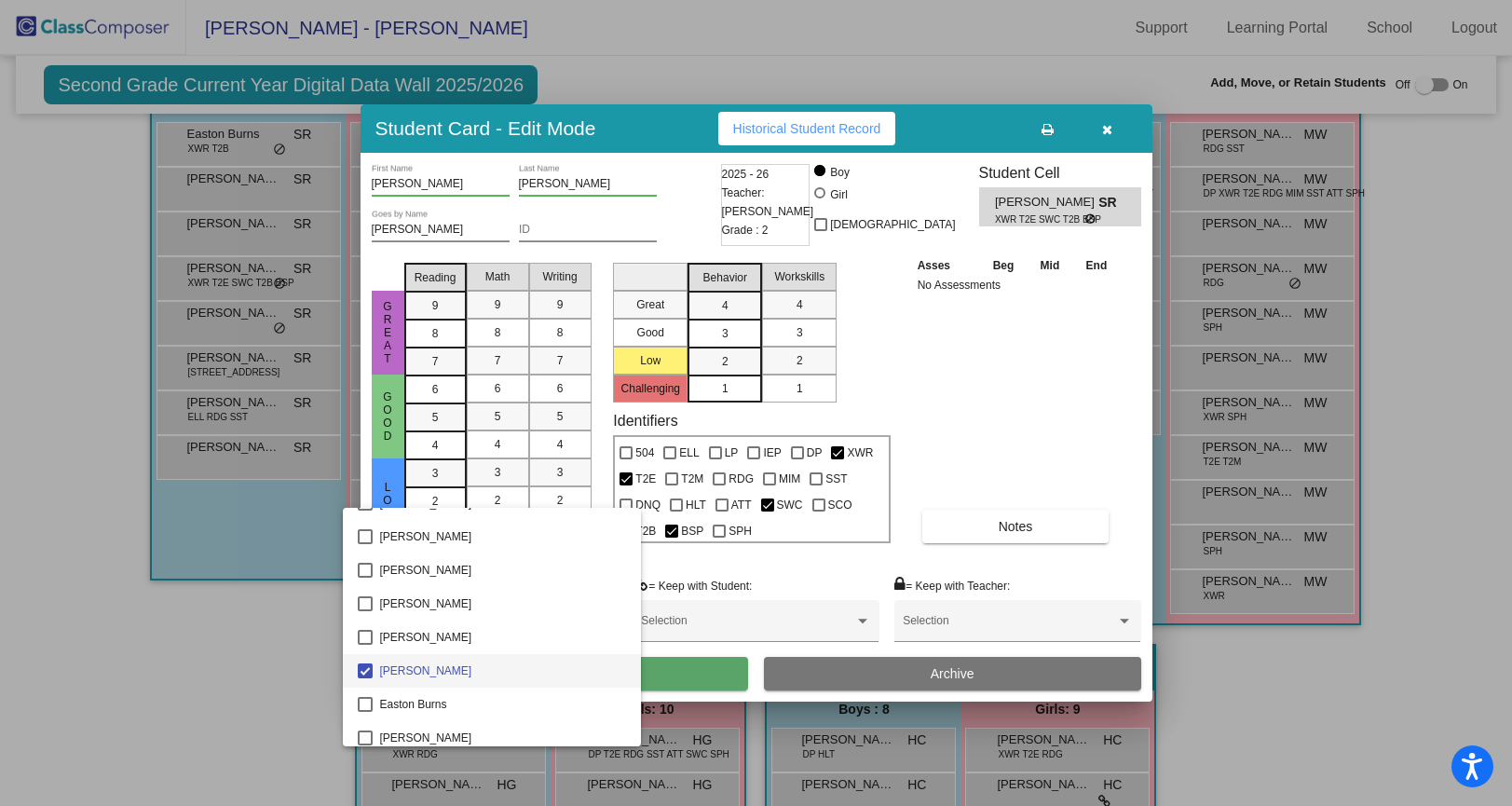
click at [309, 674] on div at bounding box center [756, 403] width 1512 height 806
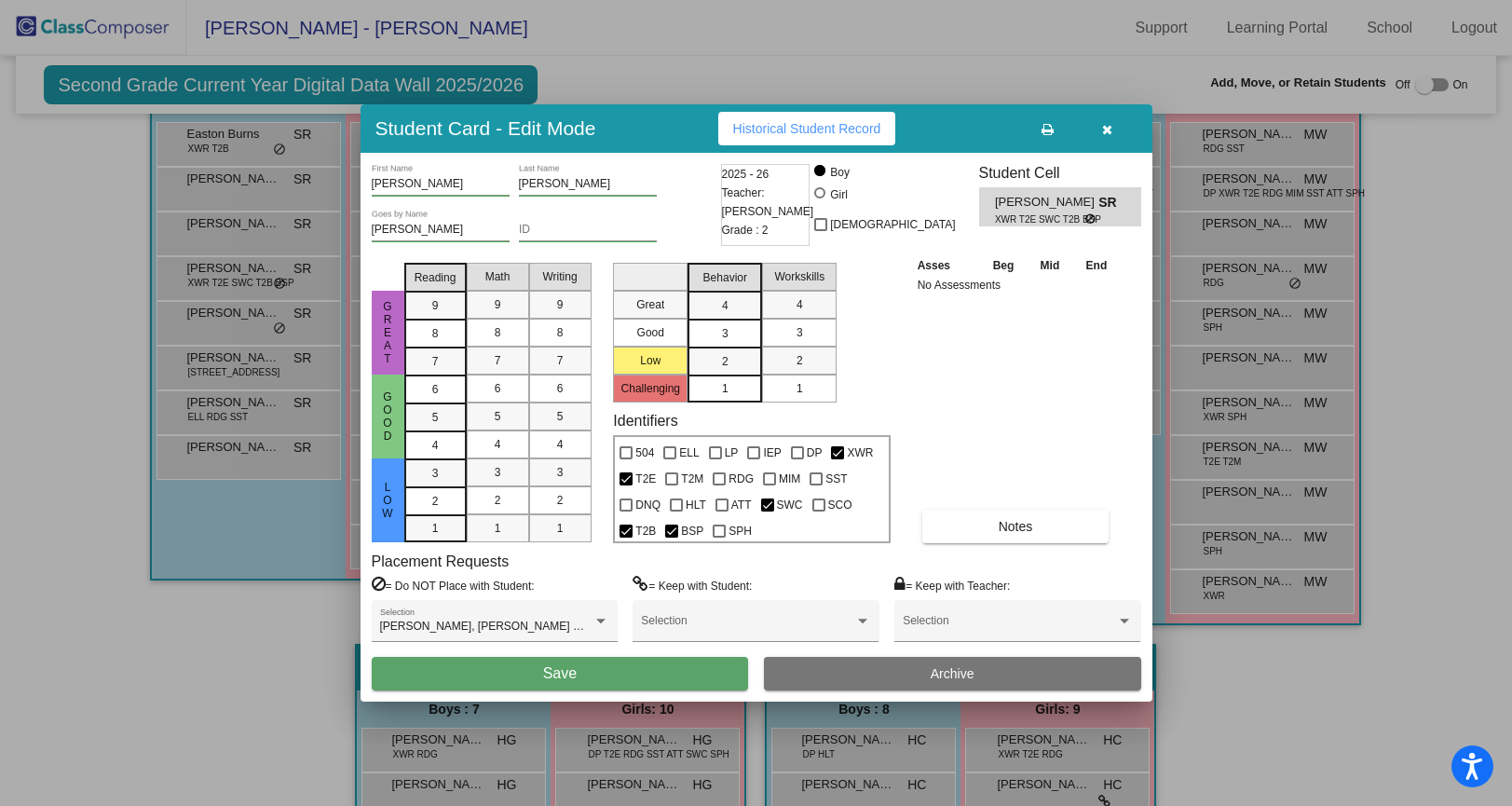
click at [672, 678] on button "Save" at bounding box center [560, 673] width 377 height 33
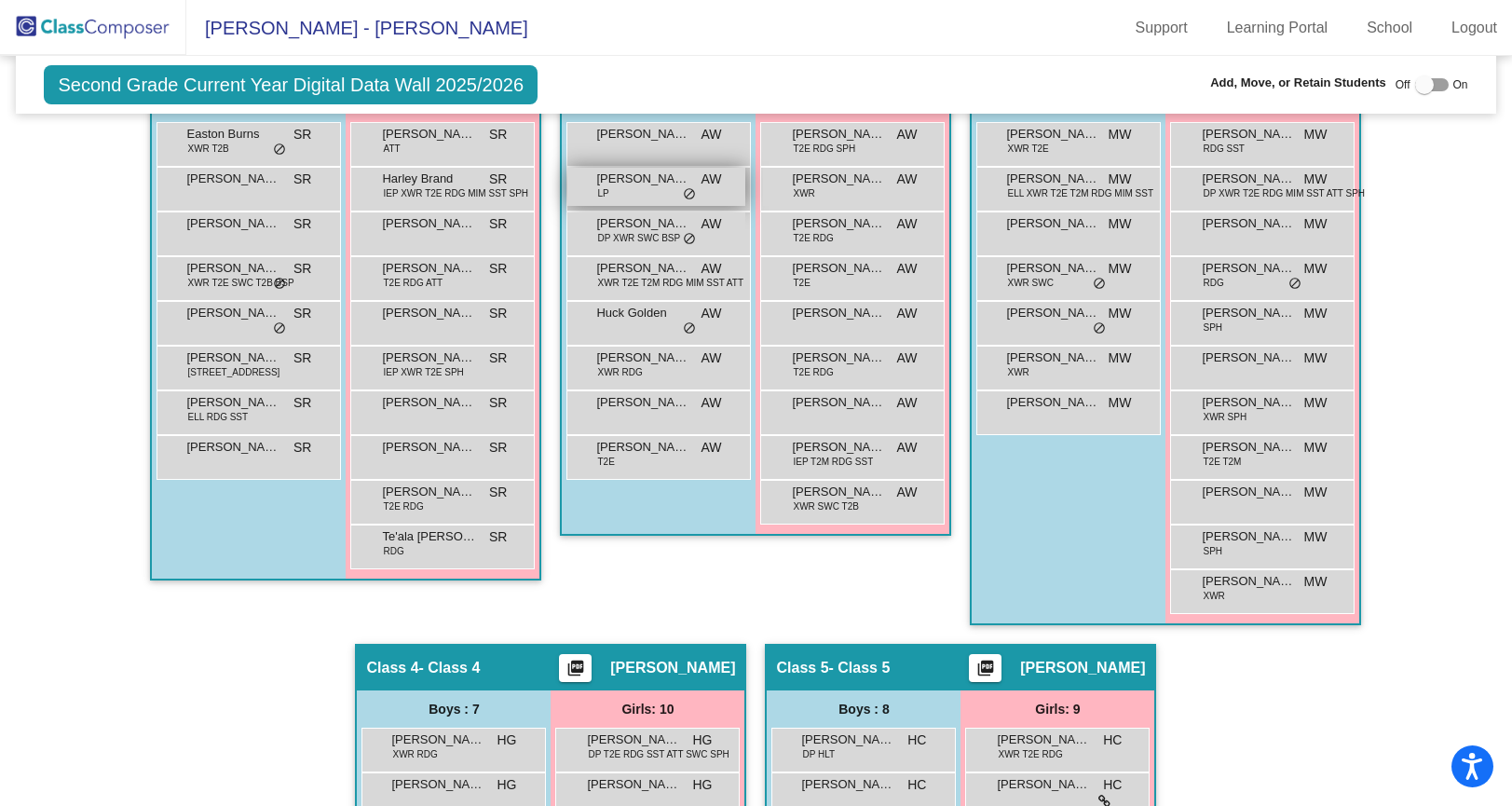
click at [651, 192] on div "[PERSON_NAME] AW lock do_not_disturb_alt" at bounding box center [656, 187] width 178 height 38
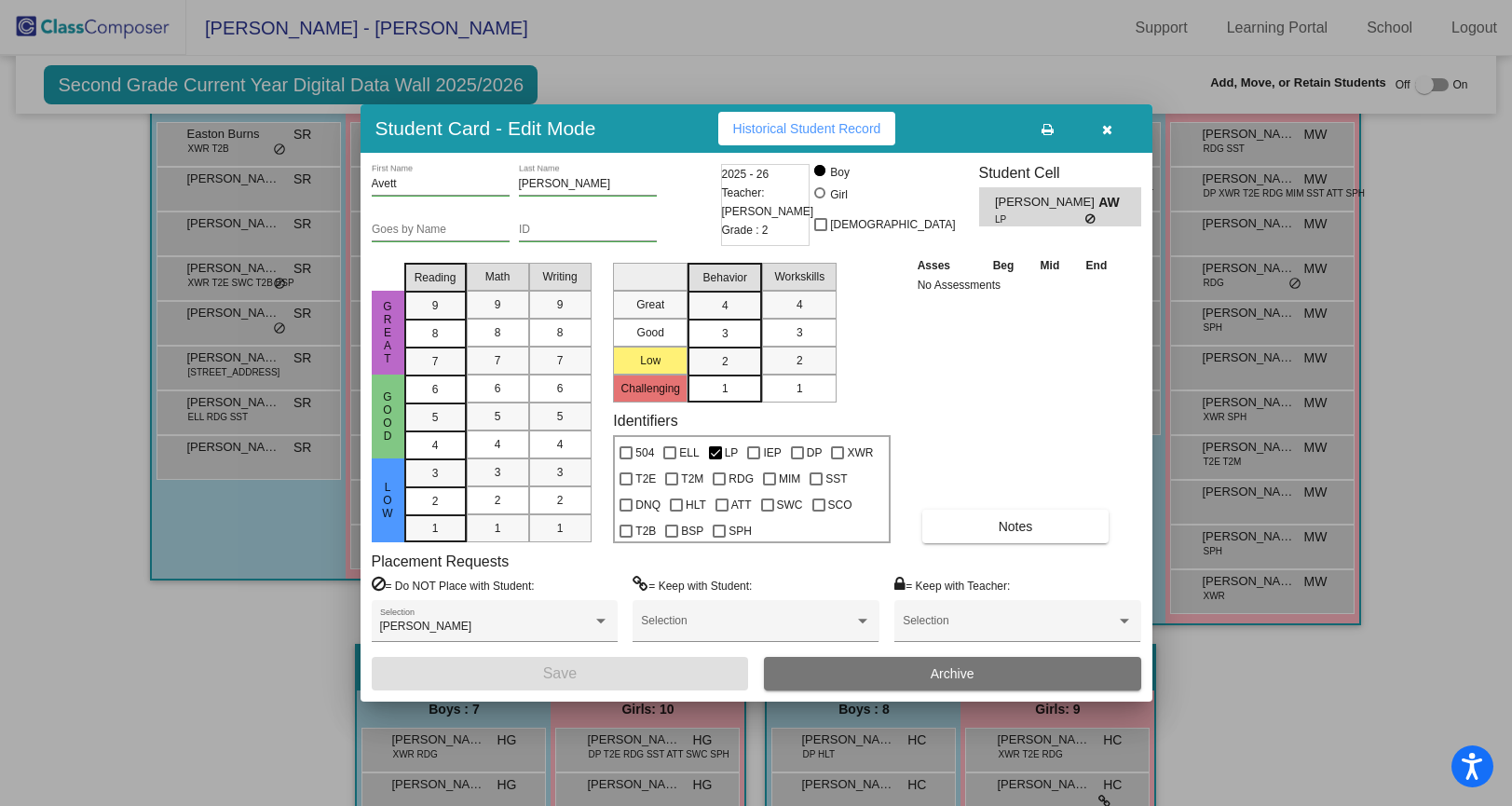
click at [243, 642] on div at bounding box center [756, 403] width 1512 height 806
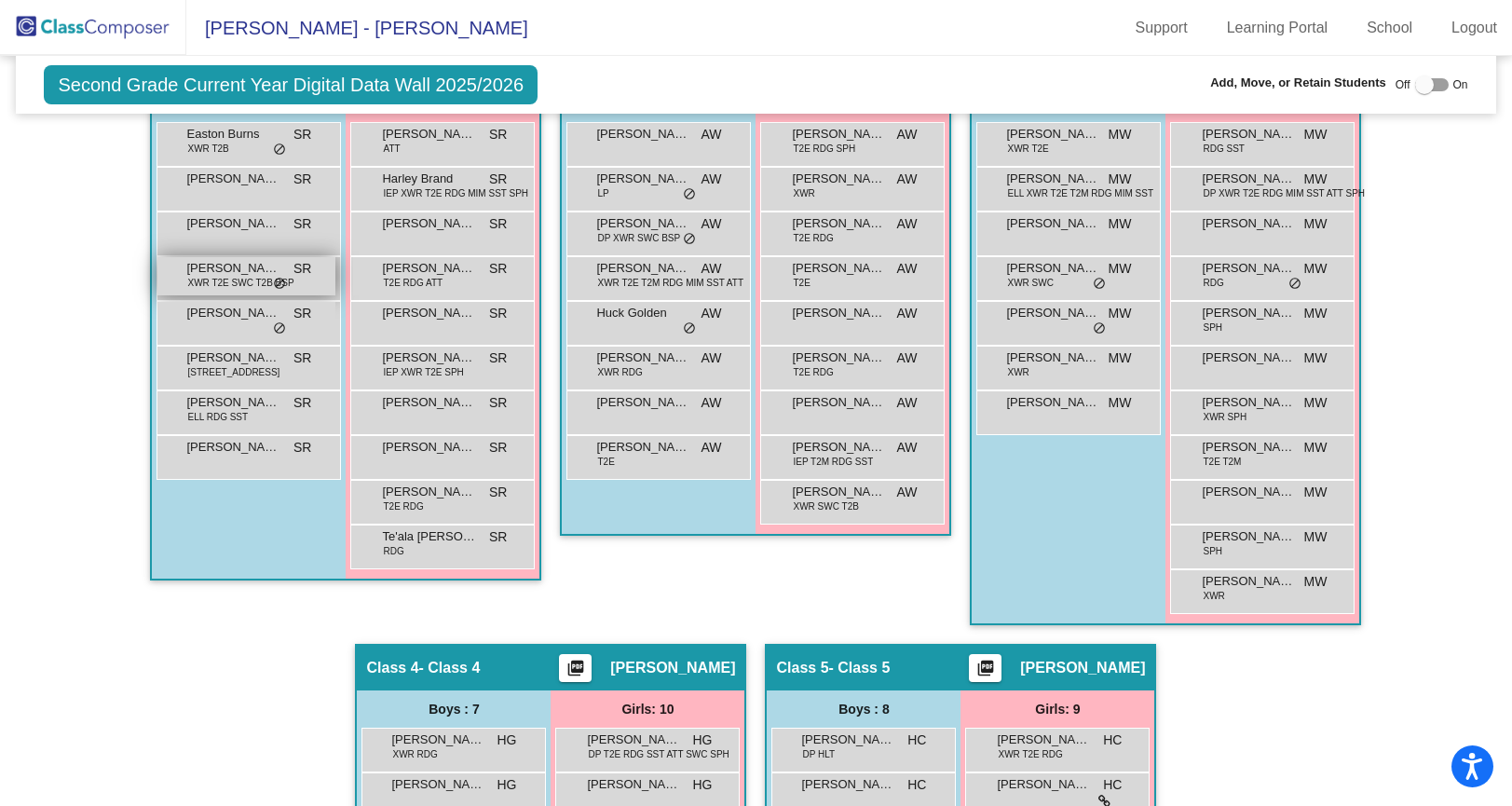
click at [250, 276] on span "XWR T2E SWC T2B BSP" at bounding box center [241, 283] width 107 height 14
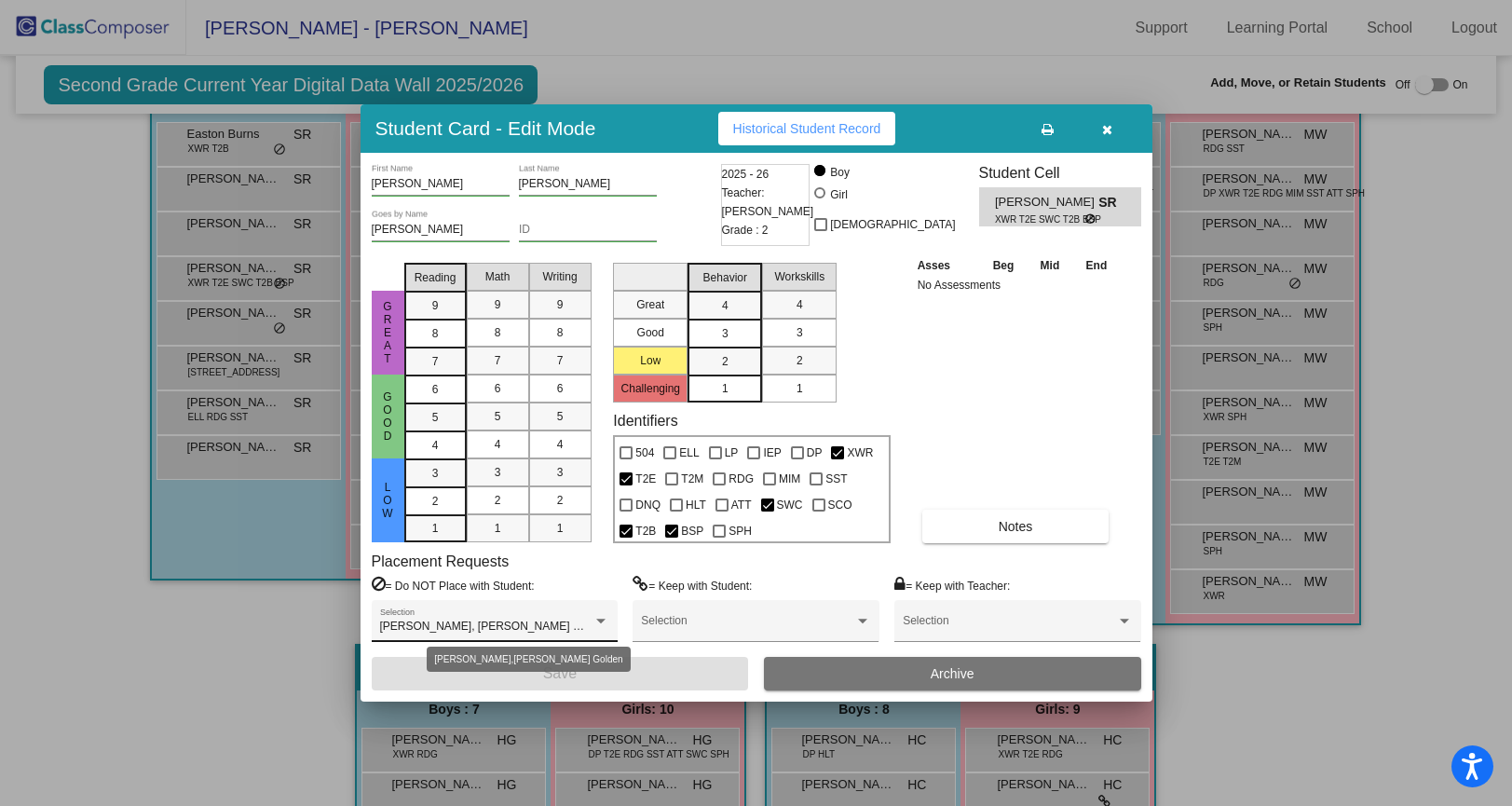
click at [579, 606] on div "[PERSON_NAME], [PERSON_NAME] Golden Selection" at bounding box center [495, 620] width 245 height 42
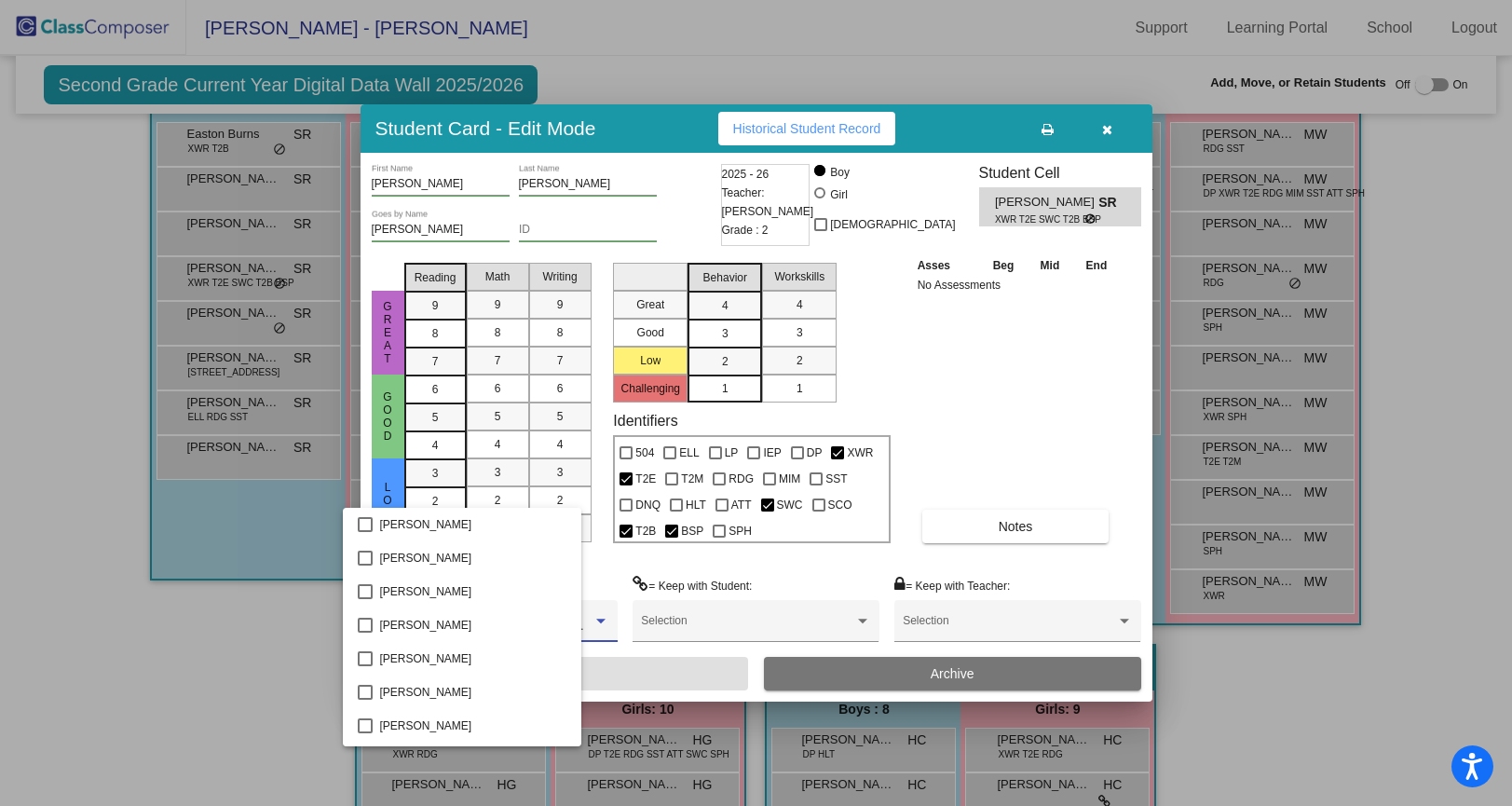
scroll to position [367, 0]
click at [234, 672] on div at bounding box center [756, 403] width 1512 height 806
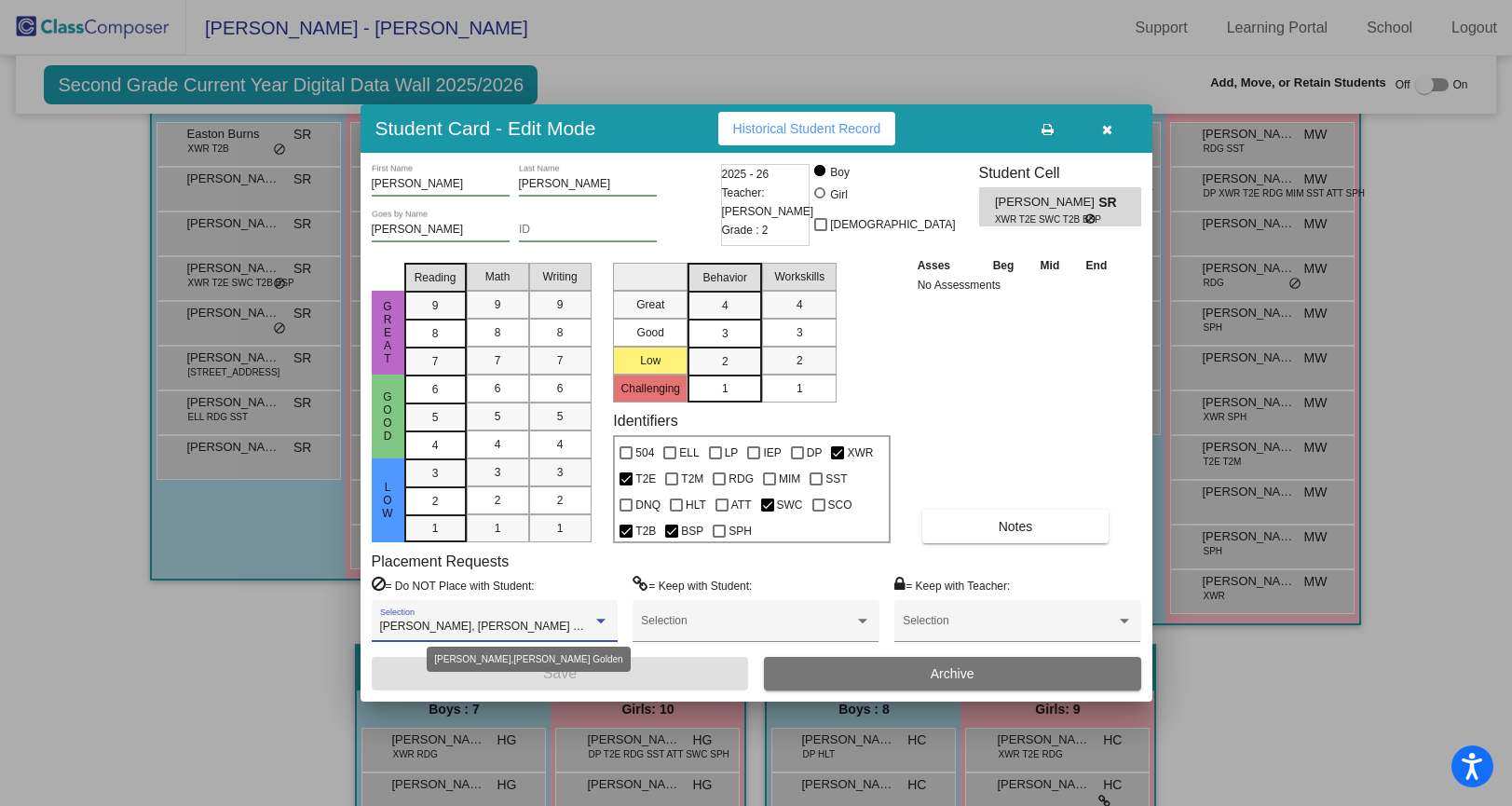
click at [613, 619] on div "[PERSON_NAME], [PERSON_NAME] Golden Selection" at bounding box center [495, 620] width 245 height 42
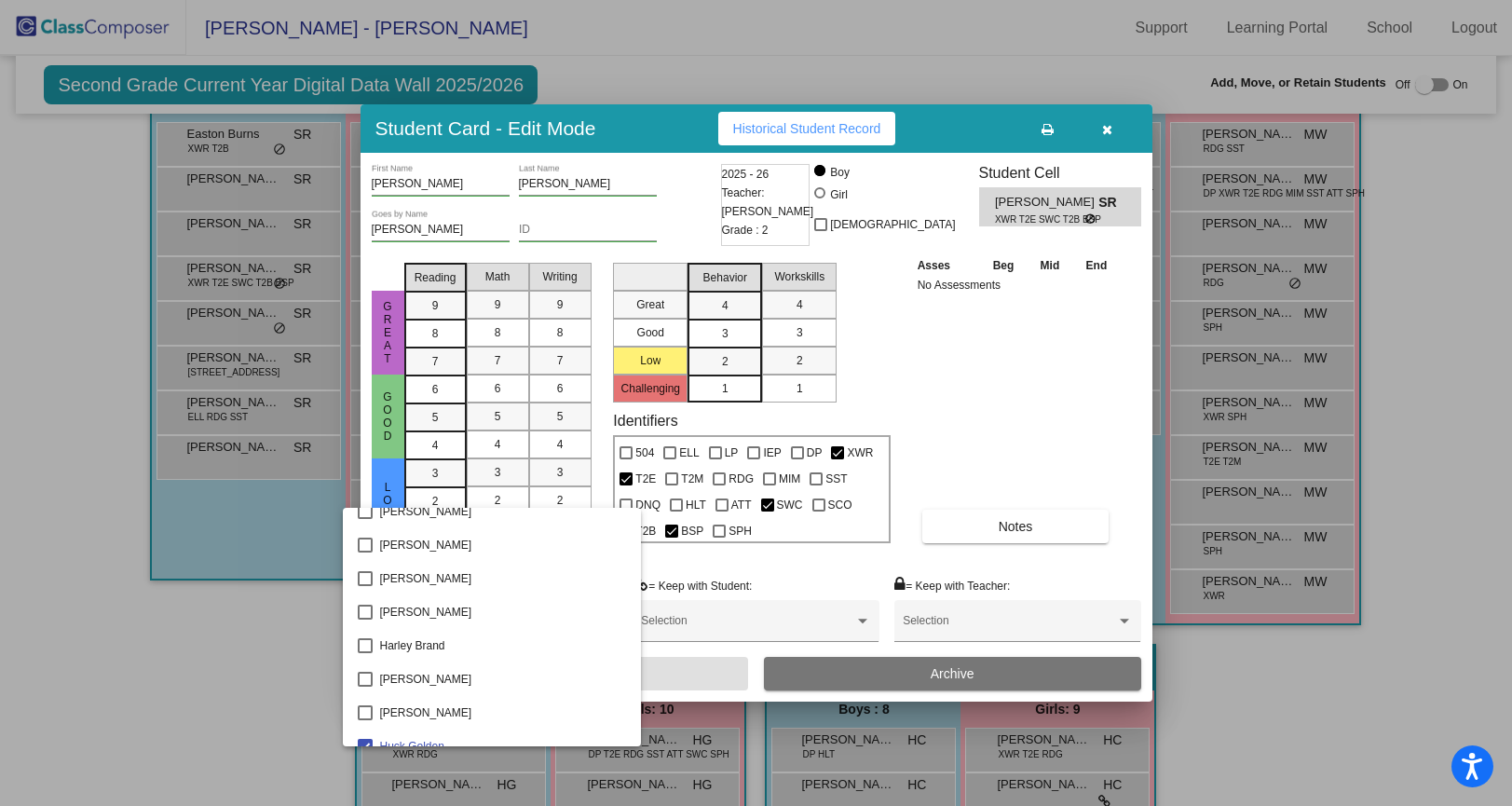
scroll to position [835, 0]
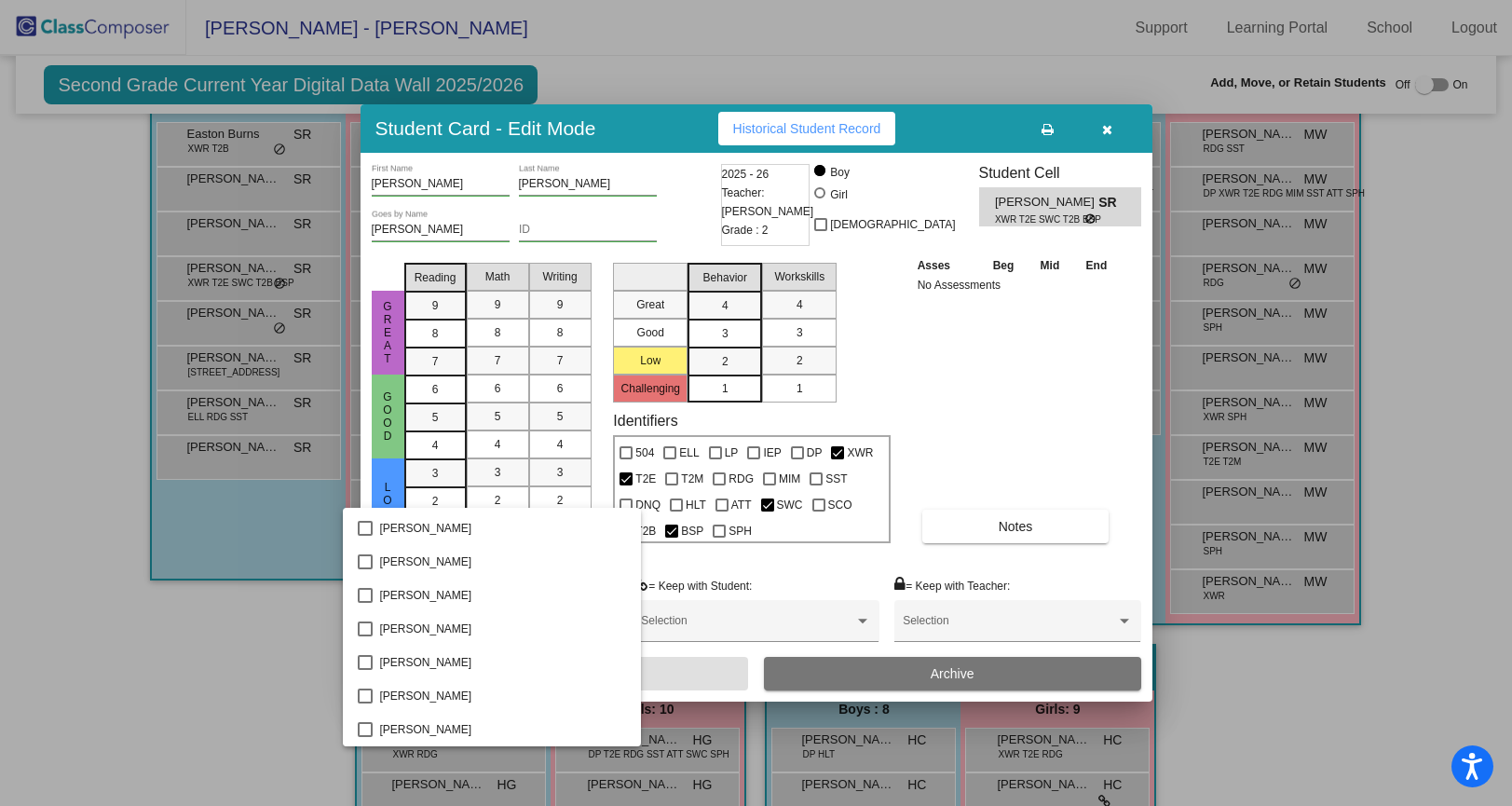
click at [1253, 723] on div at bounding box center [756, 403] width 1512 height 806
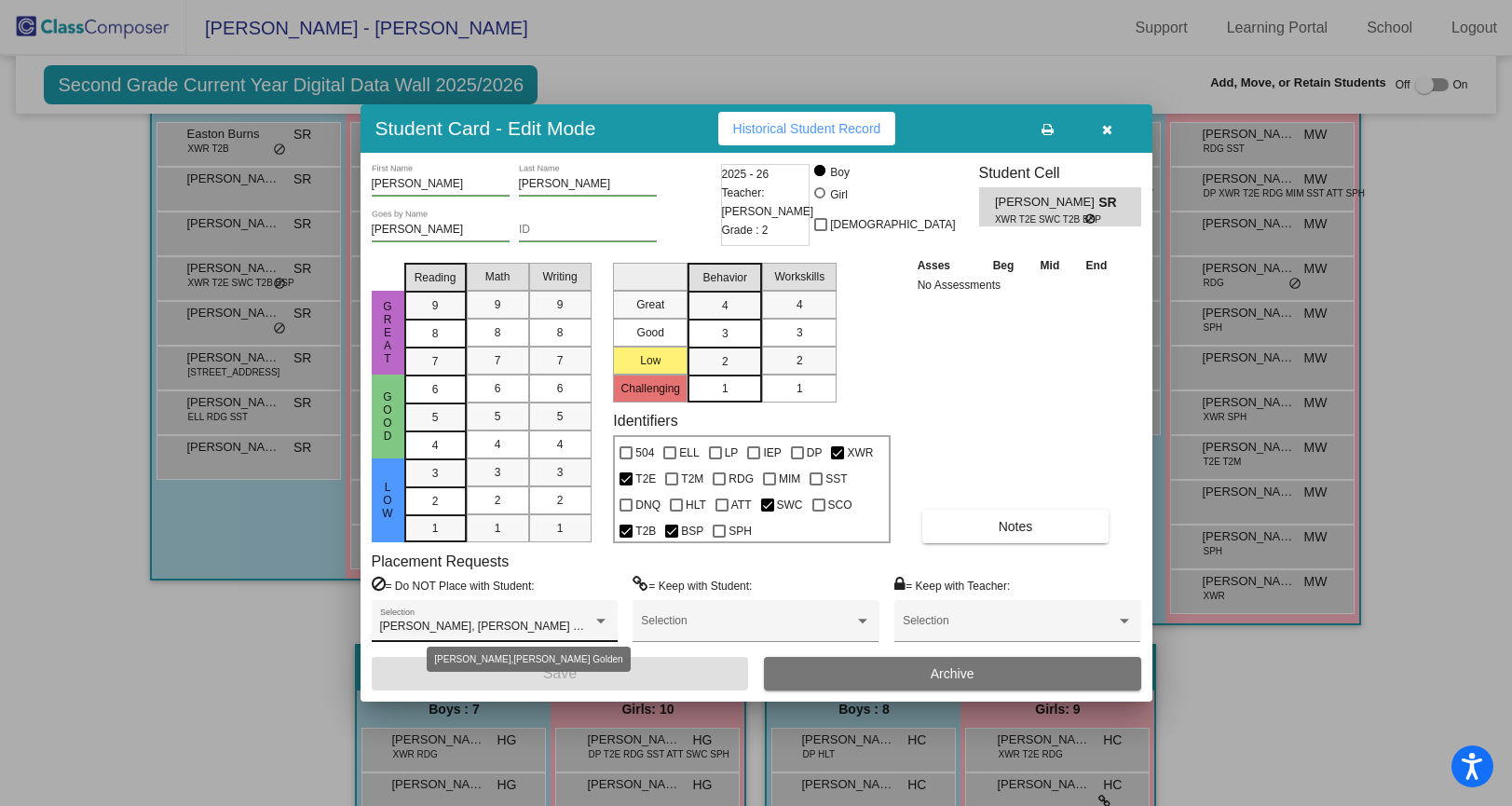
click at [600, 621] on div at bounding box center [600, 620] width 10 height 5
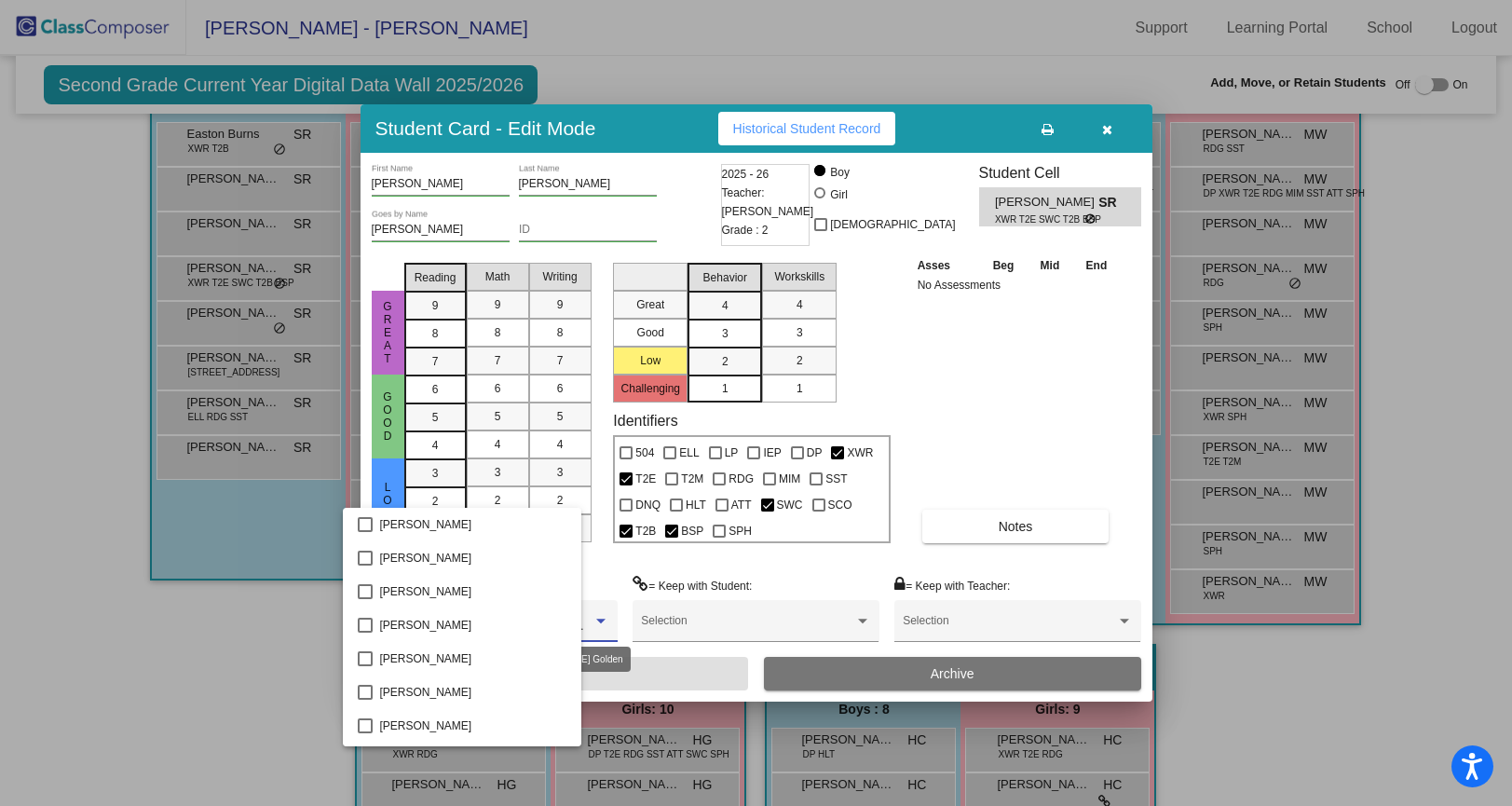
scroll to position [367, 0]
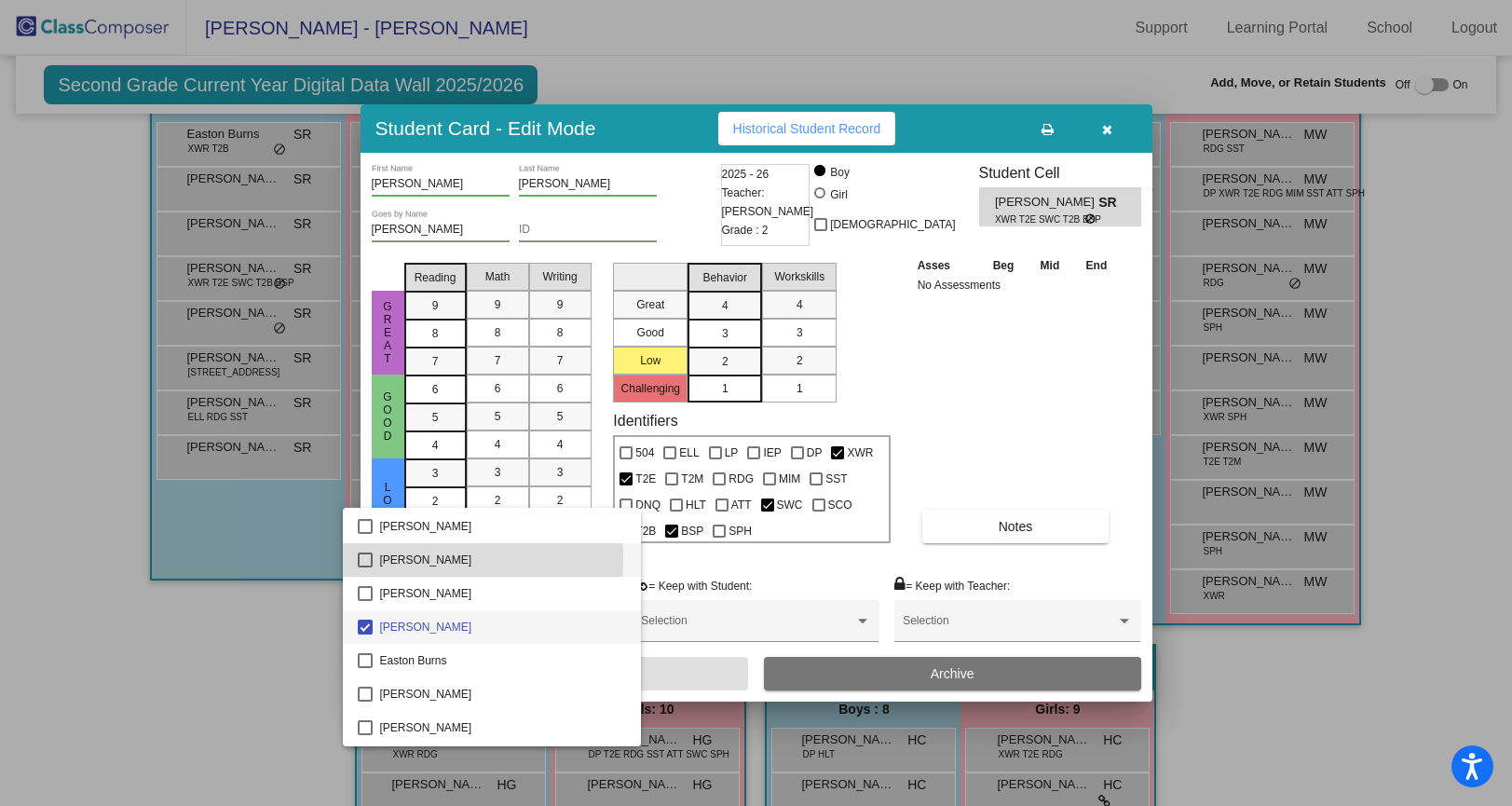
drag, startPoint x: 369, startPoint y: 559, endPoint x: 520, endPoint y: 556, distance: 151.0
click at [520, 556] on mat-option "[PERSON_NAME]" at bounding box center [492, 560] width 299 height 33
click at [372, 560] on mat-option "[PERSON_NAME]" at bounding box center [492, 560] width 299 height 33
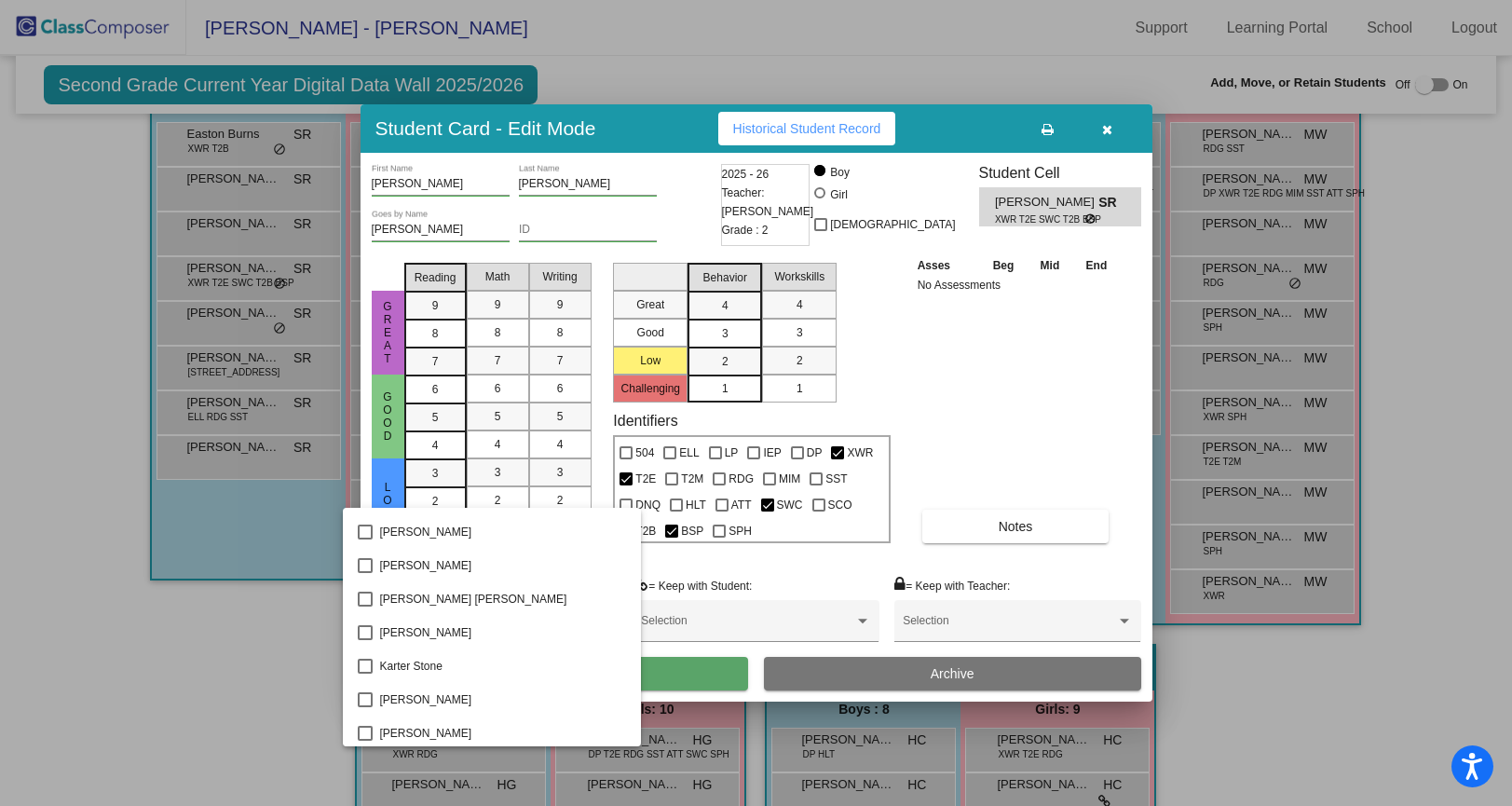
scroll to position [1402, 0]
click at [721, 671] on div at bounding box center [756, 403] width 1512 height 806
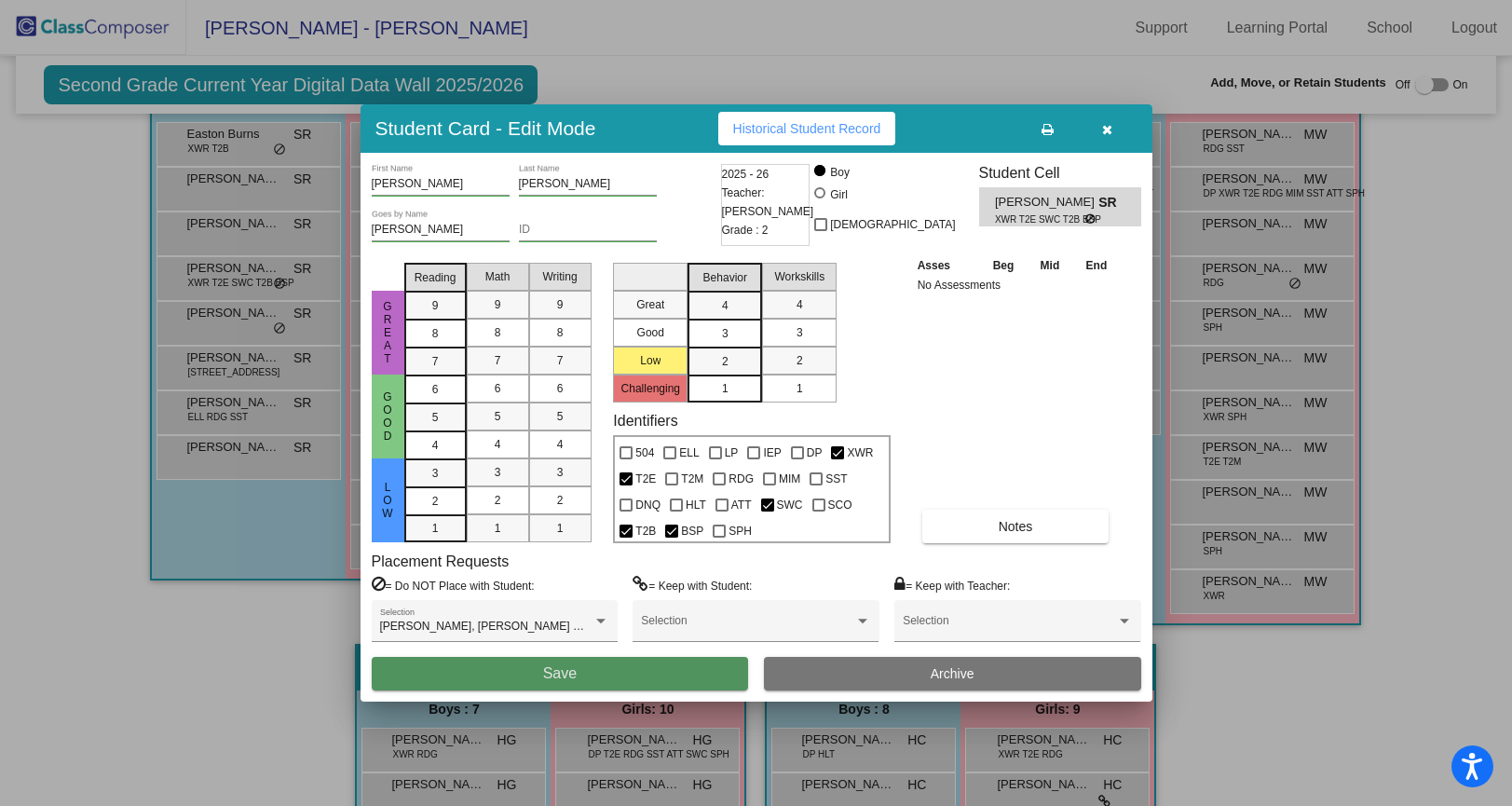
click at [656, 671] on button "Save" at bounding box center [560, 673] width 377 height 33
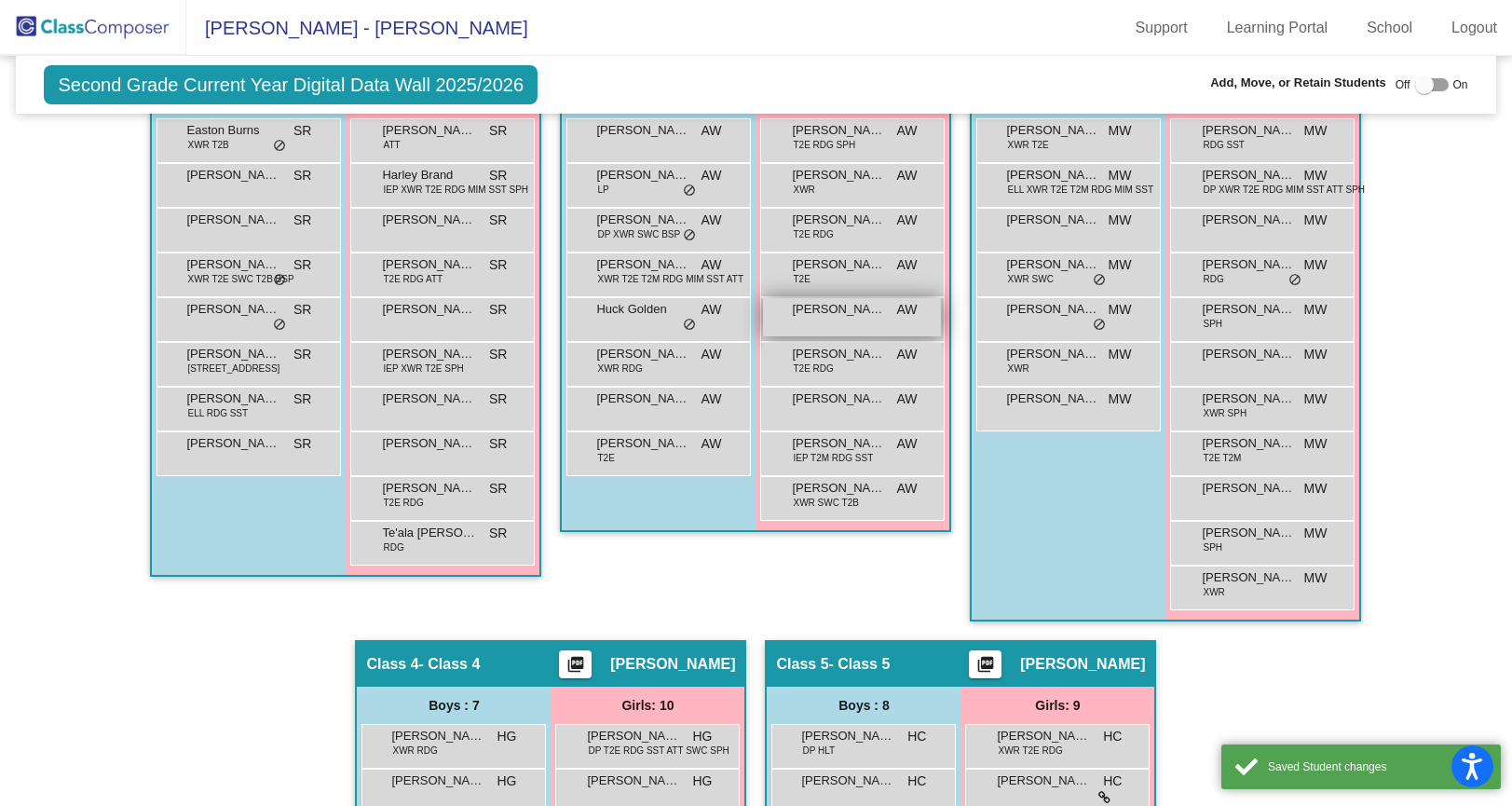
scroll to position [529, 0]
